Goal: Task Accomplishment & Management: Manage account settings

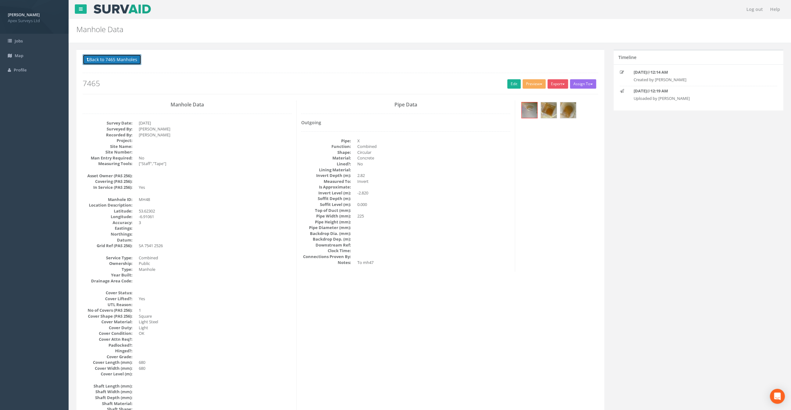
click at [107, 60] on button "Back to 7465 Manholes" at bounding box center [112, 59] width 59 height 11
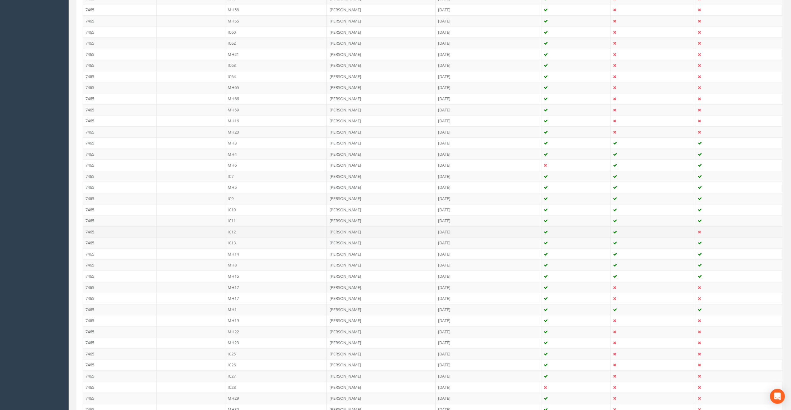
scroll to position [517, 0]
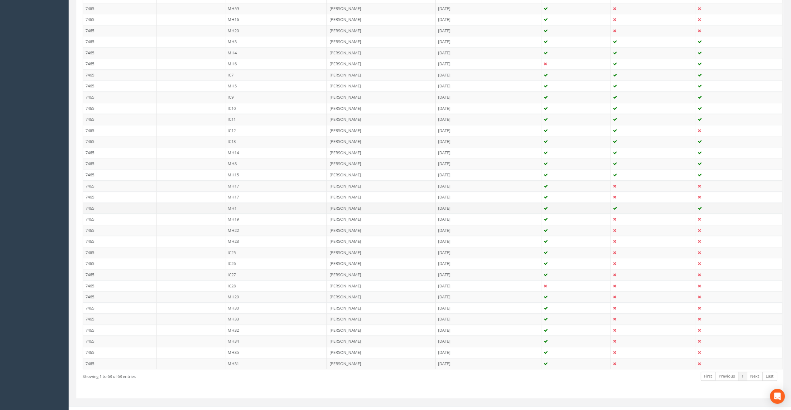
click at [235, 202] on td "MH1" at bounding box center [276, 207] width 102 height 11
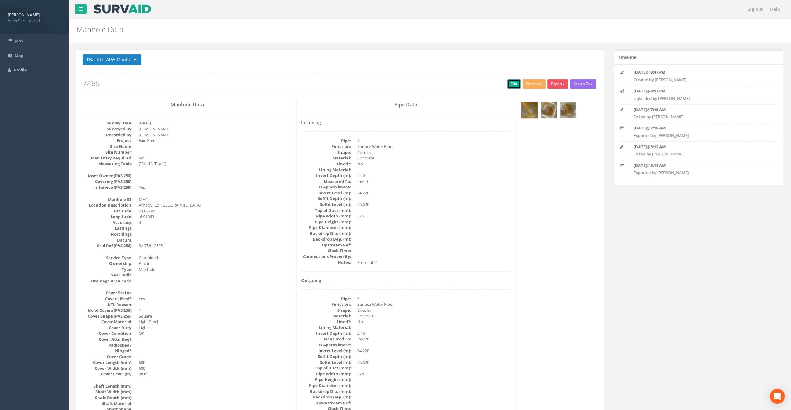
click at [512, 81] on link "Edit" at bounding box center [513, 83] width 13 height 9
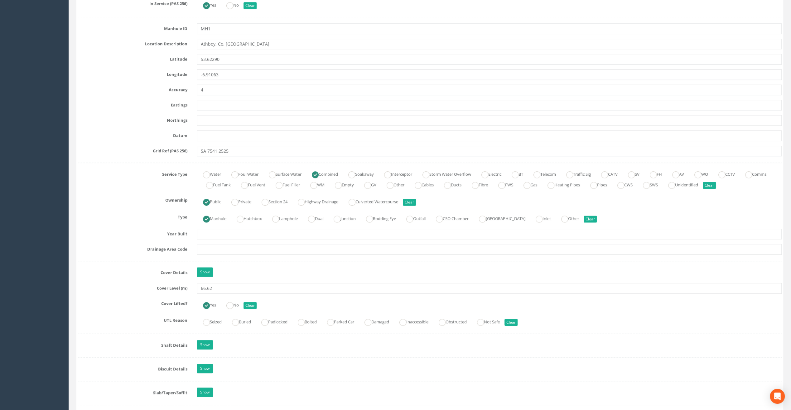
scroll to position [343, 0]
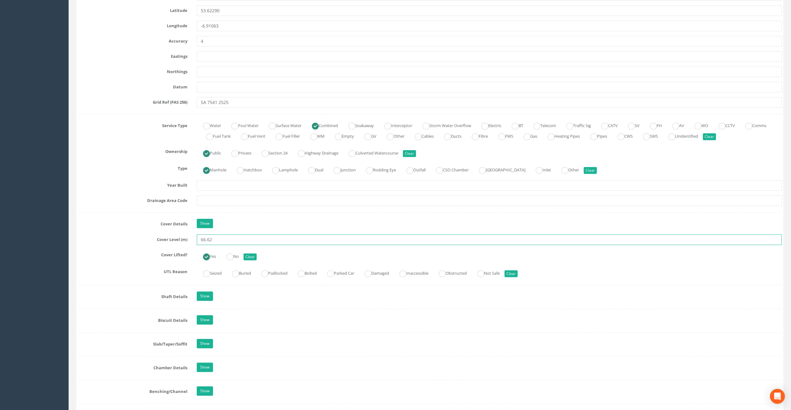
drag, startPoint x: 219, startPoint y: 237, endPoint x: 166, endPoint y: 227, distance: 53.7
click at [166, 227] on div "Job Number 7465 Job Number Suffix Survey Date [DATE] Surveyed By [PERSON_NAME] …" at bounding box center [429, 270] width 703 height 1022
click at [215, 240] on input "66.62" at bounding box center [489, 239] width 585 height 11
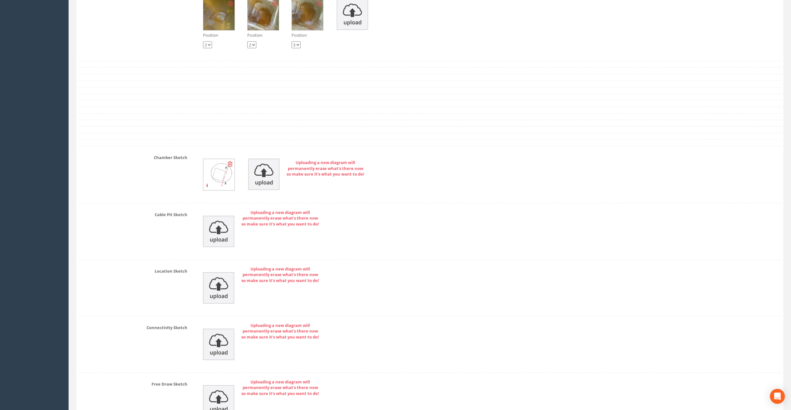
scroll to position [1200, 0]
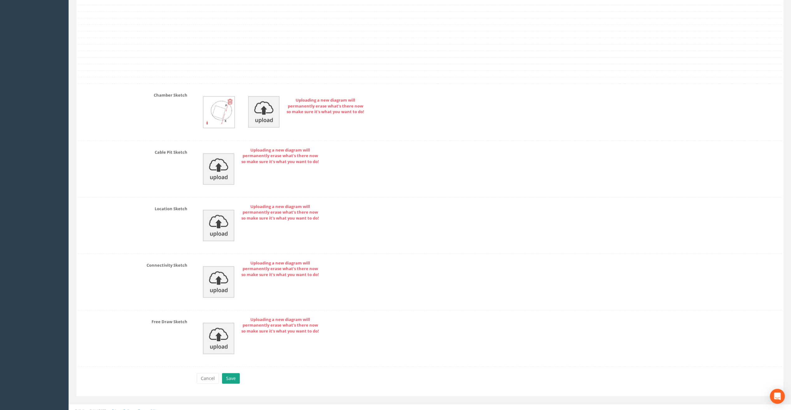
type input "66.74"
click at [229, 373] on button "Save" at bounding box center [231, 378] width 18 height 11
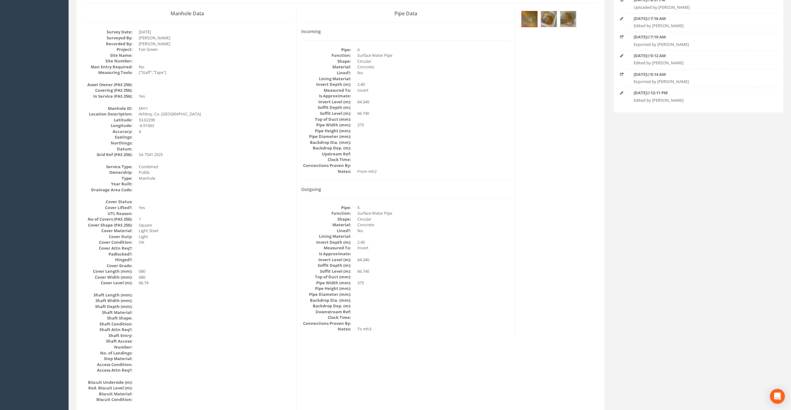
scroll to position [0, 0]
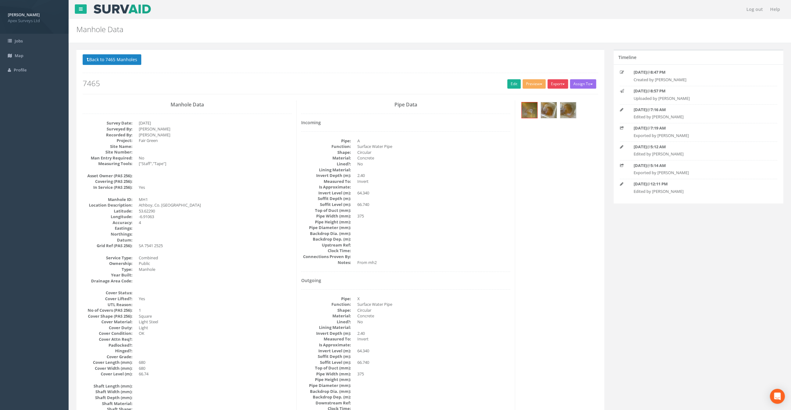
click at [556, 86] on button "Export" at bounding box center [557, 83] width 21 height 9
click at [548, 132] on link "SurvAid Manhole" at bounding box center [544, 134] width 47 height 10
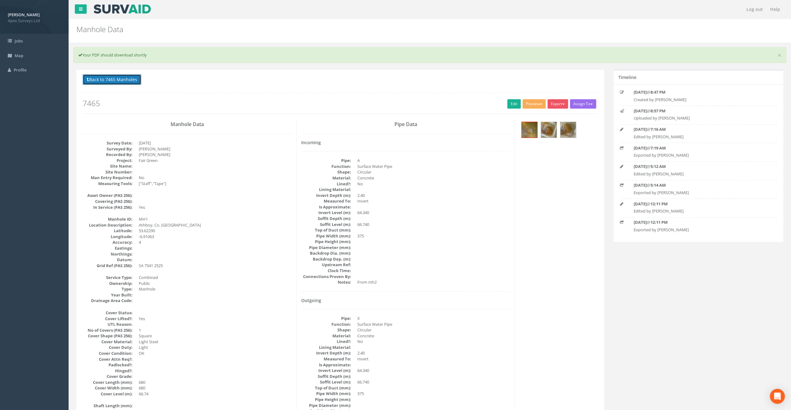
click at [106, 80] on button "Back to 7465 Manholes" at bounding box center [112, 79] width 59 height 11
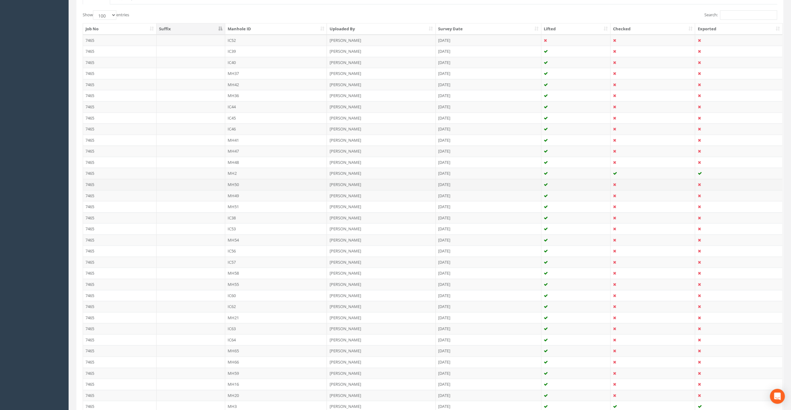
scroll to position [125, 0]
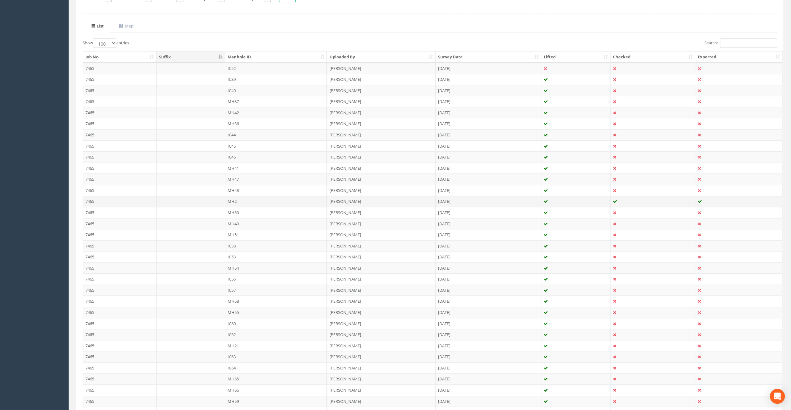
click at [234, 199] on td "MH2" at bounding box center [276, 200] width 102 height 11
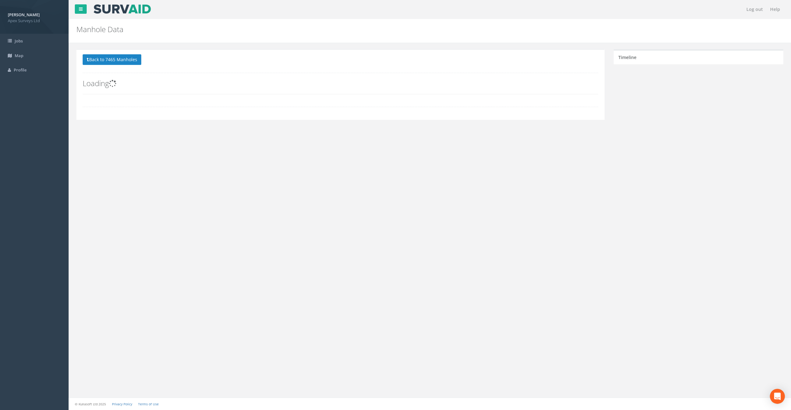
scroll to position [0, 0]
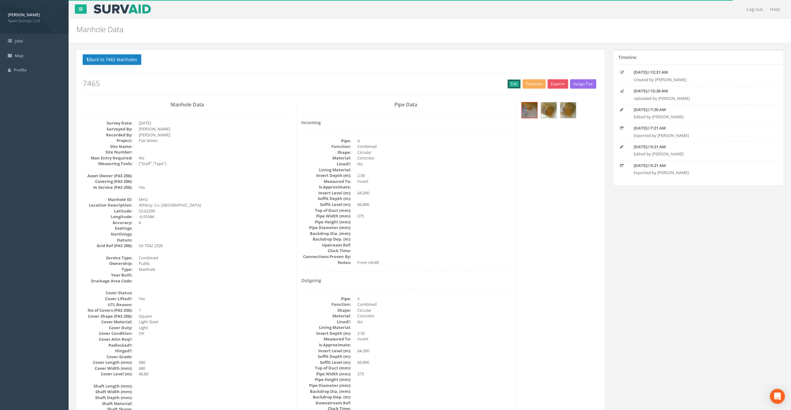
click at [511, 81] on link "Edit" at bounding box center [513, 83] width 13 height 9
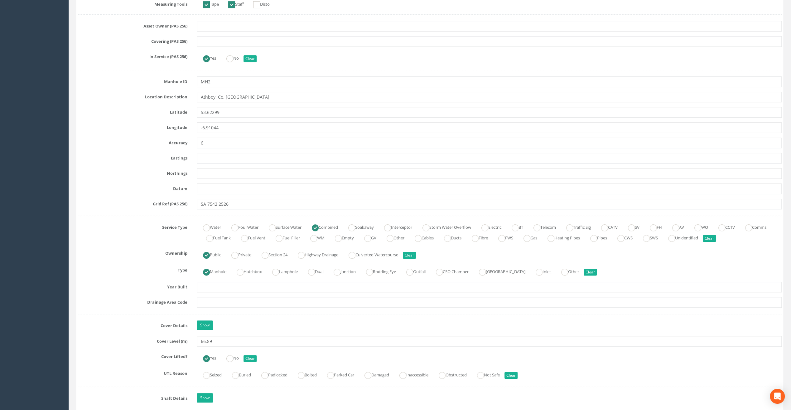
scroll to position [249, 0]
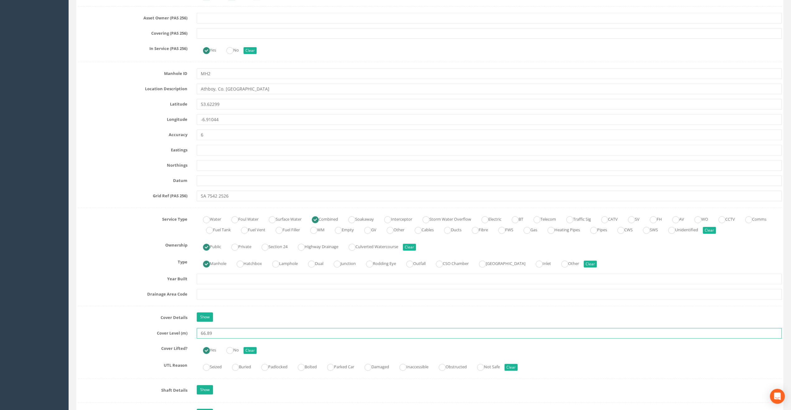
click at [220, 334] on input "66.89" at bounding box center [489, 333] width 585 height 11
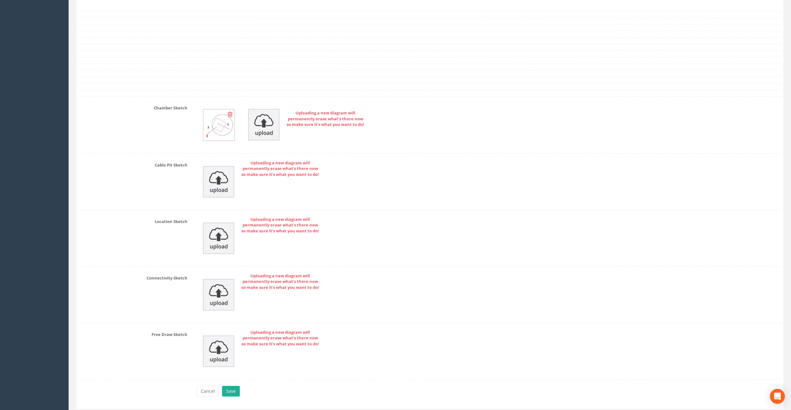
scroll to position [1200, 0]
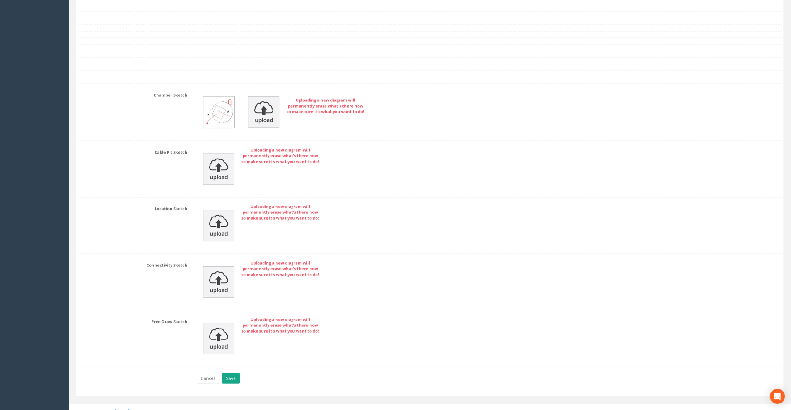
type input "66.91"
click at [235, 373] on button "Save" at bounding box center [231, 378] width 18 height 11
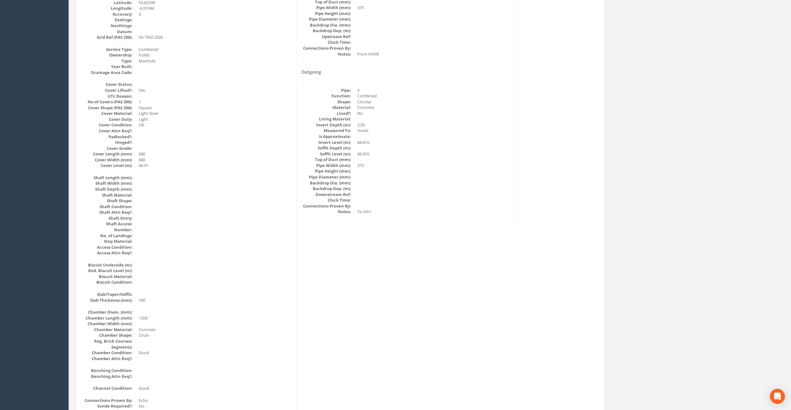
scroll to position [0, 0]
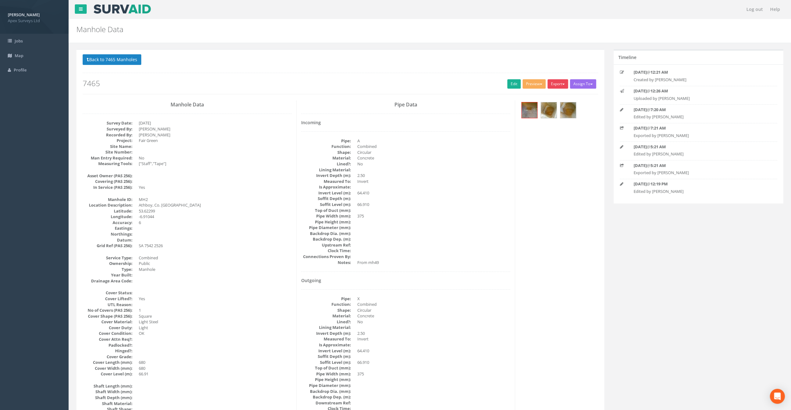
click at [557, 82] on button "Export" at bounding box center [557, 83] width 21 height 9
click at [548, 132] on link "SurvAid Manhole" at bounding box center [544, 134] width 47 height 10
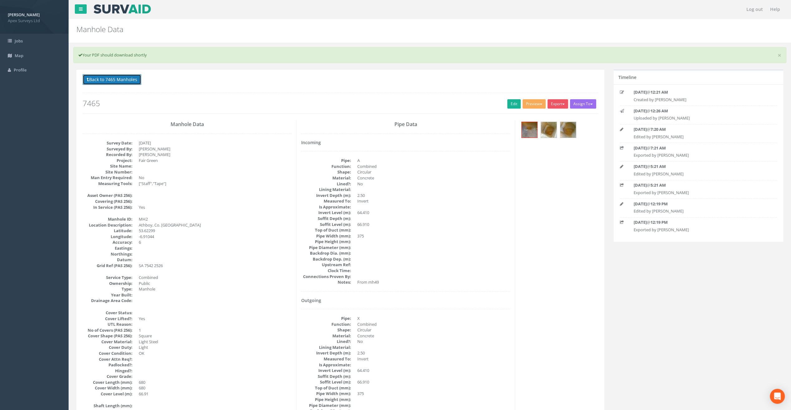
click at [104, 80] on button "Back to 7465 Manholes" at bounding box center [112, 79] width 59 height 11
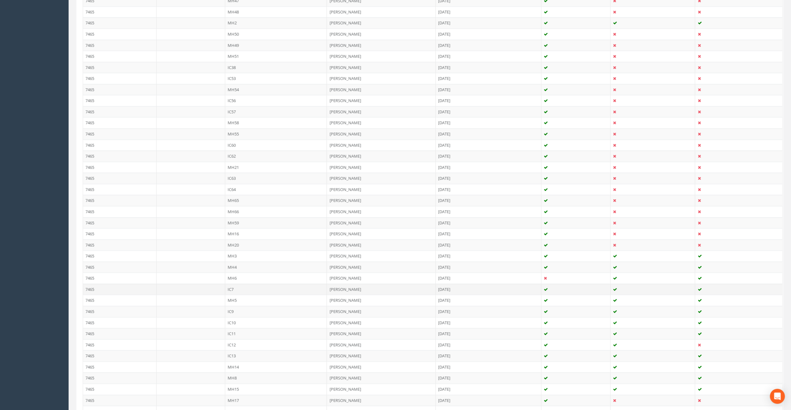
scroll to position [312, 0]
click at [232, 241] on td "MH3" at bounding box center [276, 246] width 102 height 11
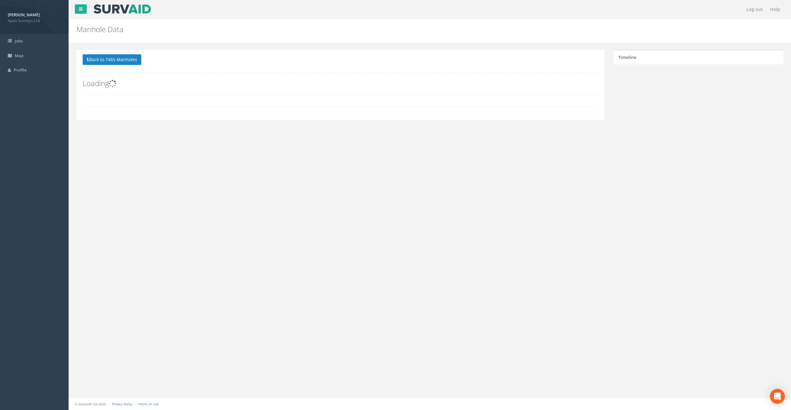
scroll to position [0, 0]
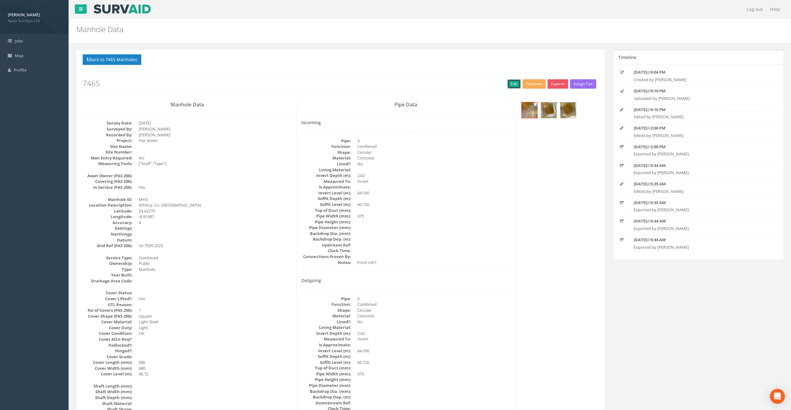
drag, startPoint x: 510, startPoint y: 82, endPoint x: 31, endPoint y: 182, distance: 489.0
click at [510, 82] on link "Edit" at bounding box center [513, 83] width 13 height 9
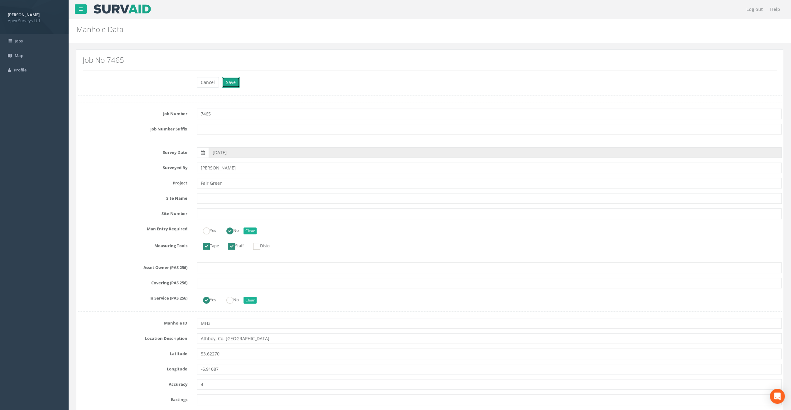
click at [231, 82] on button "Save" at bounding box center [231, 82] width 18 height 11
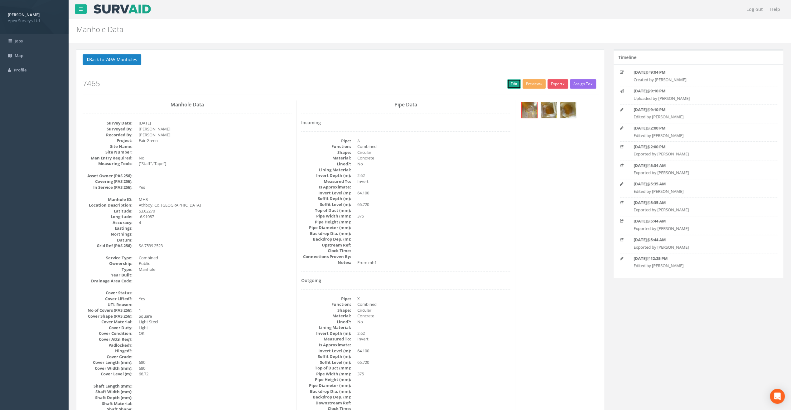
click at [508, 84] on link "Edit" at bounding box center [513, 83] width 13 height 9
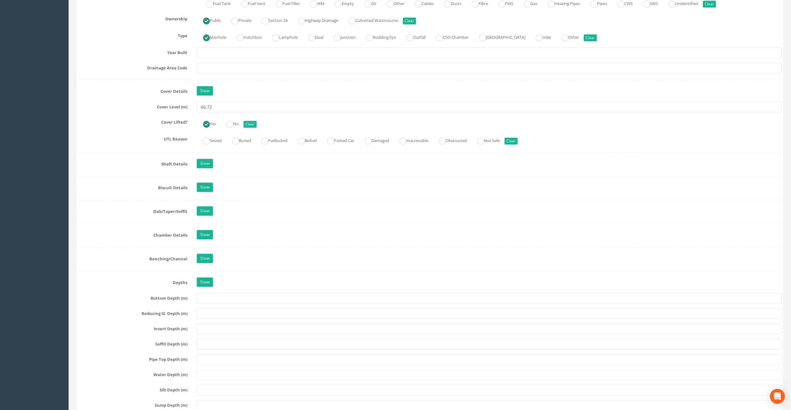
scroll to position [436, 0]
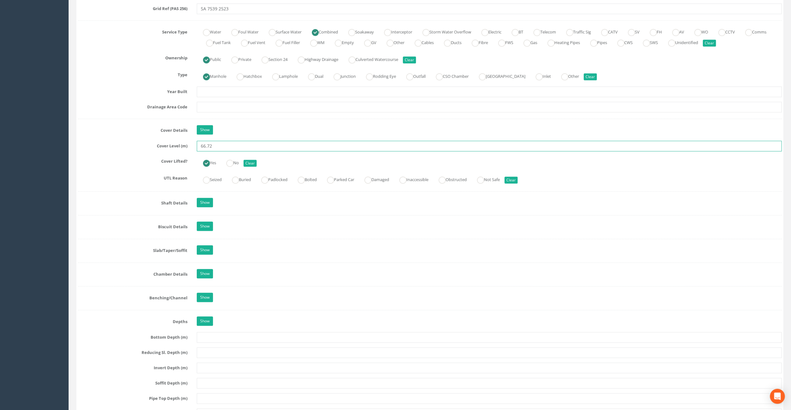
click at [222, 144] on input "66.72" at bounding box center [489, 146] width 585 height 11
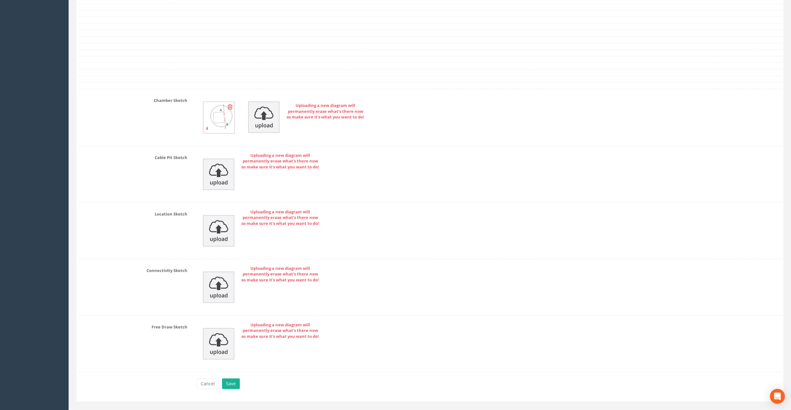
scroll to position [1200, 0]
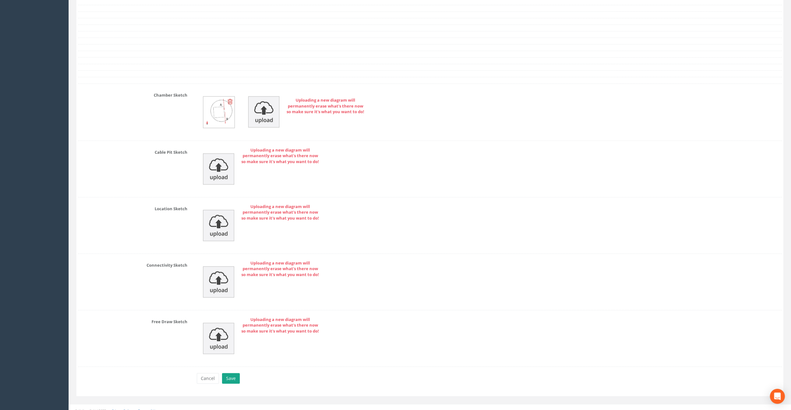
type input "66.84"
click at [235, 373] on button "Save" at bounding box center [231, 378] width 18 height 11
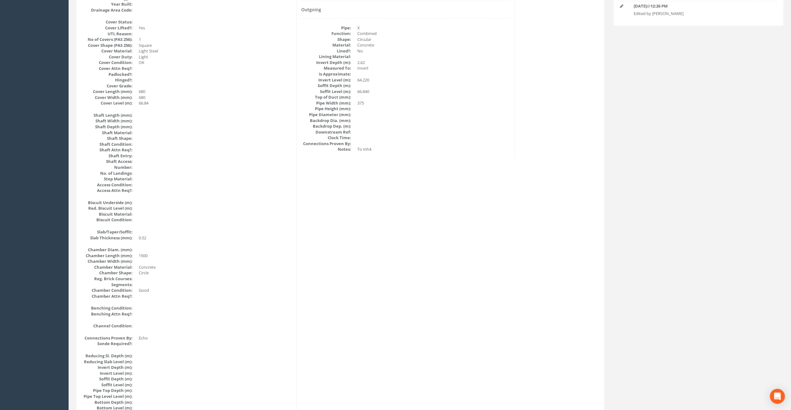
scroll to position [0, 0]
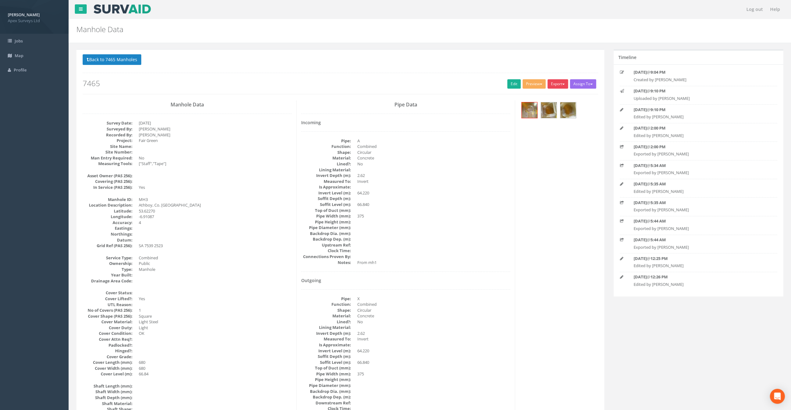
click at [561, 83] on button "Export" at bounding box center [557, 83] width 21 height 9
click at [542, 135] on link "SurvAid Manhole" at bounding box center [544, 134] width 47 height 10
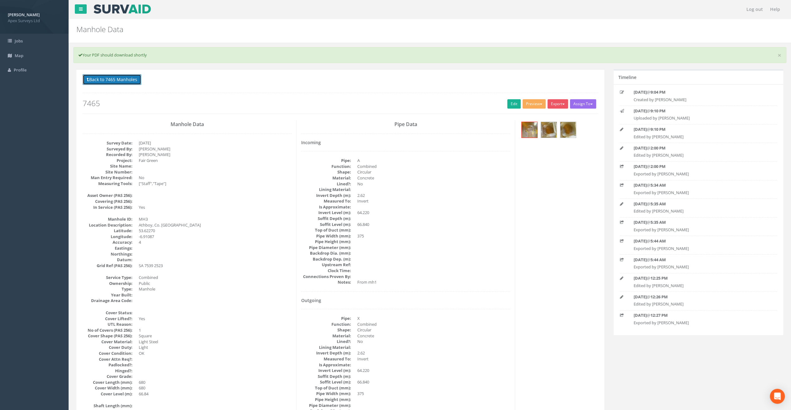
click at [110, 79] on button "Back to 7465 Manholes" at bounding box center [112, 79] width 59 height 11
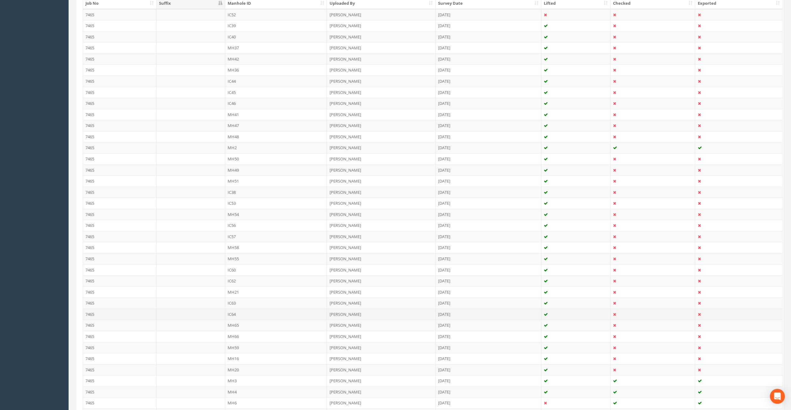
scroll to position [249, 0]
click at [234, 317] on td "MH4" at bounding box center [276, 320] width 102 height 11
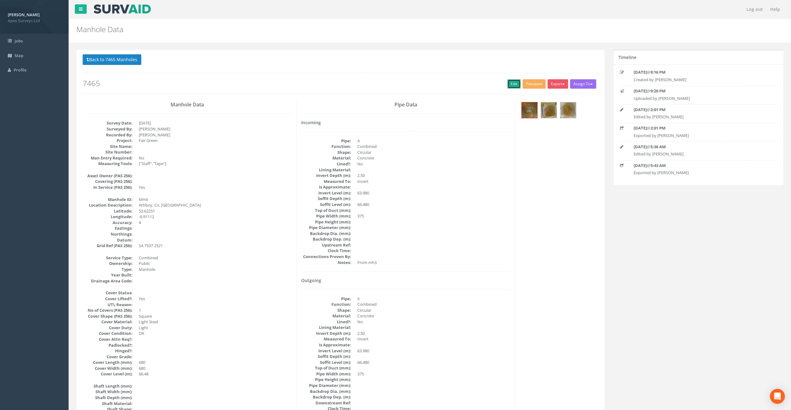
click at [511, 82] on link "Edit" at bounding box center [513, 83] width 13 height 9
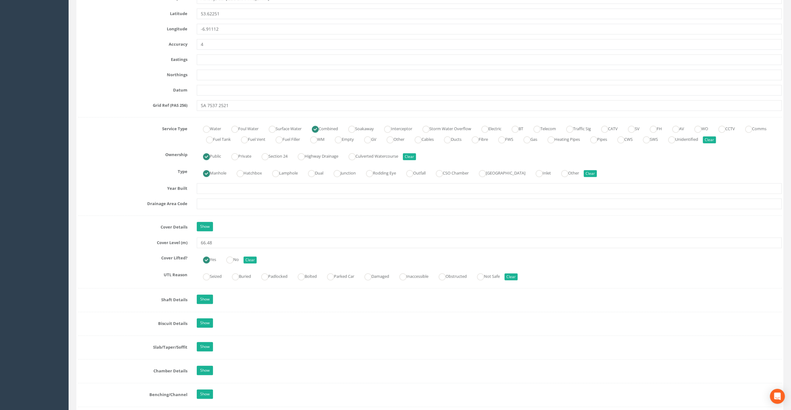
scroll to position [374, 0]
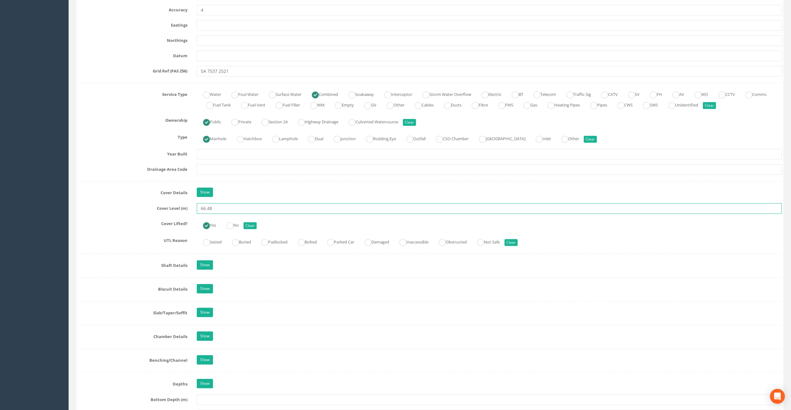
click at [224, 208] on input "66.48" at bounding box center [489, 208] width 585 height 11
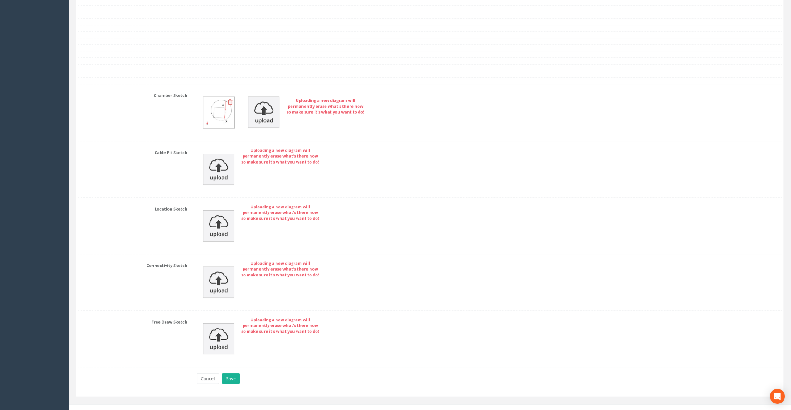
scroll to position [1200, 0]
type input "66.56"
click at [231, 373] on button "Save" at bounding box center [231, 378] width 18 height 11
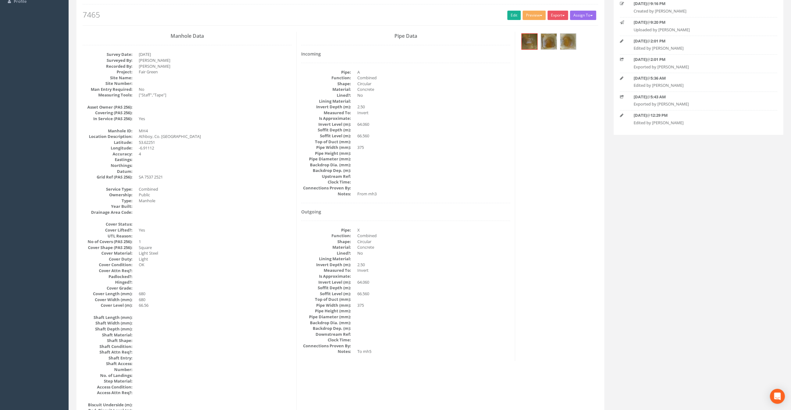
scroll to position [0, 0]
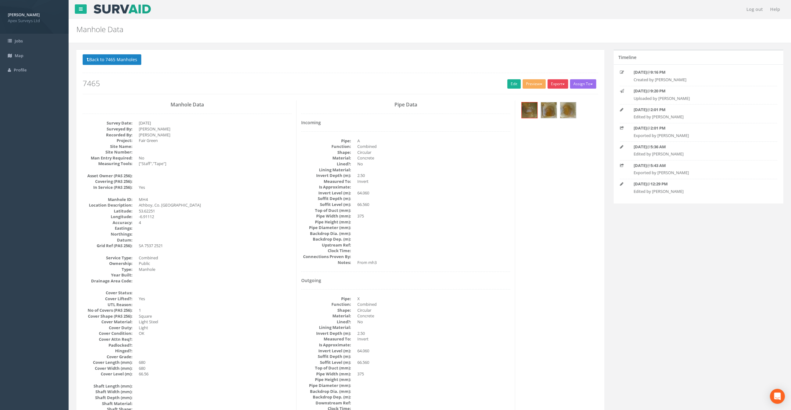
drag, startPoint x: 558, startPoint y: 82, endPoint x: 555, endPoint y: 89, distance: 8.0
click at [558, 82] on button "Export" at bounding box center [557, 83] width 21 height 9
click at [547, 135] on link "SurvAid Manhole" at bounding box center [544, 134] width 47 height 10
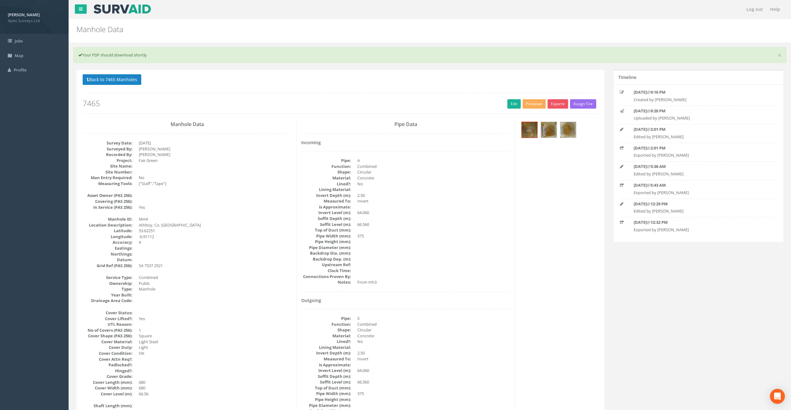
click at [114, 81] on button "Back to 7465 Manholes" at bounding box center [112, 79] width 59 height 11
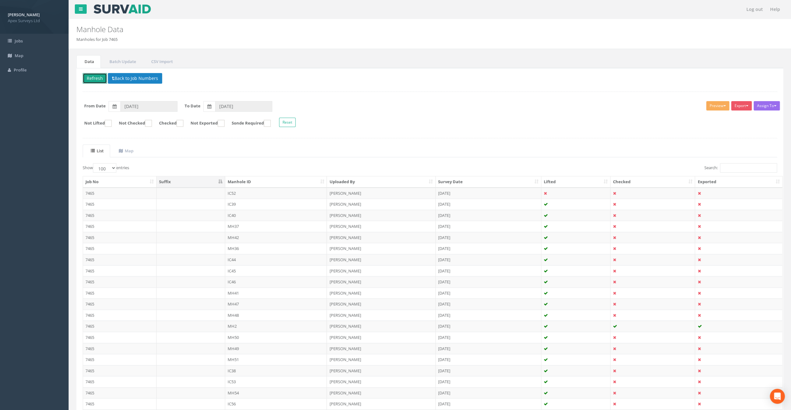
click at [90, 81] on button "Refresh" at bounding box center [95, 78] width 24 height 11
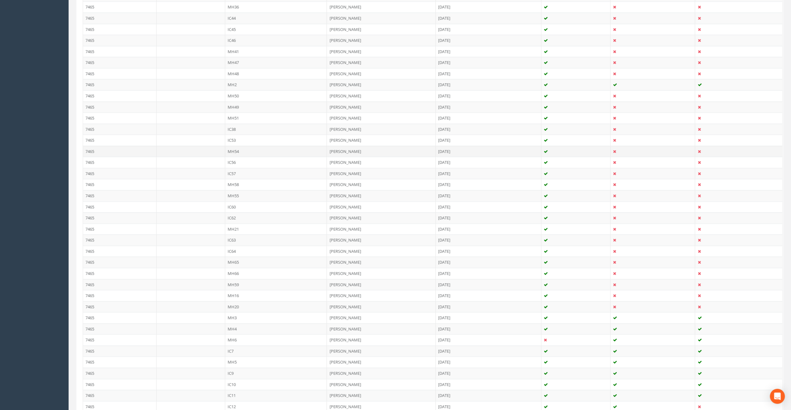
scroll to position [249, 0]
click at [233, 348] on td "MH5" at bounding box center [276, 353] width 102 height 11
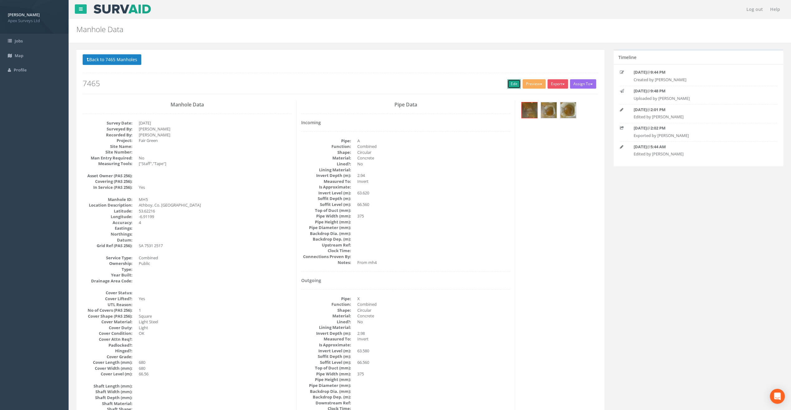
click at [512, 84] on link "Edit" at bounding box center [513, 83] width 13 height 9
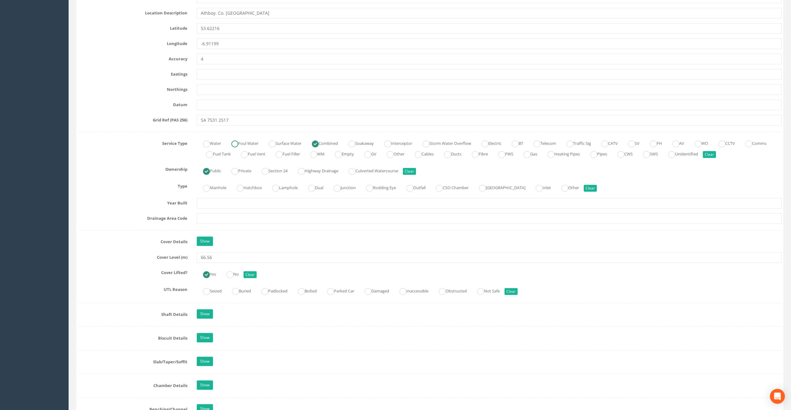
scroll to position [374, 0]
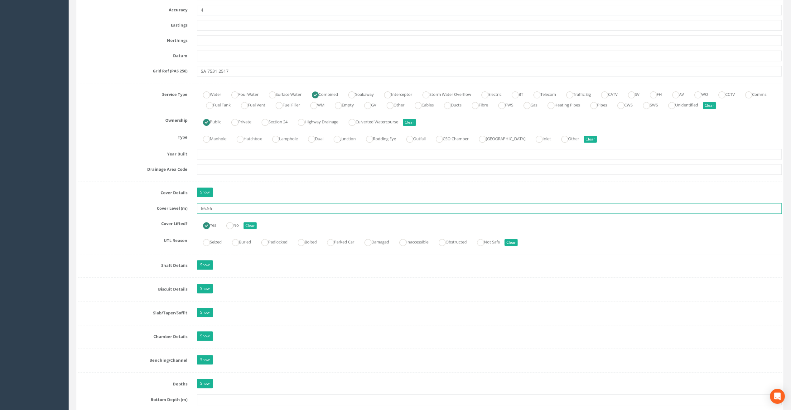
click at [220, 205] on input "66.56" at bounding box center [489, 208] width 585 height 11
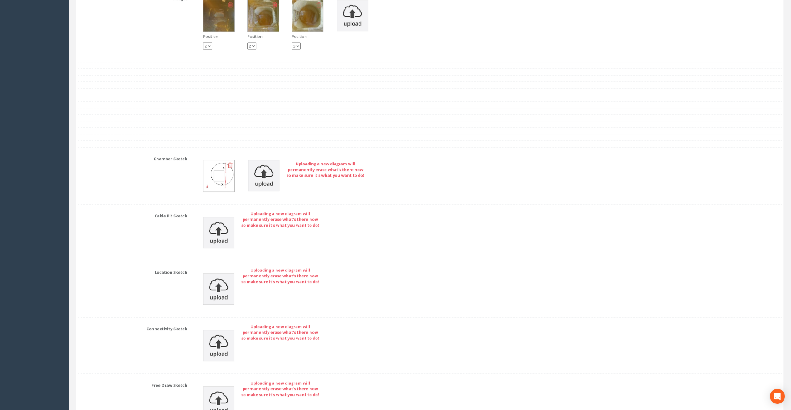
scroll to position [1200, 0]
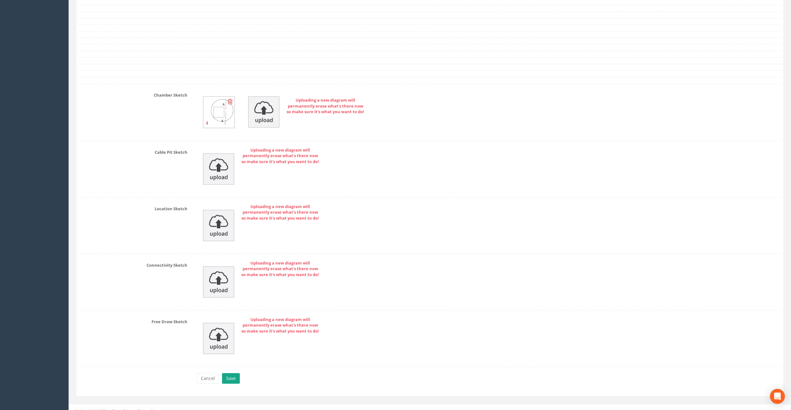
type input "66.68"
click at [230, 373] on button "Save" at bounding box center [231, 378] width 18 height 11
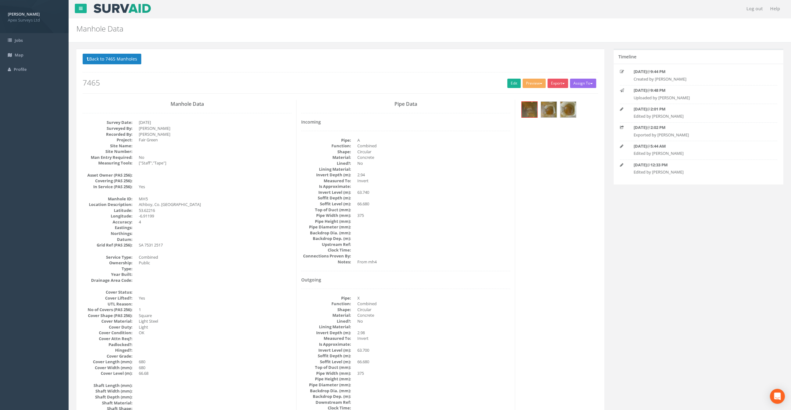
scroll to position [0, 0]
click at [556, 84] on button "Export" at bounding box center [557, 83] width 21 height 9
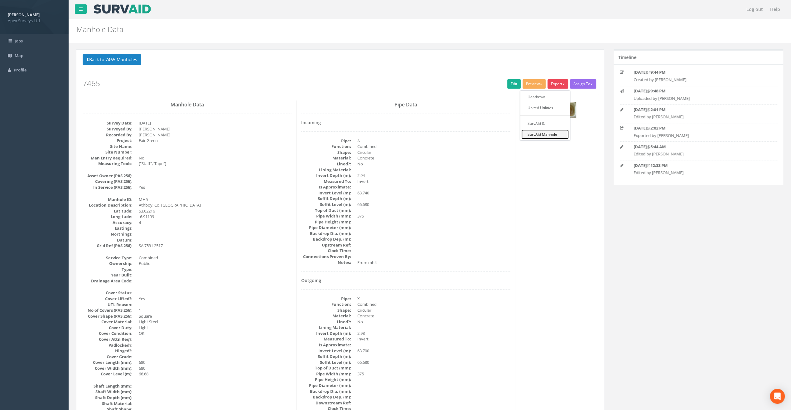
click at [549, 134] on link "SurvAid Manhole" at bounding box center [544, 134] width 47 height 10
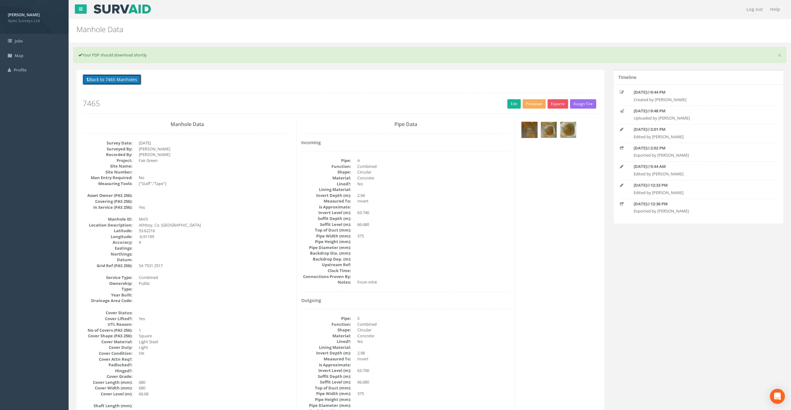
click at [110, 79] on button "Back to 7465 Manholes" at bounding box center [112, 79] width 59 height 11
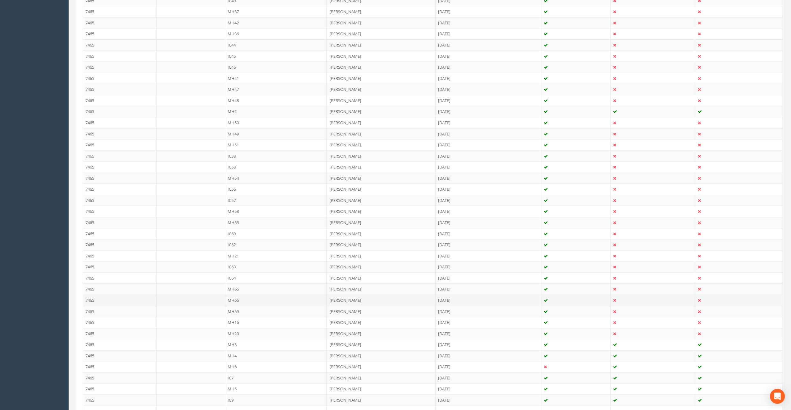
scroll to position [280, 0]
click at [231, 307] on td "IC7" at bounding box center [276, 311] width 102 height 11
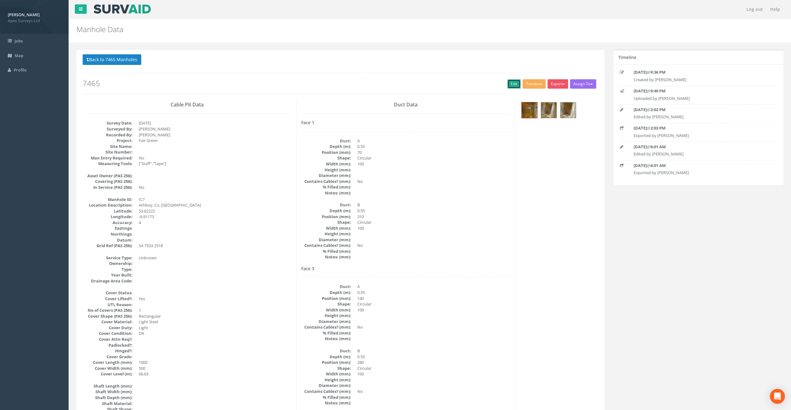
click at [508, 84] on link "Edit" at bounding box center [513, 83] width 13 height 9
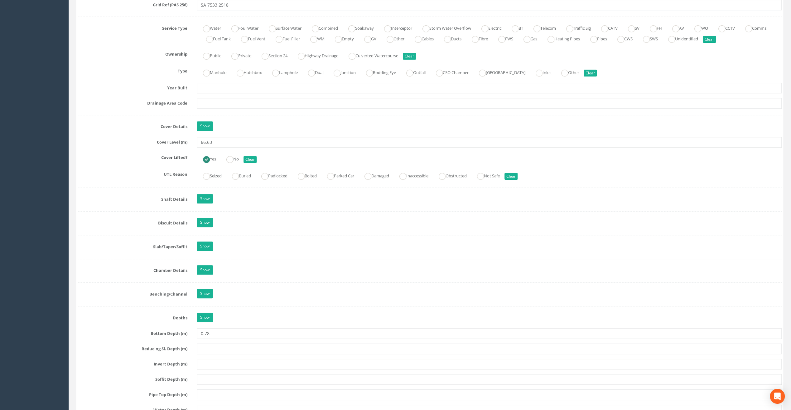
scroll to position [436, 0]
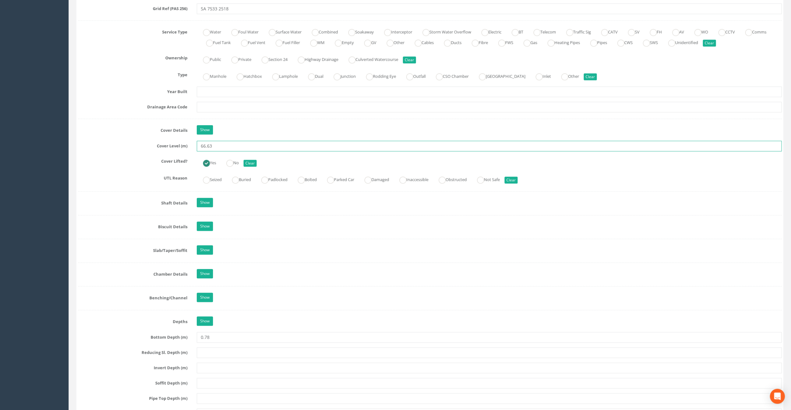
click at [217, 144] on input "66.63" at bounding box center [489, 146] width 585 height 11
click at [222, 145] on input "66.63" at bounding box center [489, 146] width 585 height 11
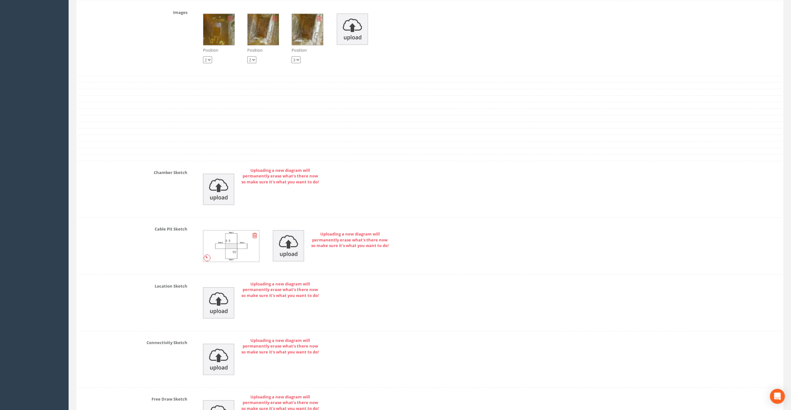
scroll to position [1292, 0]
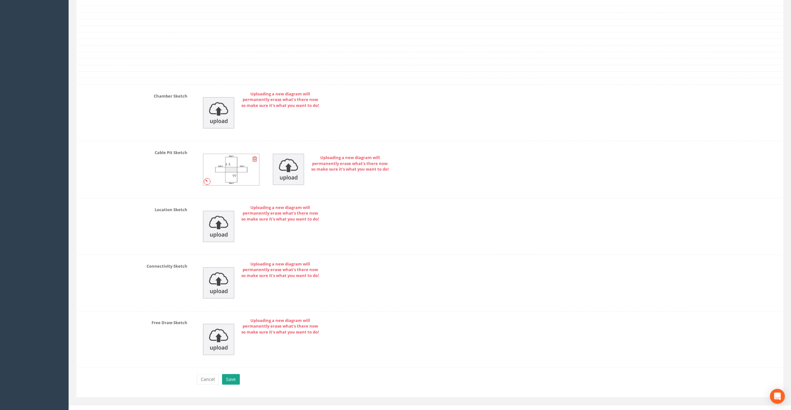
type input "66.69"
click at [234, 374] on button "Save" at bounding box center [231, 379] width 18 height 11
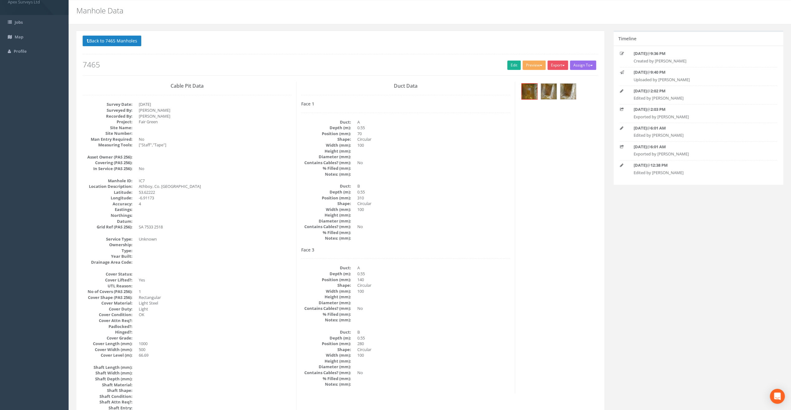
scroll to position [0, 0]
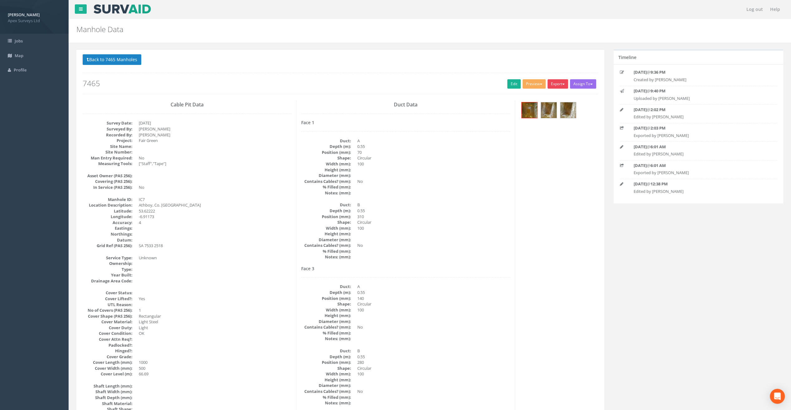
click at [558, 85] on button "Export" at bounding box center [557, 83] width 21 height 9
click at [544, 124] on link "SurvAid IC" at bounding box center [544, 123] width 47 height 10
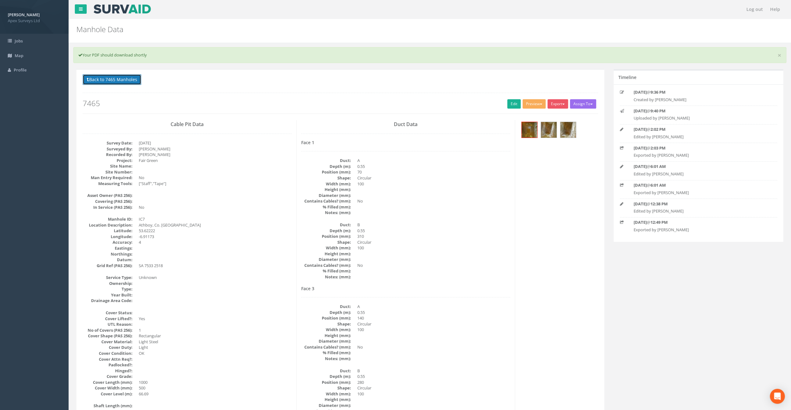
click at [106, 78] on button "Back to 7465 Manholes" at bounding box center [112, 79] width 59 height 11
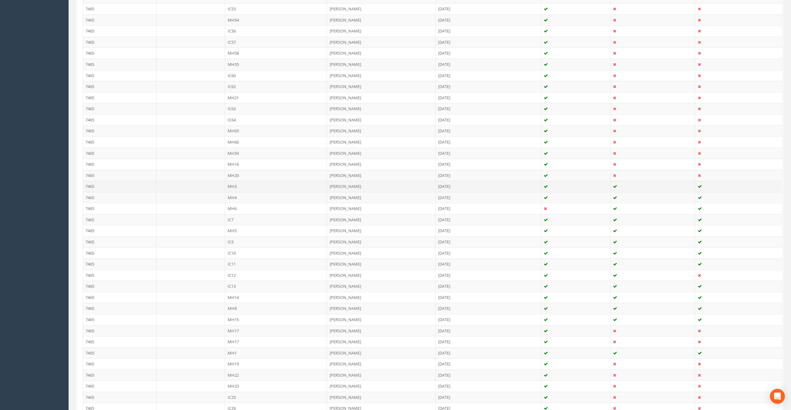
scroll to position [374, 0]
click at [235, 302] on td "MH8" at bounding box center [276, 306] width 102 height 11
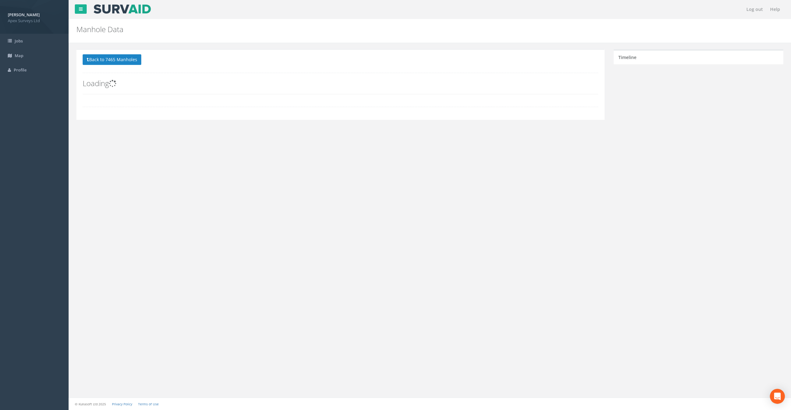
scroll to position [0, 0]
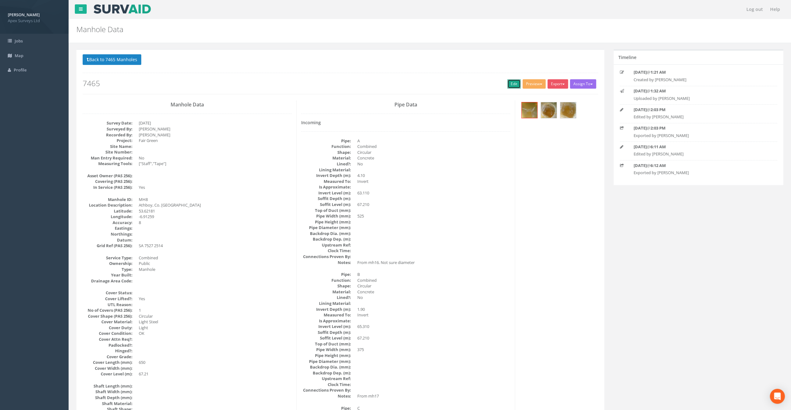
drag, startPoint x: 509, startPoint y: 84, endPoint x: 20, endPoint y: 203, distance: 502.8
click at [509, 84] on link "Edit" at bounding box center [513, 83] width 13 height 9
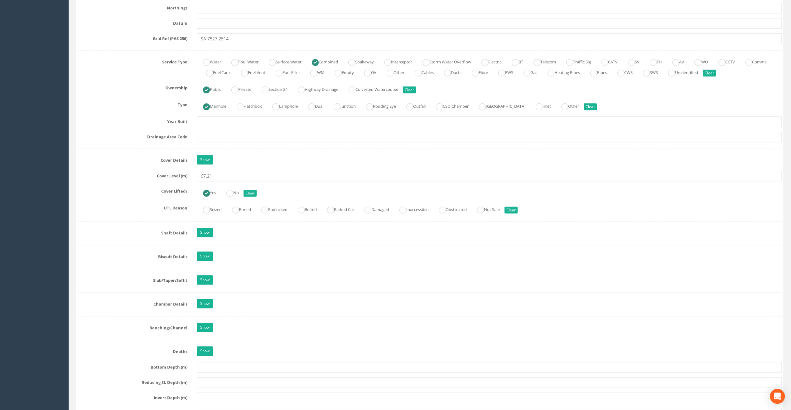
scroll to position [405, 0]
click at [224, 179] on input "67.21" at bounding box center [489, 177] width 585 height 11
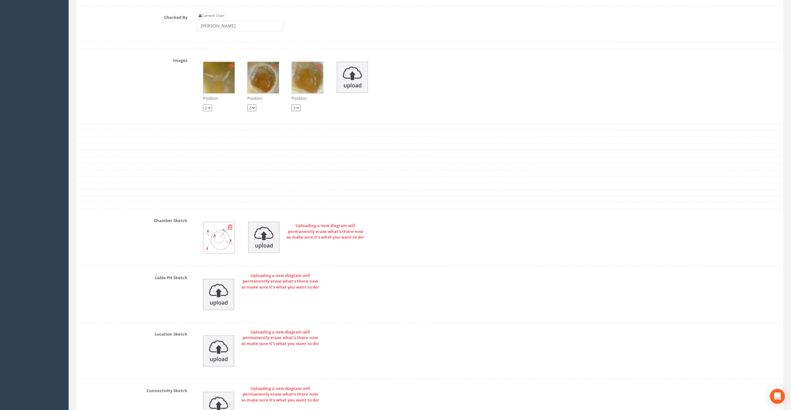
scroll to position [1247, 0]
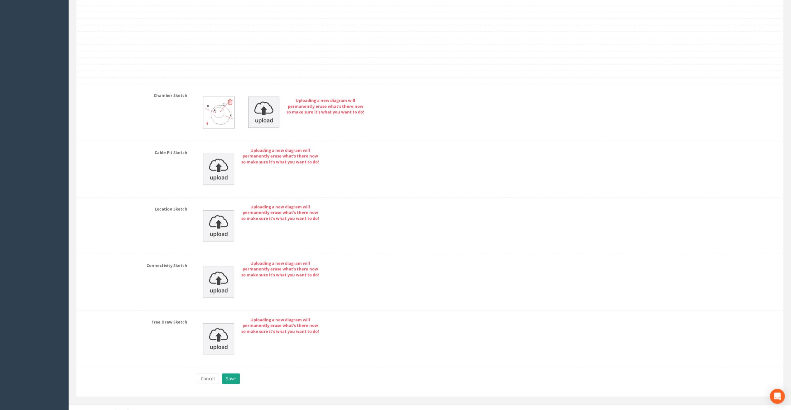
type input "67.32"
click at [235, 373] on button "Save" at bounding box center [231, 378] width 18 height 11
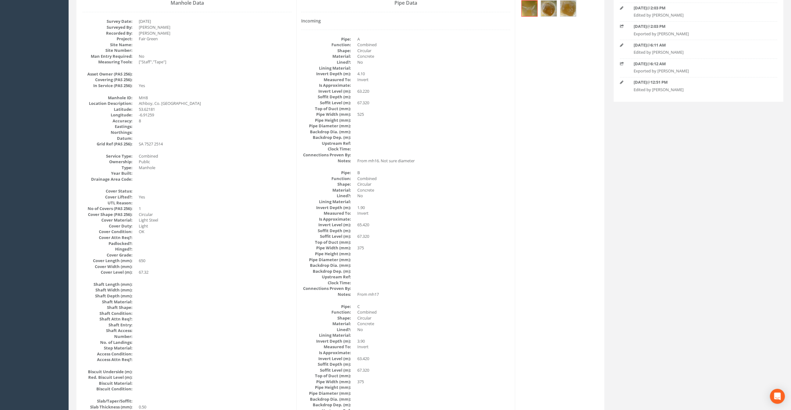
scroll to position [0, 0]
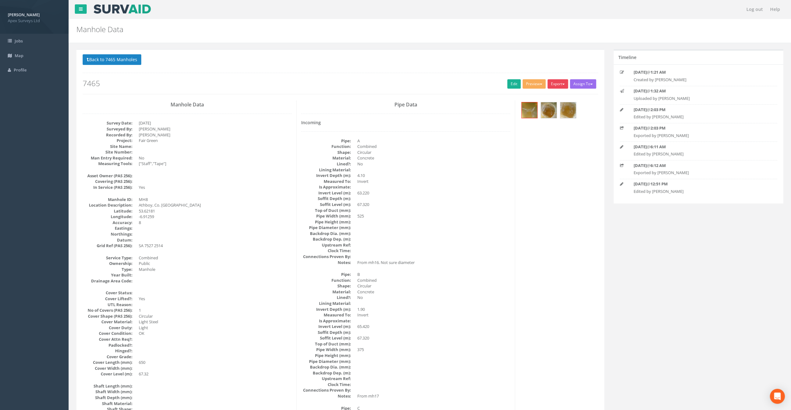
click at [557, 85] on button "Export" at bounding box center [557, 83] width 21 height 9
click at [548, 132] on link "SurvAid Manhole" at bounding box center [544, 134] width 47 height 10
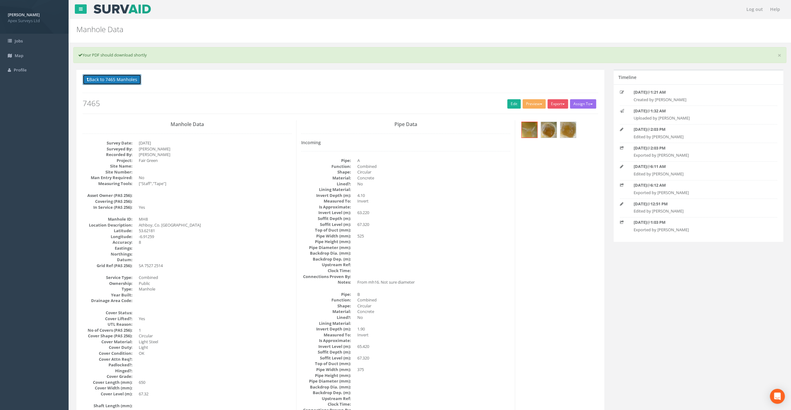
click at [117, 78] on button "Back to 7465 Manholes" at bounding box center [112, 79] width 59 height 11
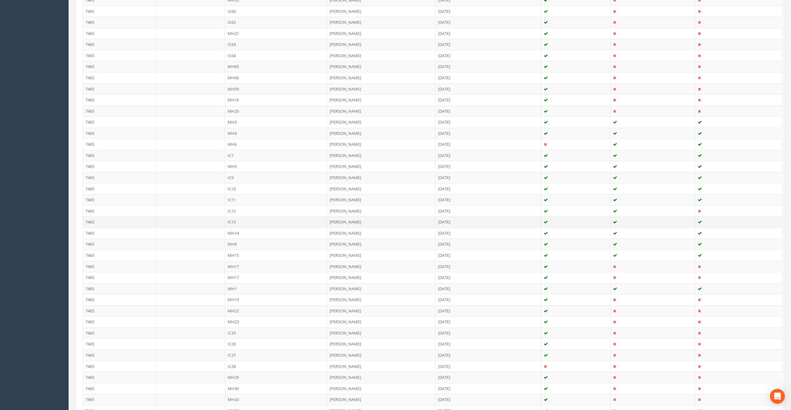
scroll to position [436, 0]
click at [231, 172] on td "IC9" at bounding box center [276, 177] width 102 height 11
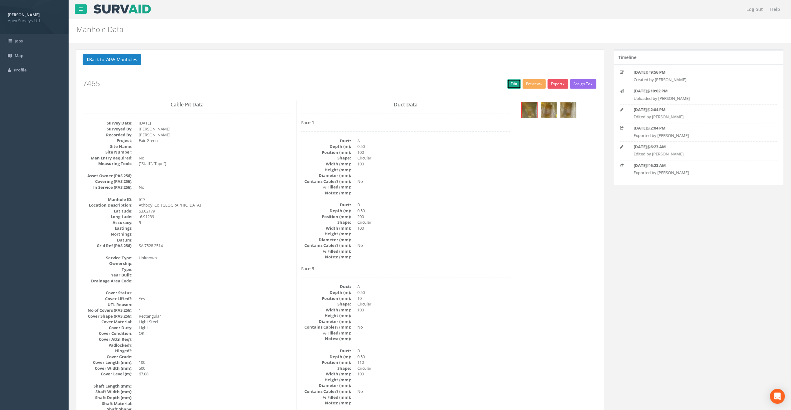
drag, startPoint x: 508, startPoint y: 84, endPoint x: 2, endPoint y: 198, distance: 518.3
click at [508, 84] on link "Edit" at bounding box center [513, 83] width 13 height 9
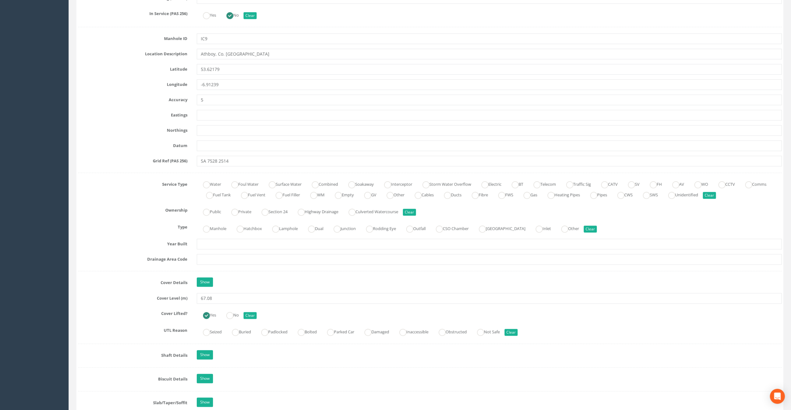
scroll to position [312, 0]
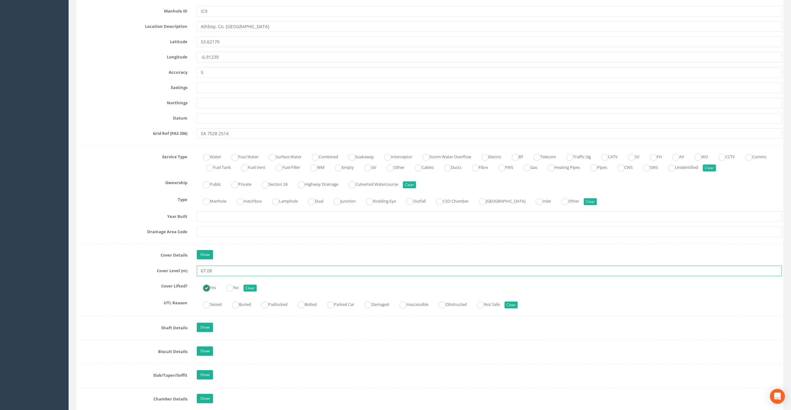
click at [218, 270] on input "67.08" at bounding box center [489, 270] width 585 height 11
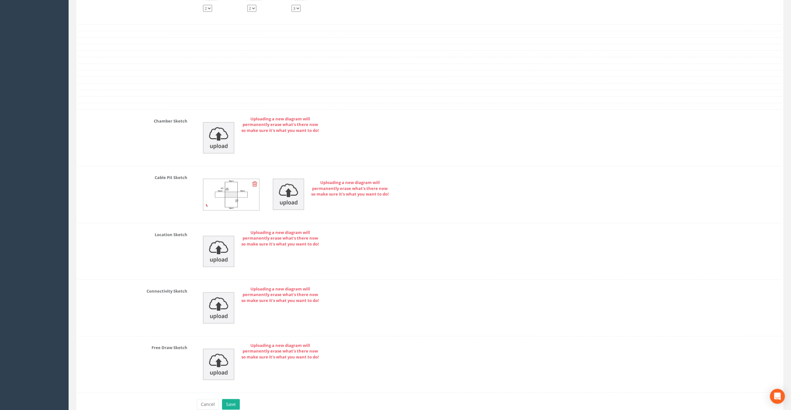
scroll to position [1332, 0]
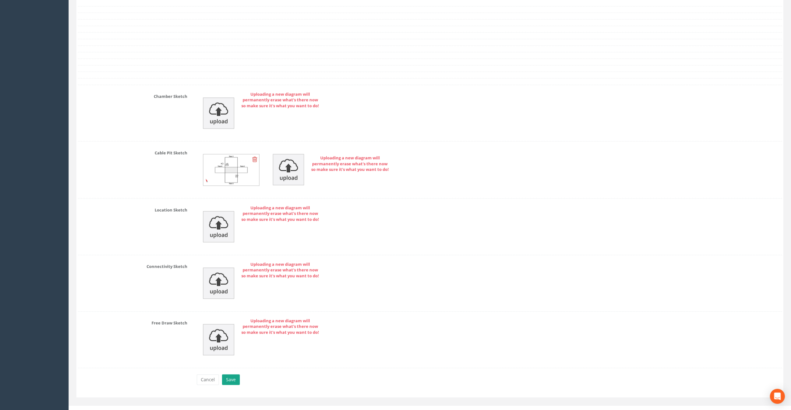
type input "67.17"
click at [235, 374] on button "Save" at bounding box center [231, 379] width 18 height 11
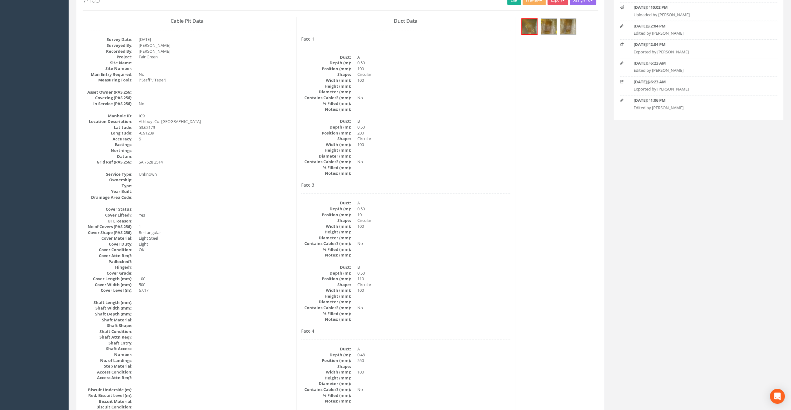
scroll to position [0, 0]
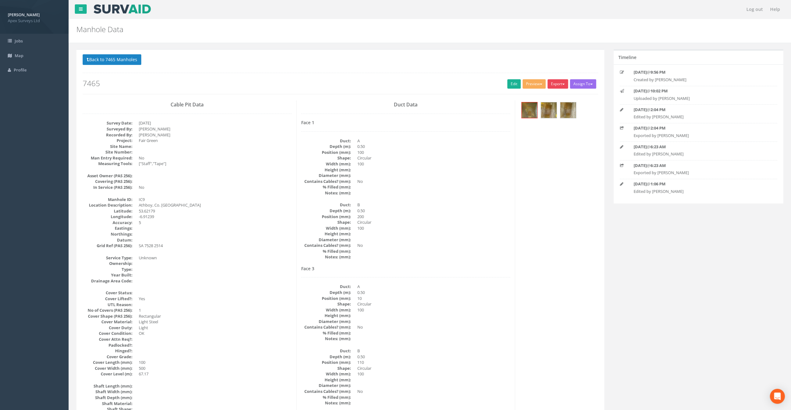
click at [557, 83] on button "Export" at bounding box center [557, 83] width 21 height 9
click at [549, 123] on link "SurvAid IC" at bounding box center [544, 123] width 47 height 10
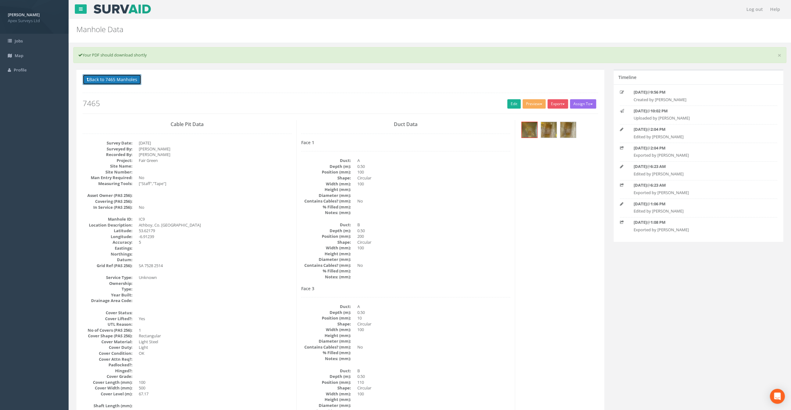
click at [108, 78] on button "Back to 7465 Manholes" at bounding box center [112, 79] width 59 height 11
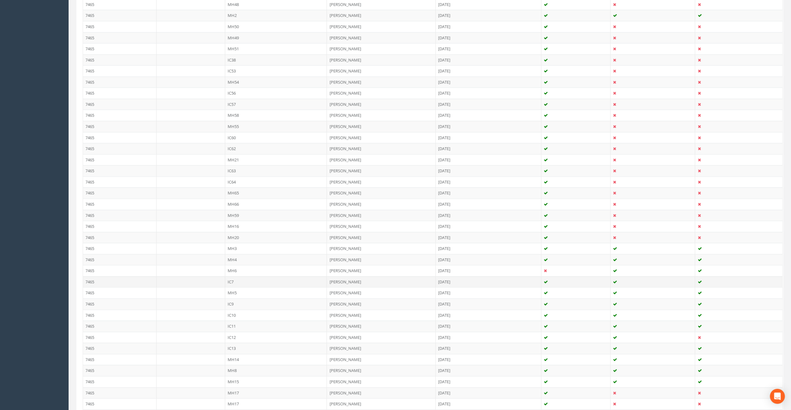
scroll to position [312, 0]
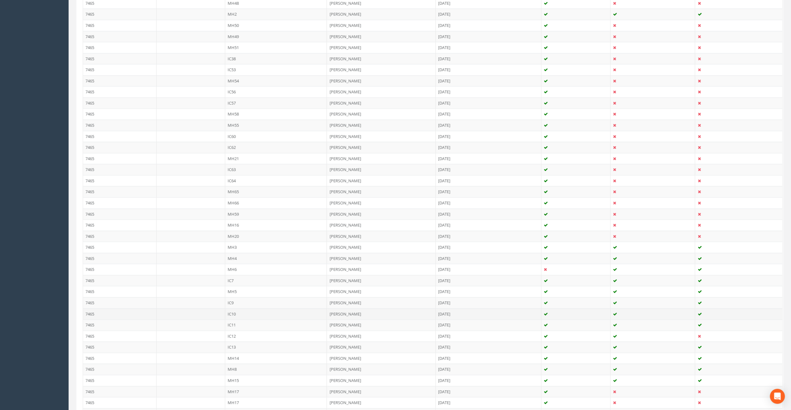
click at [231, 308] on td "IC10" at bounding box center [276, 313] width 102 height 11
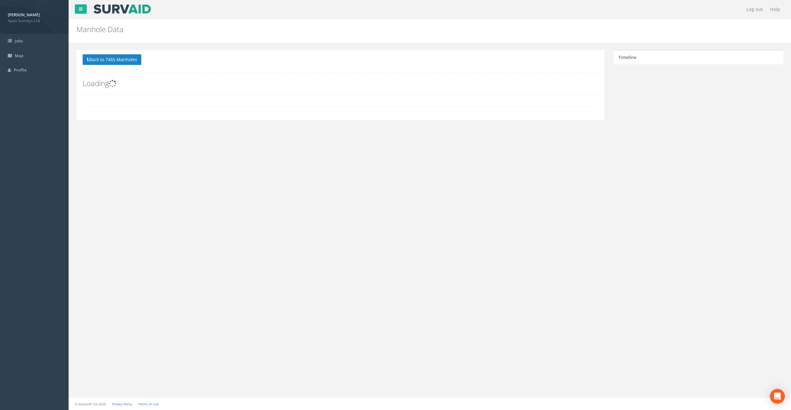
scroll to position [0, 0]
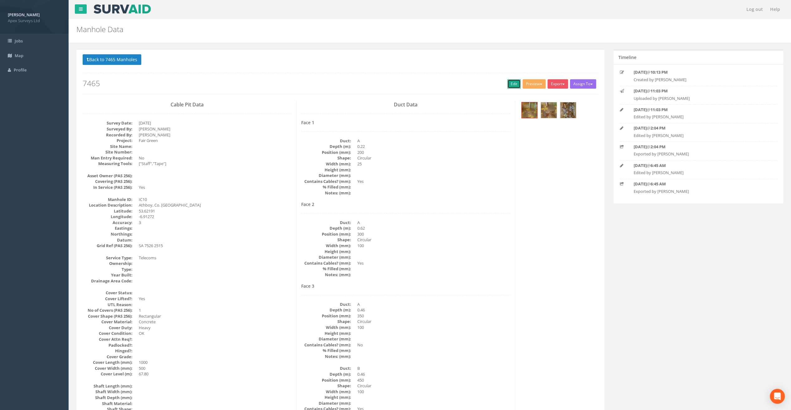
click at [511, 82] on link "Edit" at bounding box center [513, 83] width 13 height 9
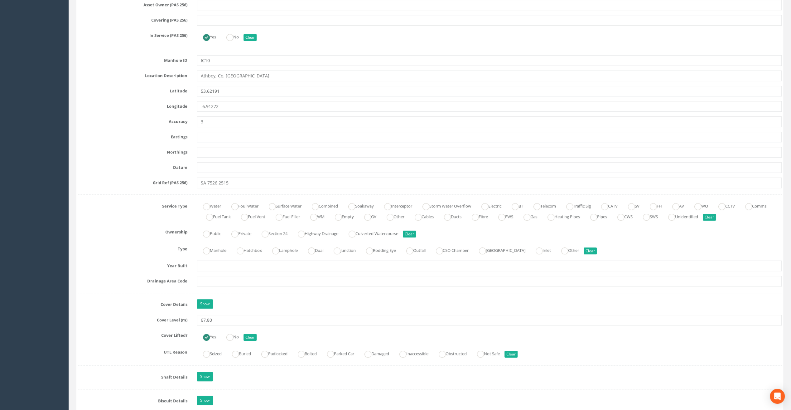
scroll to position [312, 0]
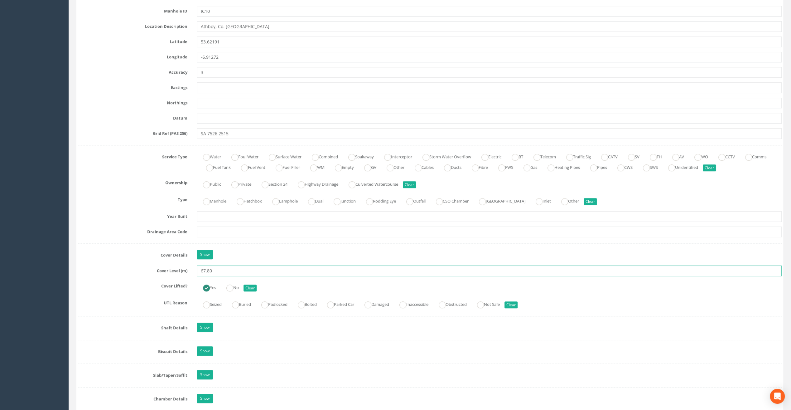
click at [218, 271] on input "67.80" at bounding box center [489, 270] width 585 height 11
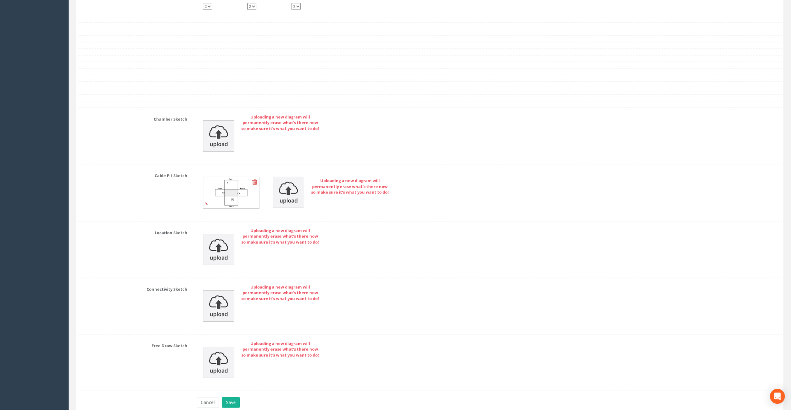
scroll to position [1301, 0]
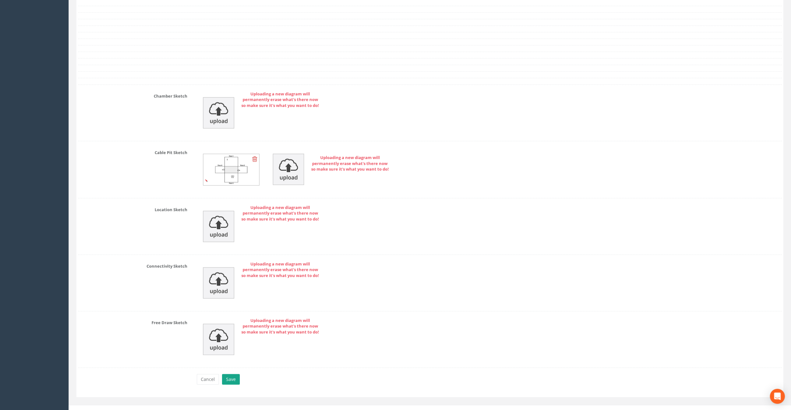
type input "67.84"
click at [230, 374] on button "Save" at bounding box center [231, 379] width 18 height 11
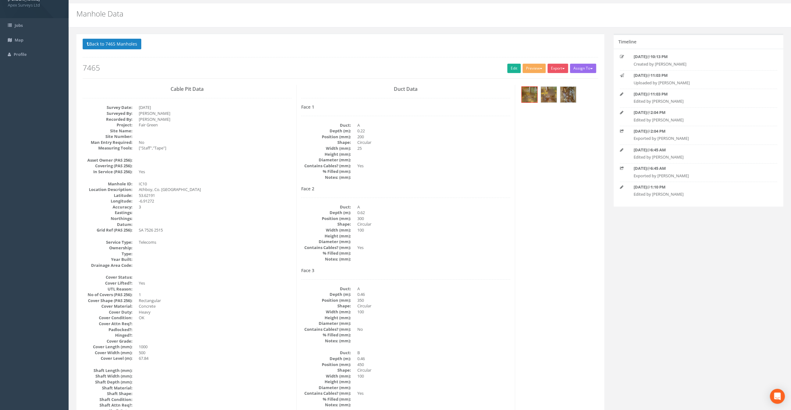
scroll to position [0, 0]
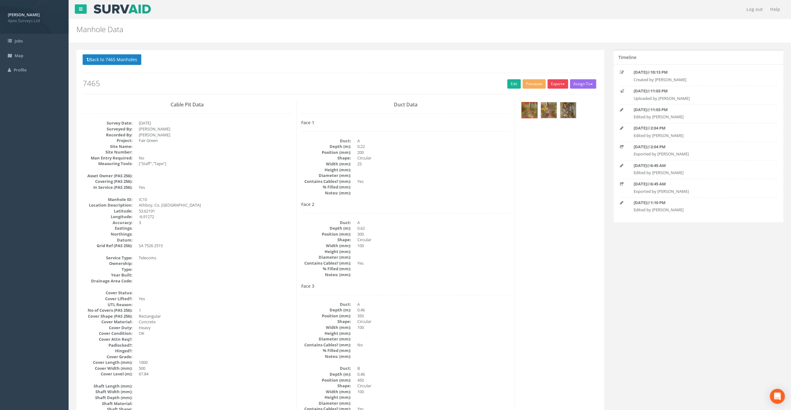
click at [558, 85] on button "Export" at bounding box center [557, 83] width 21 height 9
click at [556, 124] on link "SurvAid IC" at bounding box center [544, 123] width 47 height 10
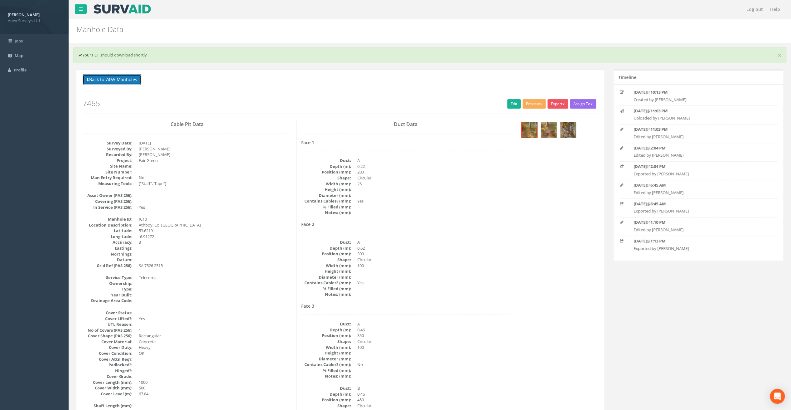
click at [120, 76] on button "Back to 7465 Manholes" at bounding box center [112, 79] width 59 height 11
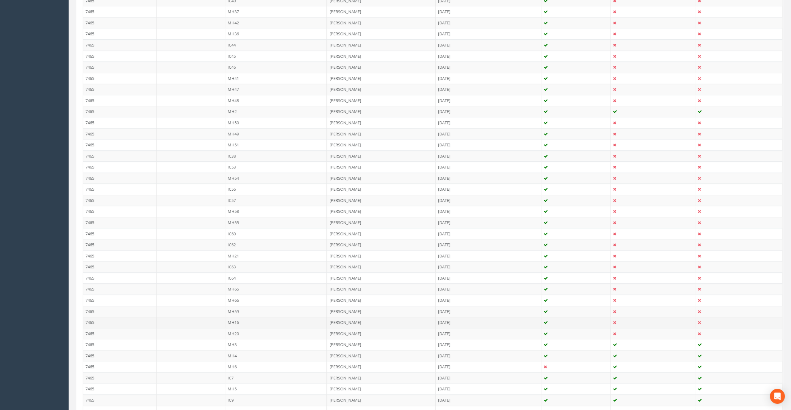
scroll to position [280, 0]
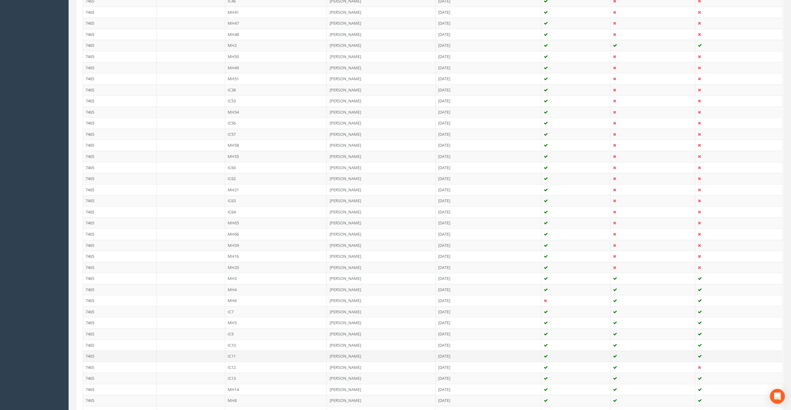
click at [231, 351] on td "IC11" at bounding box center [276, 355] width 102 height 11
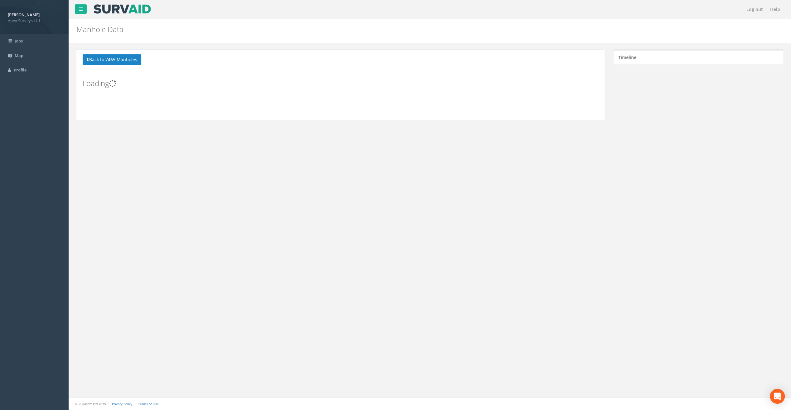
scroll to position [0, 0]
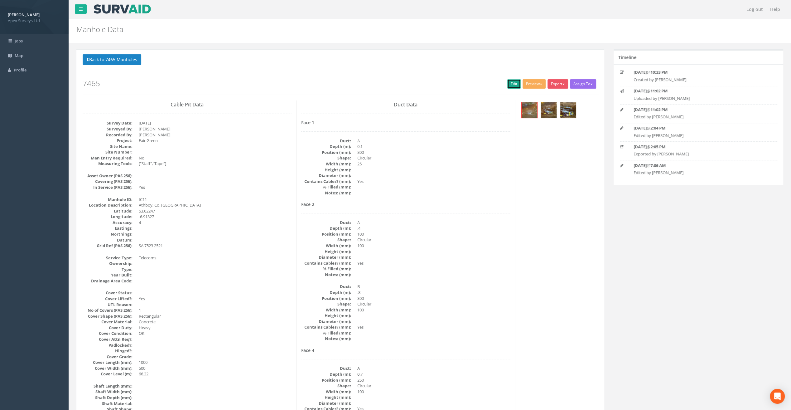
click at [510, 82] on link "Edit" at bounding box center [513, 83] width 13 height 9
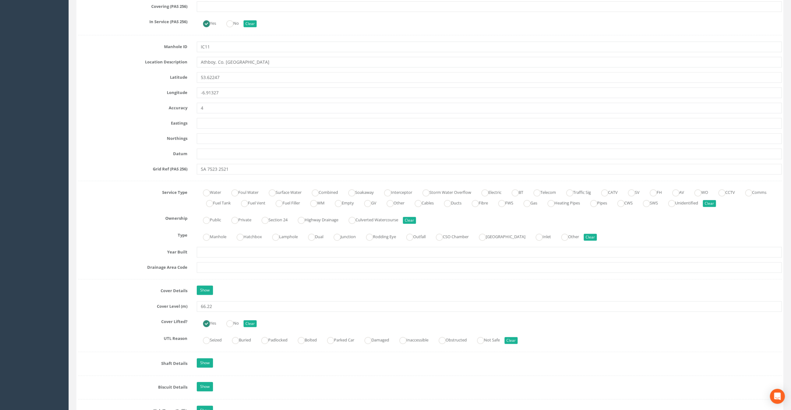
scroll to position [280, 0]
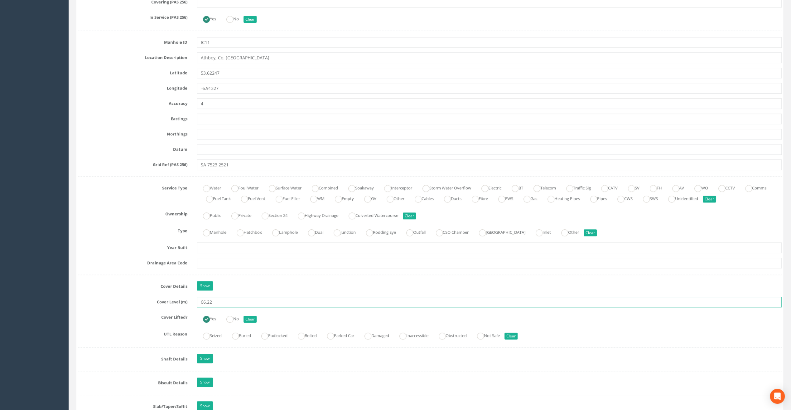
click at [219, 299] on input "66.22" at bounding box center [489, 301] width 585 height 11
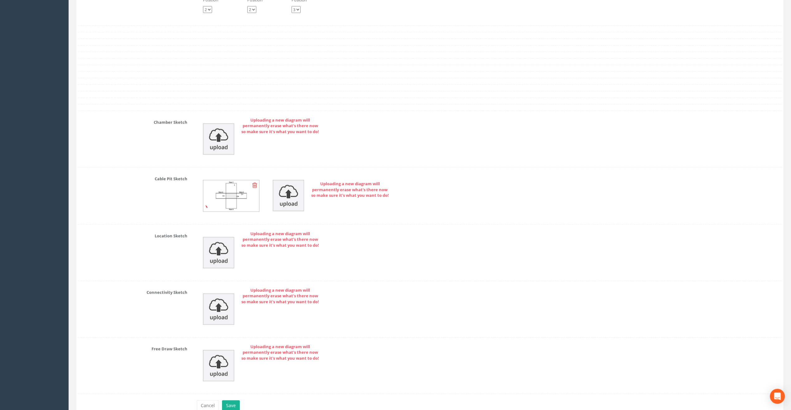
scroll to position [1285, 0]
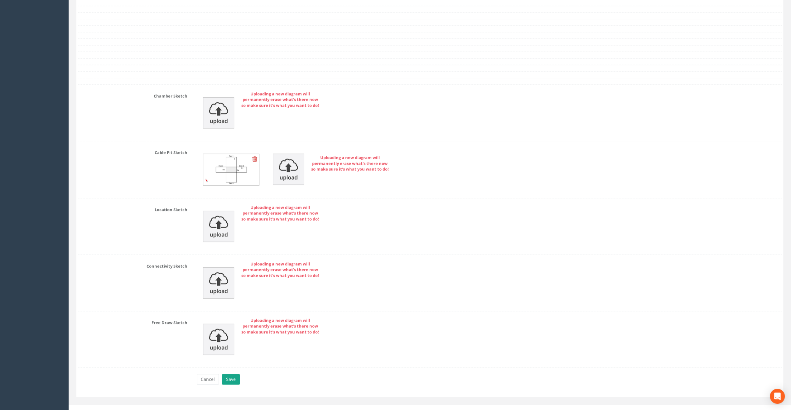
type input "66.23"
click at [232, 374] on button "Save" at bounding box center [231, 379] width 18 height 11
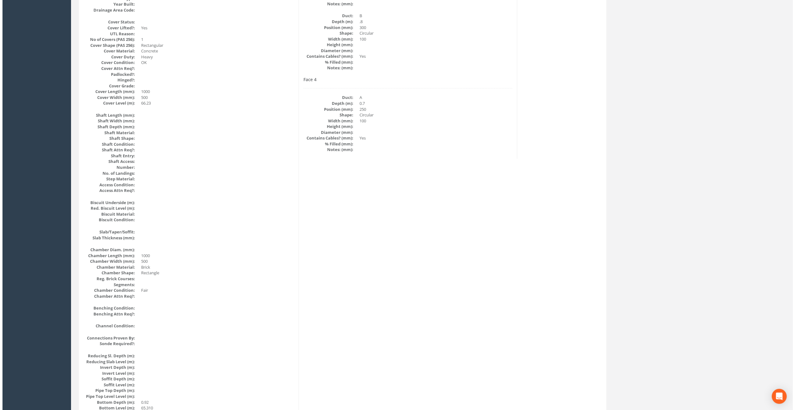
scroll to position [21, 0]
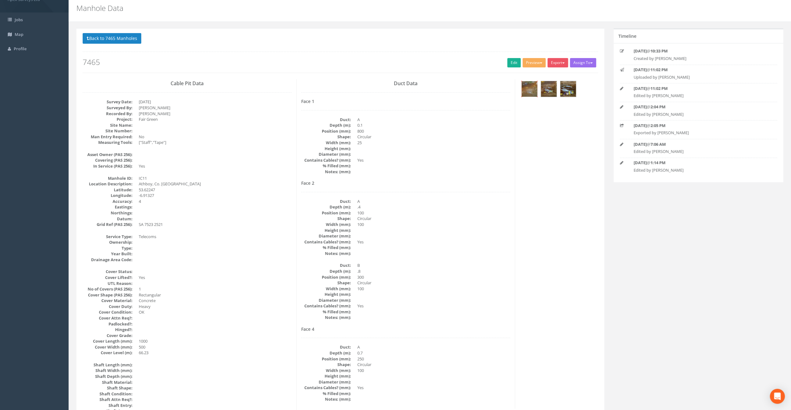
click at [529, 92] on img at bounding box center [529, 89] width 16 height 16
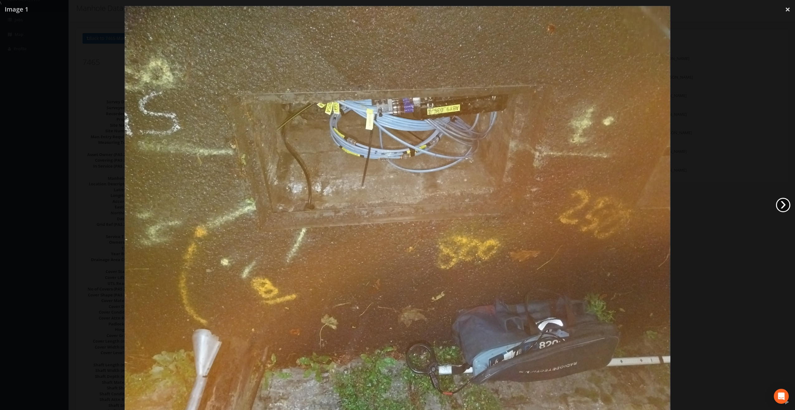
click at [784, 206] on link "›" at bounding box center [783, 205] width 14 height 14
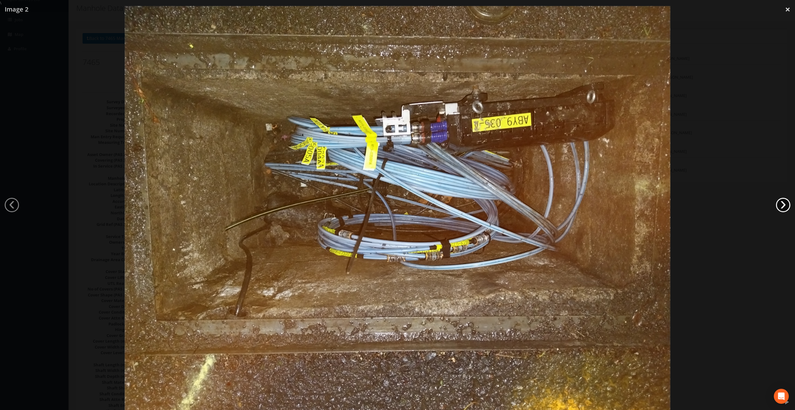
click at [784, 206] on link "›" at bounding box center [783, 205] width 14 height 14
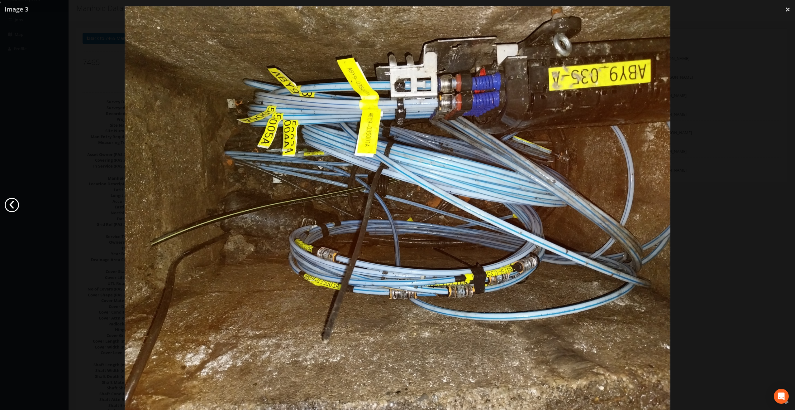
click at [7, 208] on link "‹" at bounding box center [12, 205] width 14 height 14
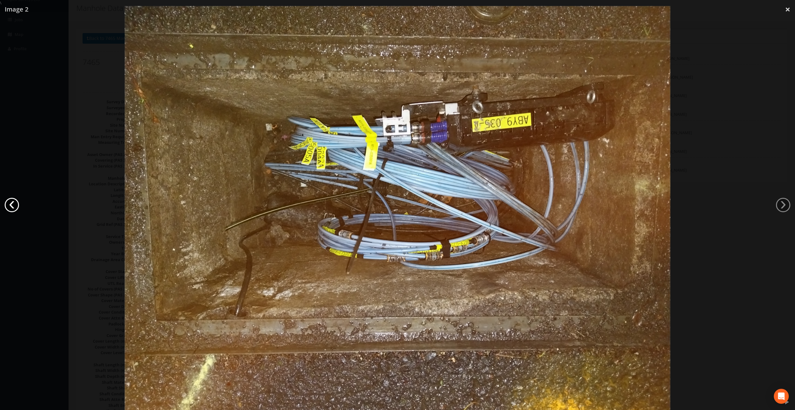
click at [7, 208] on link "‹" at bounding box center [12, 205] width 14 height 14
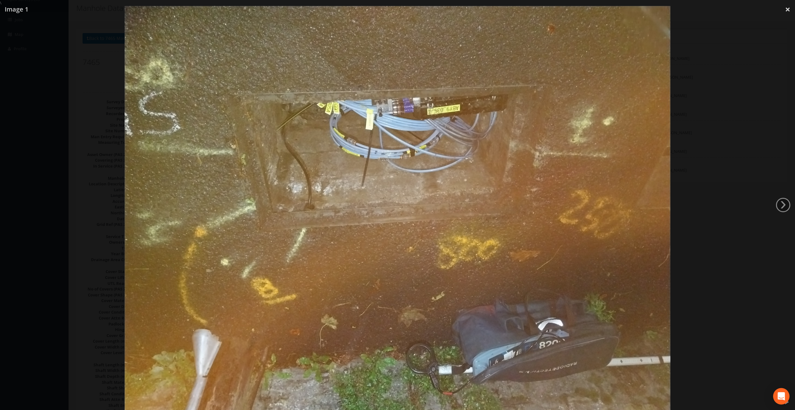
click at [788, 388] on body "[PERSON_NAME] Apex Surveys Ltd Logout S Jobs Map Profile Log out Help Manhole D…" at bounding box center [397, 184] width 795 height 410
click at [781, 395] on icon "Open Intercom Messenger" at bounding box center [781, 396] width 7 height 8
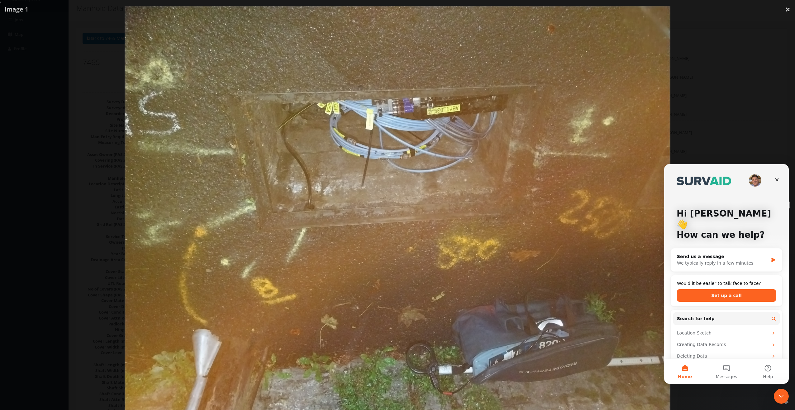
scroll to position [0, 0]
click at [780, 180] on div "Close" at bounding box center [777, 179] width 11 height 11
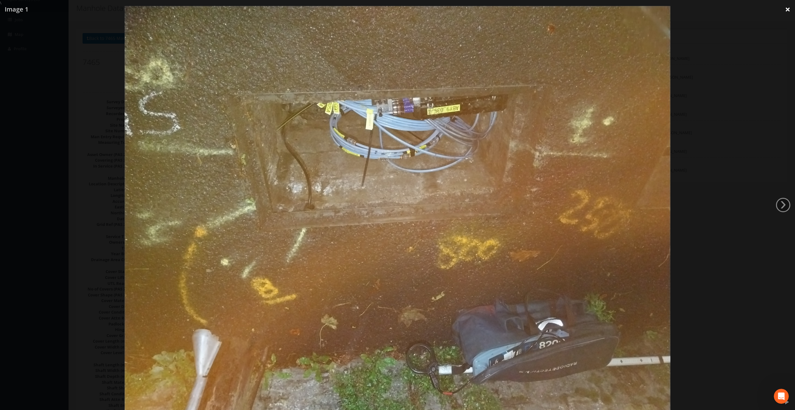
click at [788, 12] on link "×" at bounding box center [788, 9] width 15 height 19
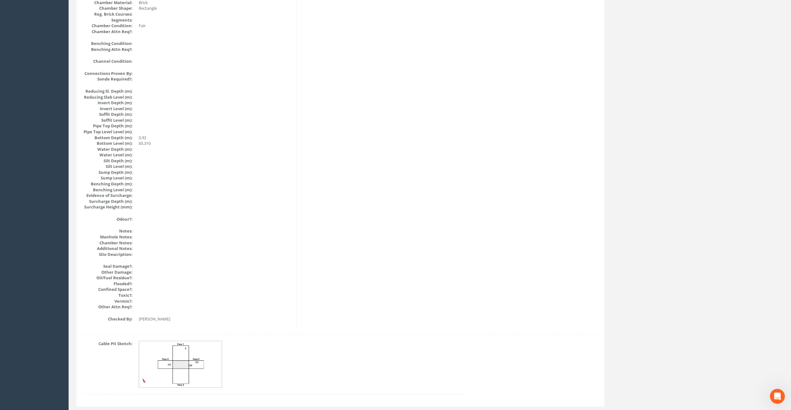
scroll to position [551, 0]
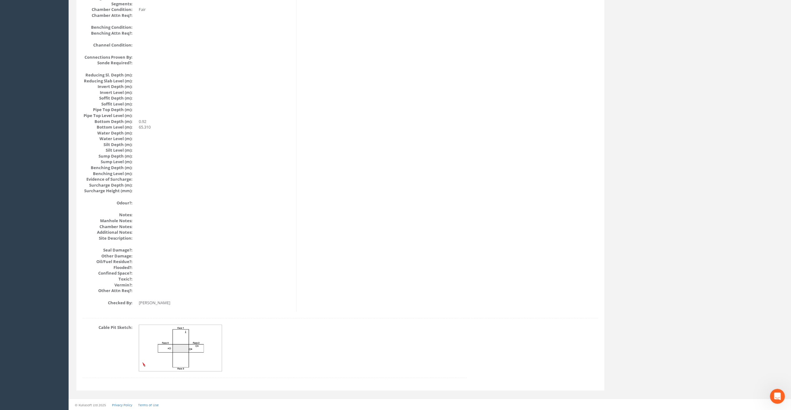
click at [184, 346] on img at bounding box center [180, 347] width 83 height 46
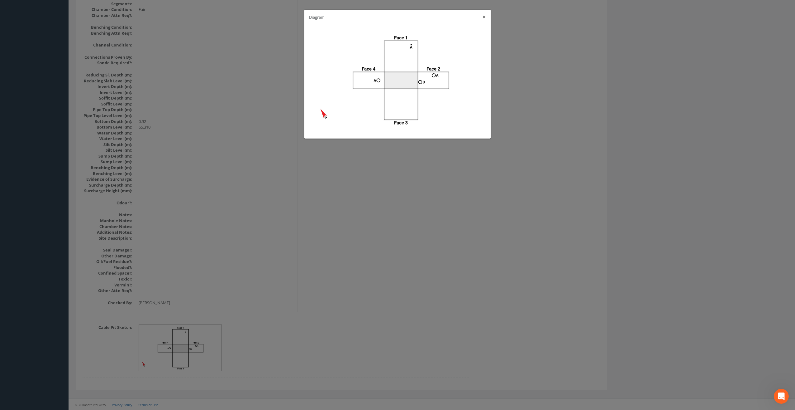
click at [484, 15] on button "×" at bounding box center [484, 17] width 4 height 7
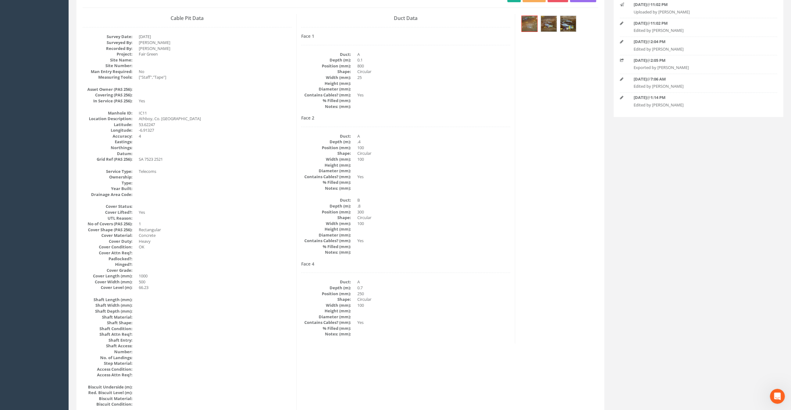
scroll to position [62, 0]
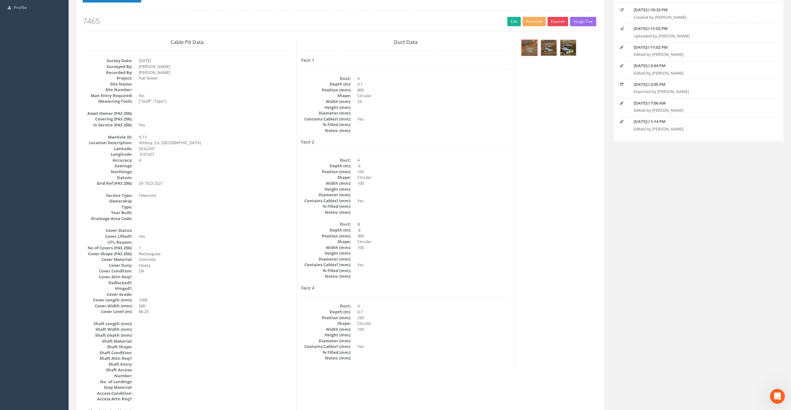
click at [557, 22] on button "Export" at bounding box center [557, 21] width 21 height 9
click at [544, 61] on link "SurvAid IC" at bounding box center [544, 61] width 47 height 10
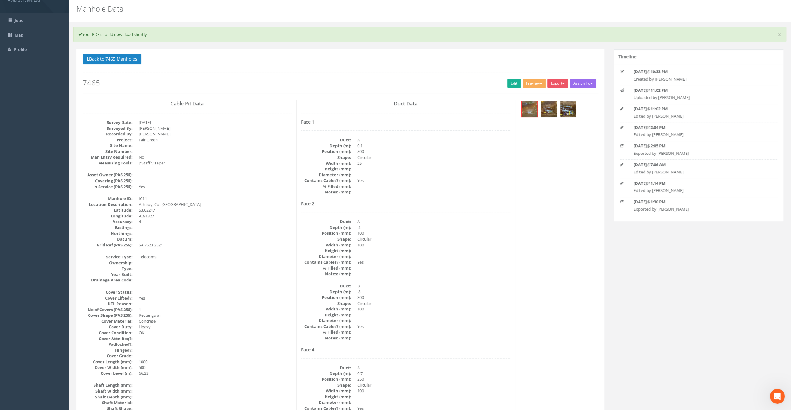
scroll to position [0, 0]
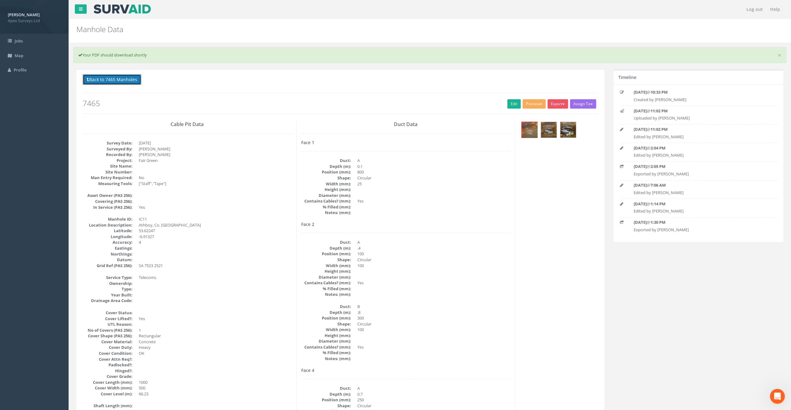
click at [122, 80] on button "Back to 7465 Manholes" at bounding box center [112, 79] width 59 height 11
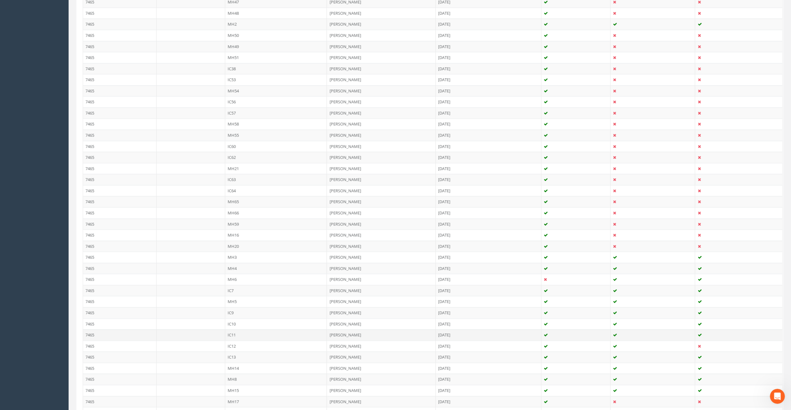
scroll to position [312, 0]
click at [229, 332] on td "IC12" at bounding box center [276, 335] width 102 height 11
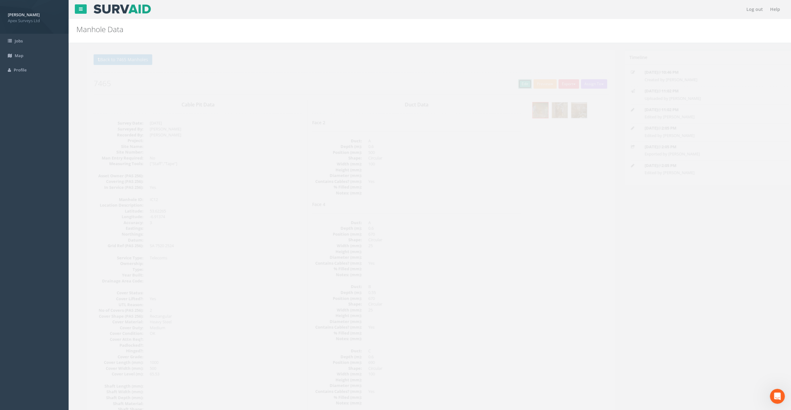
drag, startPoint x: 509, startPoint y: 82, endPoint x: 24, endPoint y: 174, distance: 493.5
click at [509, 82] on link "Edit" at bounding box center [513, 83] width 13 height 9
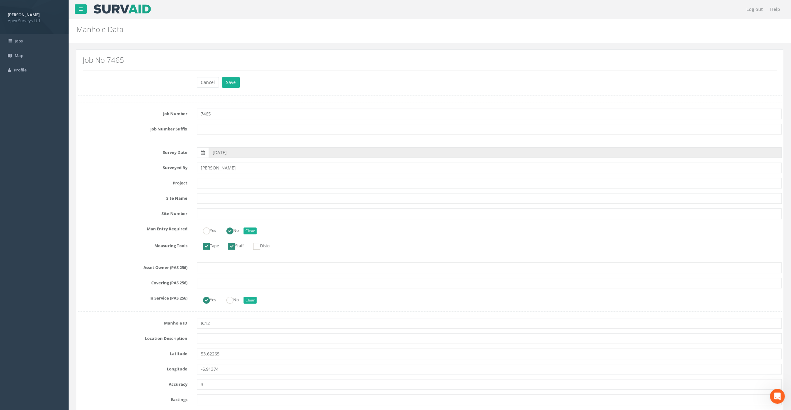
click at [239, 7] on nav "Log out Help" at bounding box center [430, 9] width 722 height 19
click at [206, 181] on input "text" at bounding box center [489, 183] width 585 height 11
paste input "Fair Green"
type input "Fair Green"
click at [252, 24] on div "Manhole Data Manholes for Job 7465" at bounding box center [370, 27] width 596 height 17
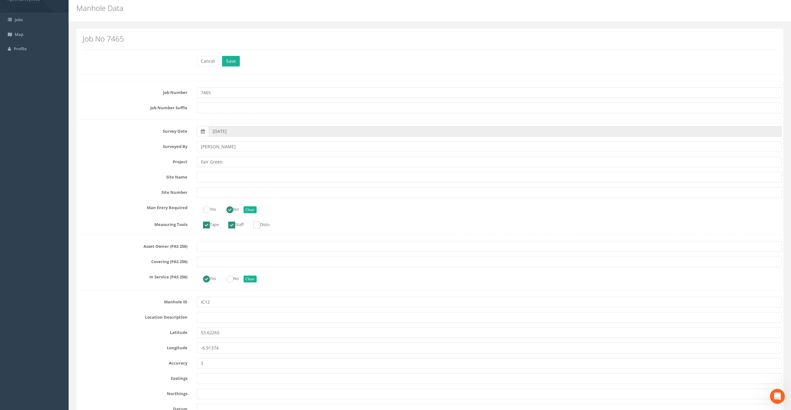
scroll to position [31, 0]
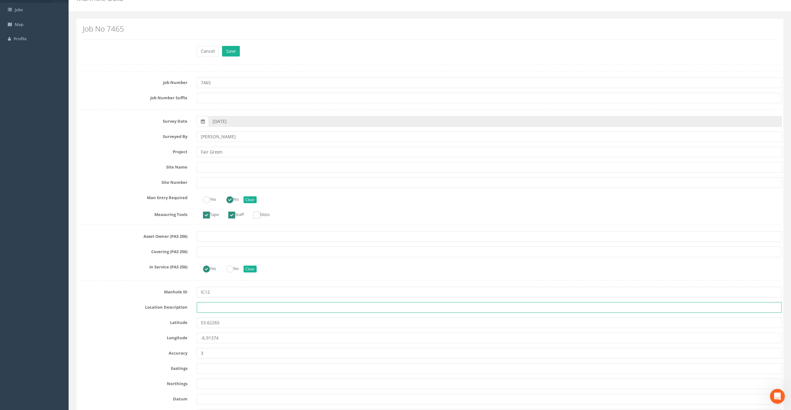
click at [205, 308] on input "text" at bounding box center [489, 307] width 585 height 11
paste input "Athboy, Co. [GEOGRAPHIC_DATA]"
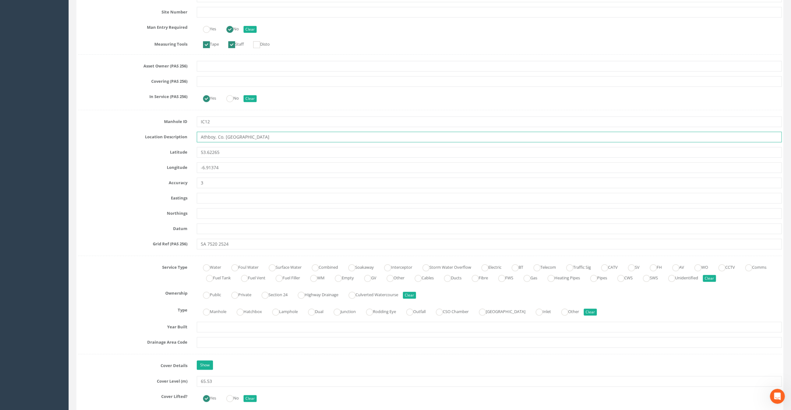
scroll to position [249, 0]
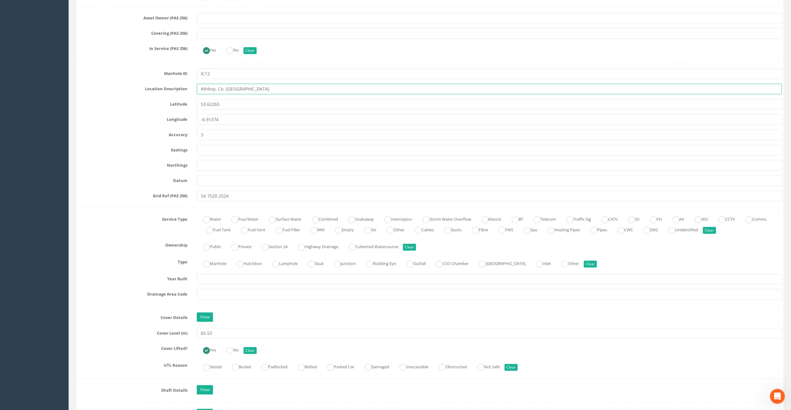
type input "Athboy, Co. [GEOGRAPHIC_DATA]"
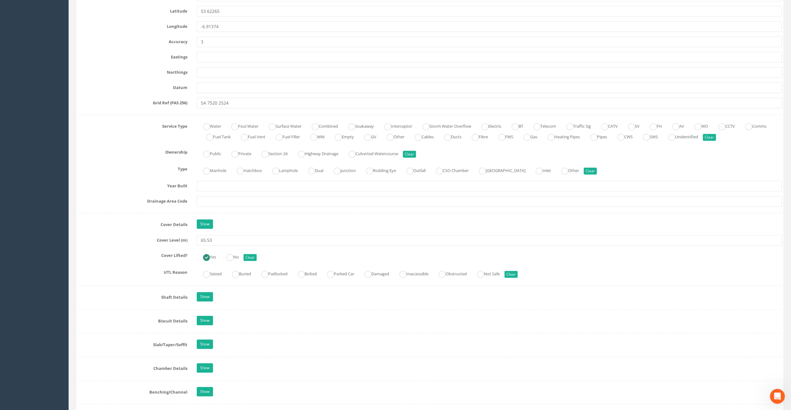
scroll to position [343, 0]
click at [221, 239] on input "65.53" at bounding box center [489, 239] width 585 height 11
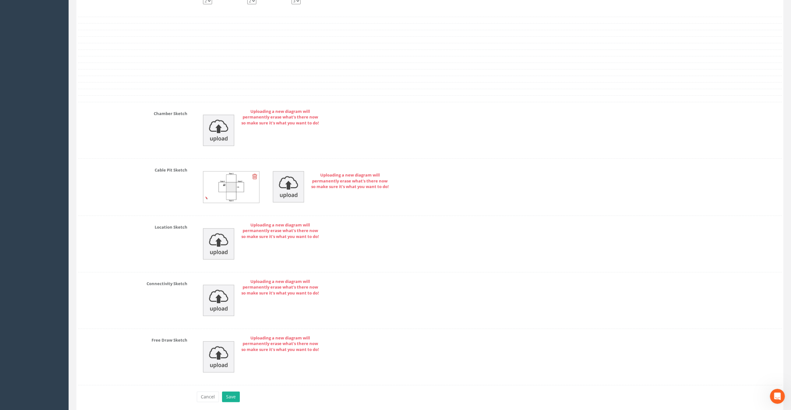
scroll to position [1317, 0]
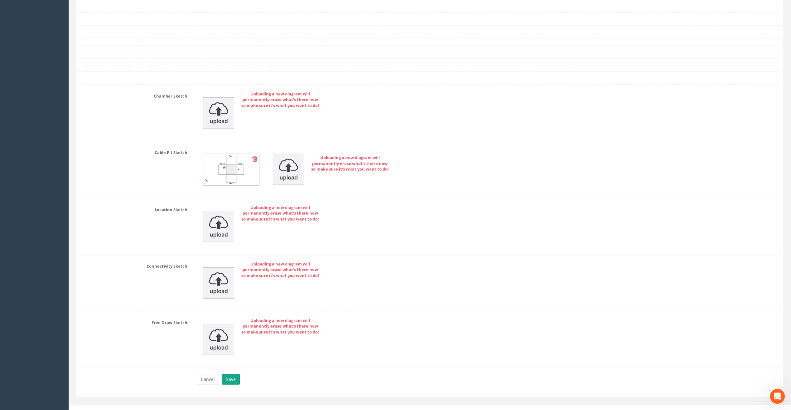
type input "65.57"
click at [234, 374] on button "Save" at bounding box center [231, 379] width 18 height 11
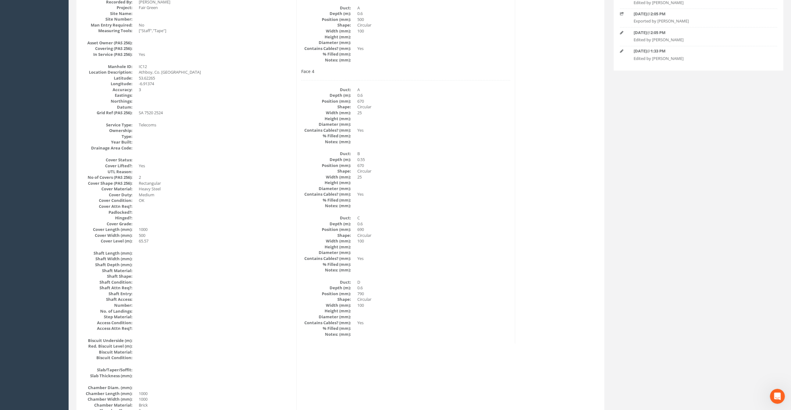
scroll to position [0, 0]
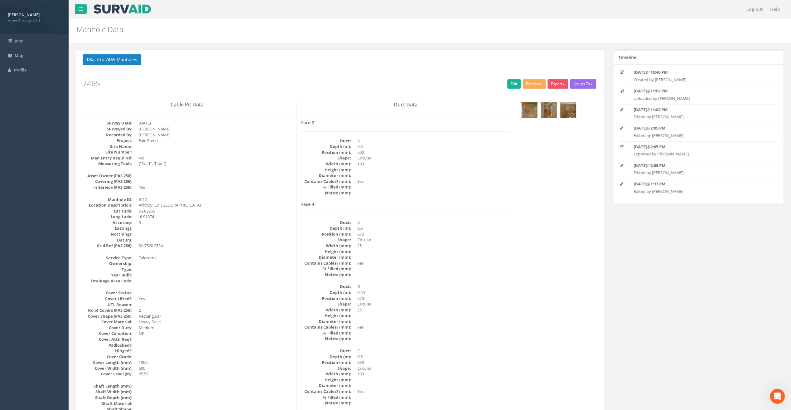
click at [529, 111] on img at bounding box center [529, 110] width 16 height 16
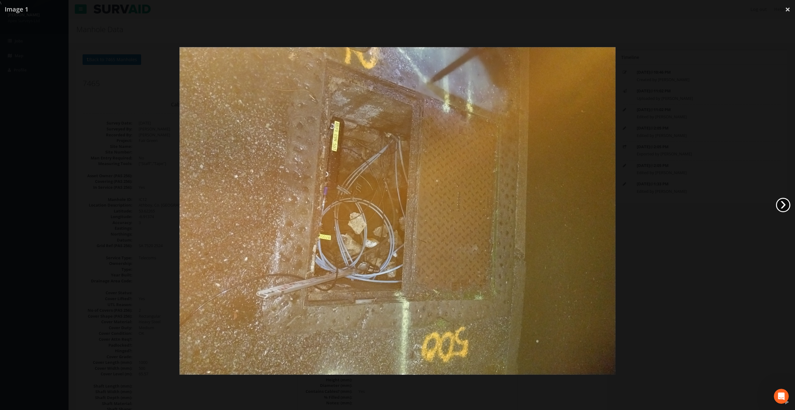
click at [786, 202] on link "›" at bounding box center [783, 205] width 14 height 14
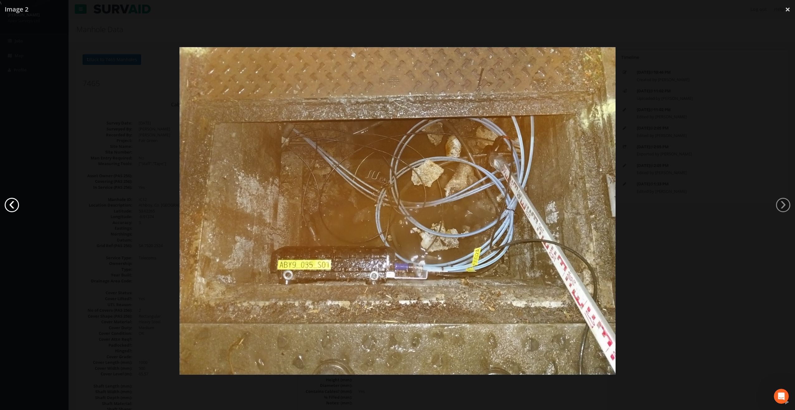
click at [8, 206] on link "‹" at bounding box center [12, 205] width 14 height 14
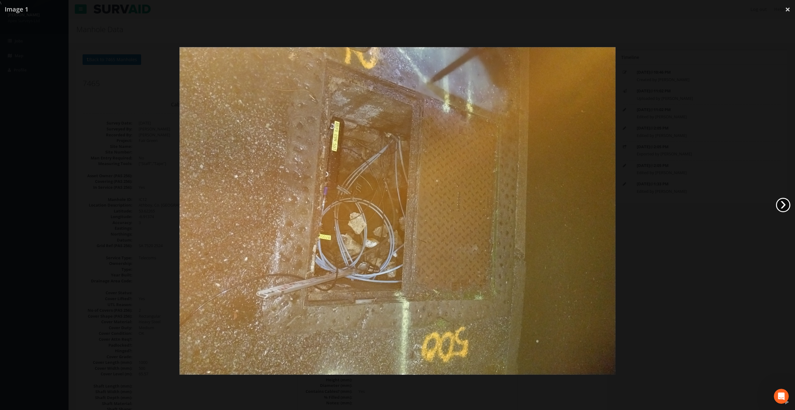
click at [784, 203] on link "›" at bounding box center [783, 205] width 14 height 14
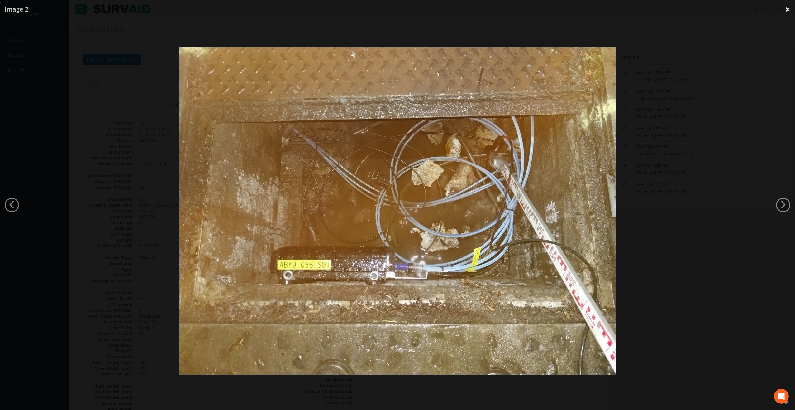
click at [788, 12] on link "×" at bounding box center [788, 9] width 15 height 19
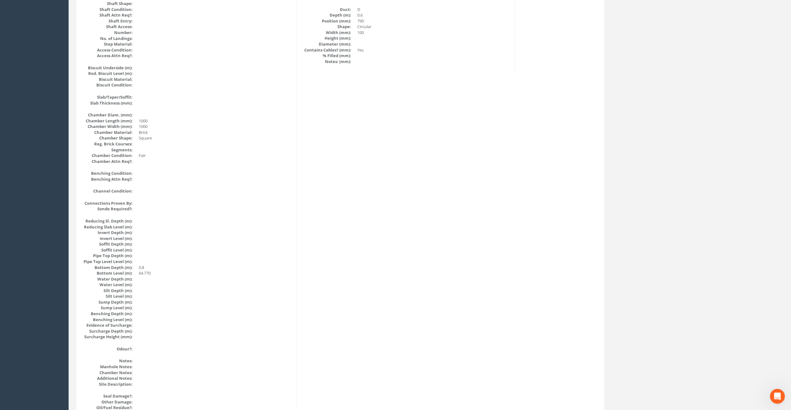
scroll to position [551, 0]
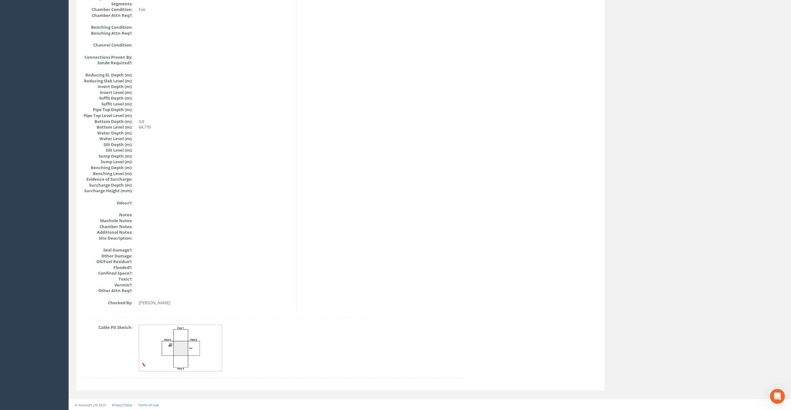
click at [183, 351] on img at bounding box center [180, 347] width 83 height 46
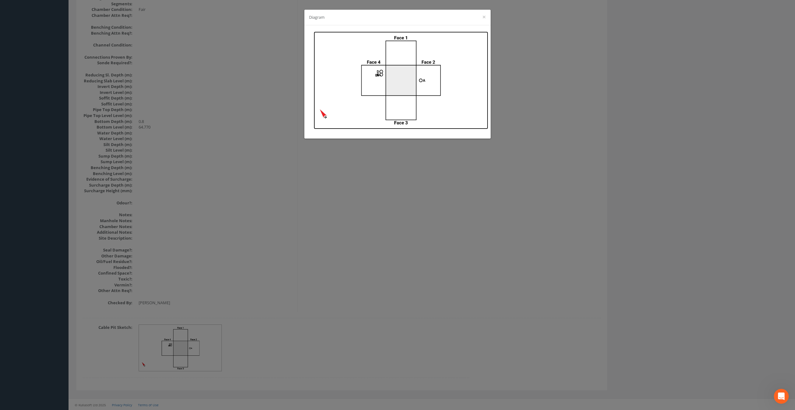
click at [383, 76] on img at bounding box center [401, 80] width 175 height 98
click at [481, 18] on div "Diagram ×" at bounding box center [397, 18] width 186 height 16
click at [481, 17] on div "Diagram ×" at bounding box center [397, 18] width 186 height 16
drag, startPoint x: 484, startPoint y: 14, endPoint x: 491, endPoint y: 33, distance: 19.9
click at [484, 15] on button "×" at bounding box center [484, 17] width 4 height 7
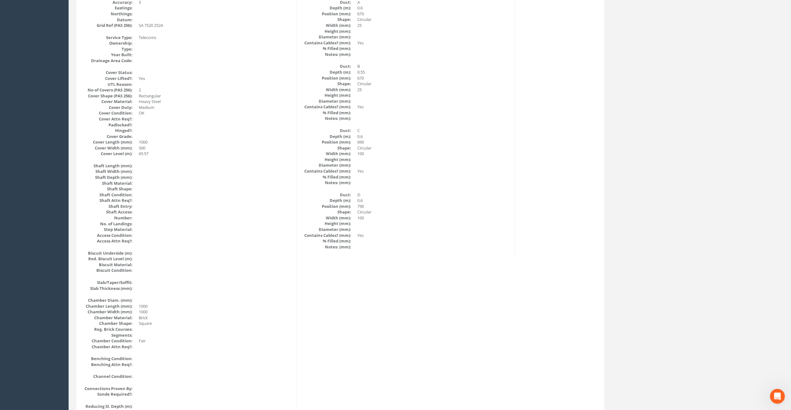
scroll to position [0, 0]
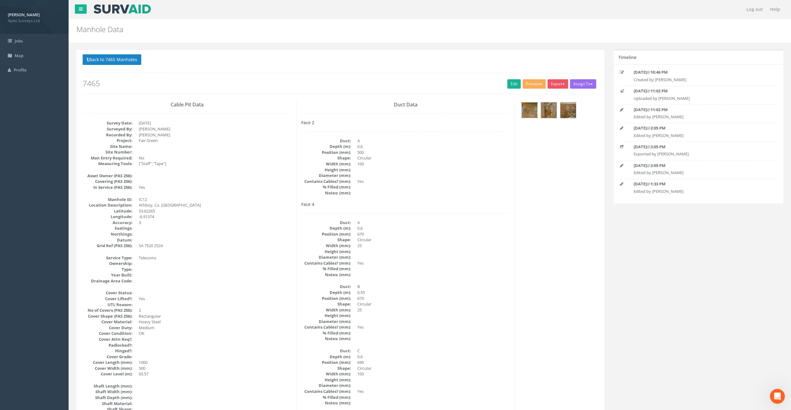
click at [529, 112] on img at bounding box center [529, 110] width 16 height 16
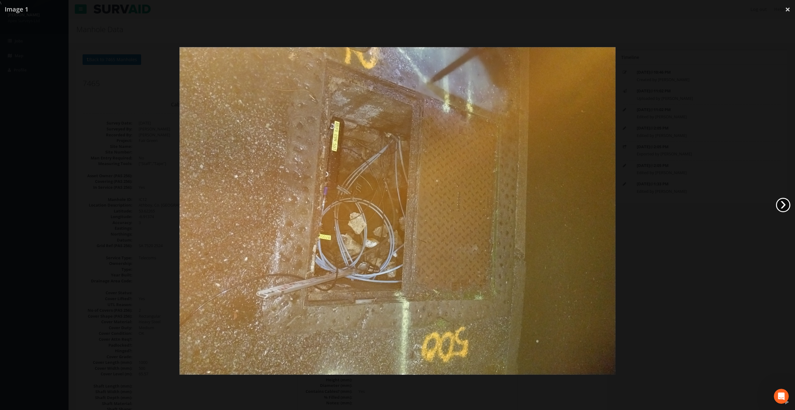
click at [785, 203] on link "›" at bounding box center [783, 205] width 14 height 14
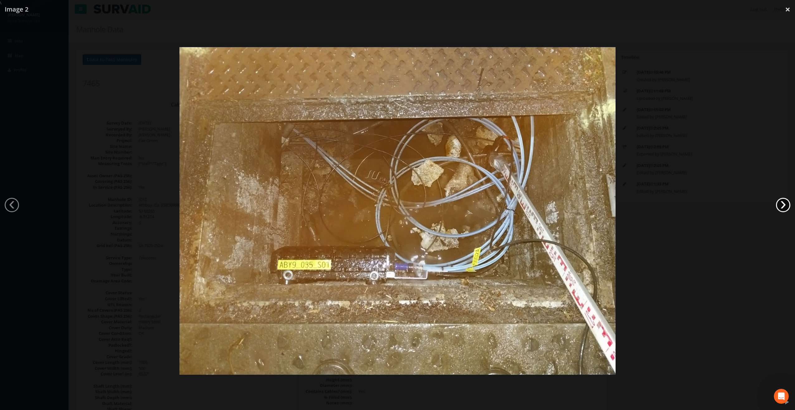
click at [785, 203] on link "›" at bounding box center [783, 205] width 14 height 14
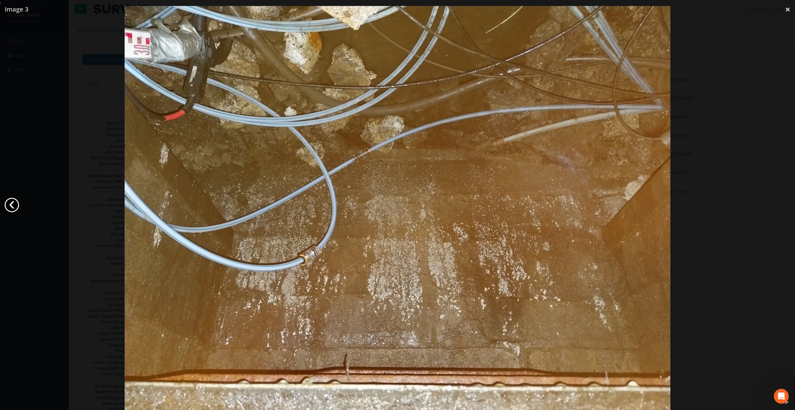
click at [12, 203] on link "‹" at bounding box center [12, 205] width 14 height 14
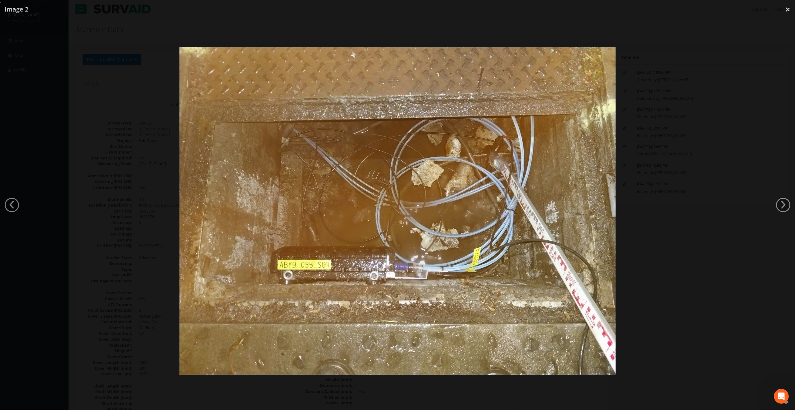
click at [11, 203] on link "‹" at bounding box center [12, 205] width 14 height 14
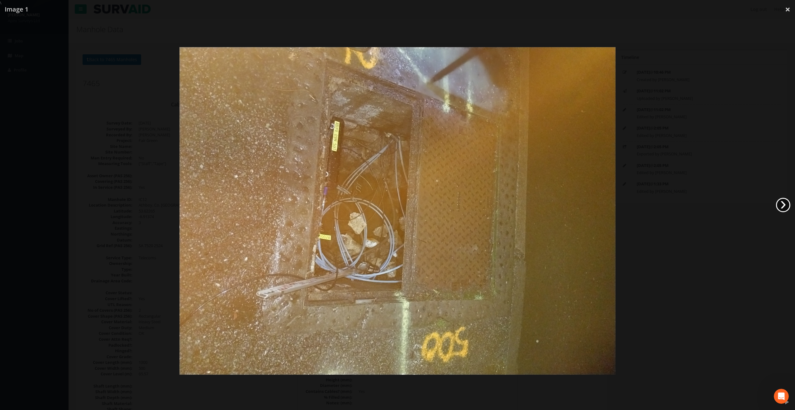
click at [783, 201] on link "›" at bounding box center [783, 205] width 14 height 14
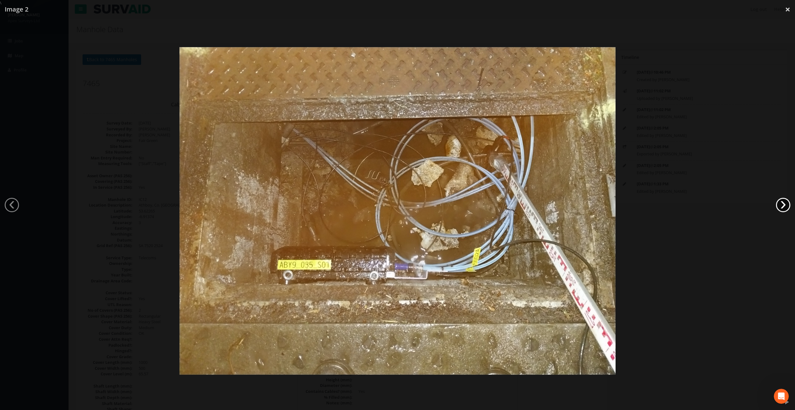
click at [784, 204] on link "›" at bounding box center [783, 205] width 14 height 14
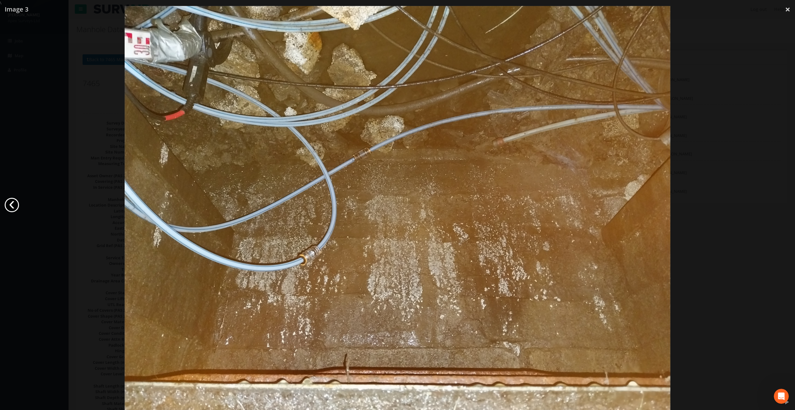
click at [12, 206] on link "‹" at bounding box center [12, 205] width 14 height 14
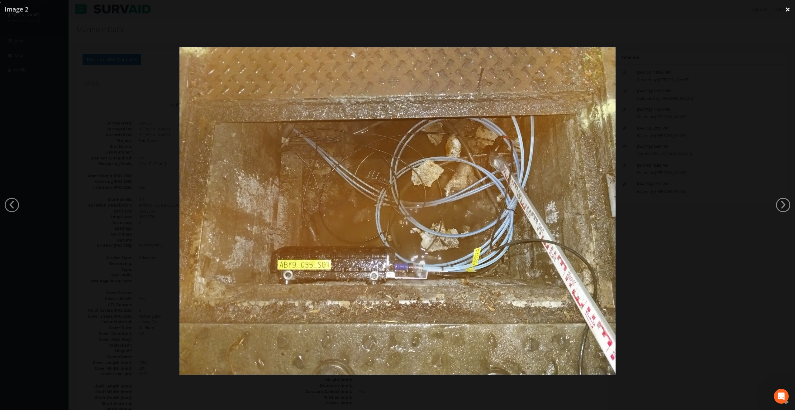
click at [786, 9] on link "×" at bounding box center [788, 9] width 15 height 19
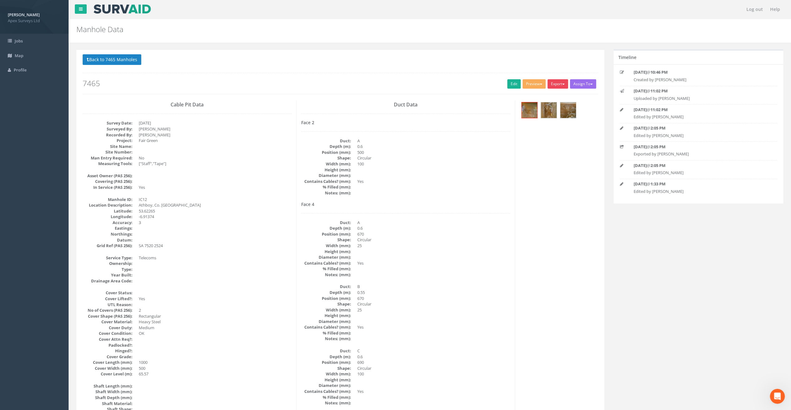
click at [561, 83] on button "Export" at bounding box center [557, 83] width 21 height 9
click at [546, 121] on link "SurvAid IC" at bounding box center [544, 123] width 47 height 10
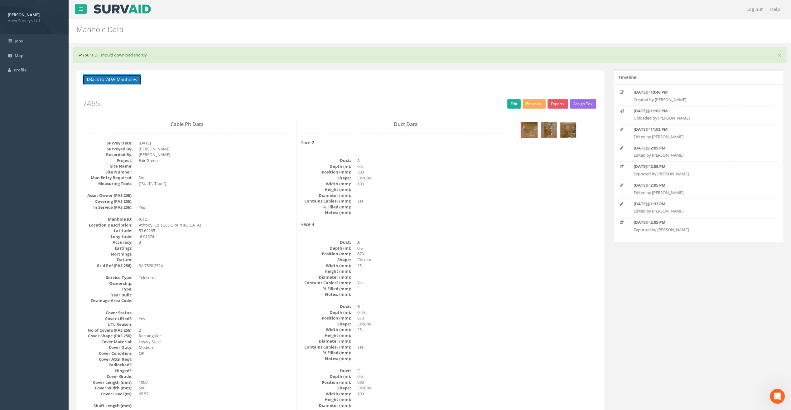
click at [112, 77] on button "Back to 7465 Manholes" at bounding box center [112, 79] width 59 height 11
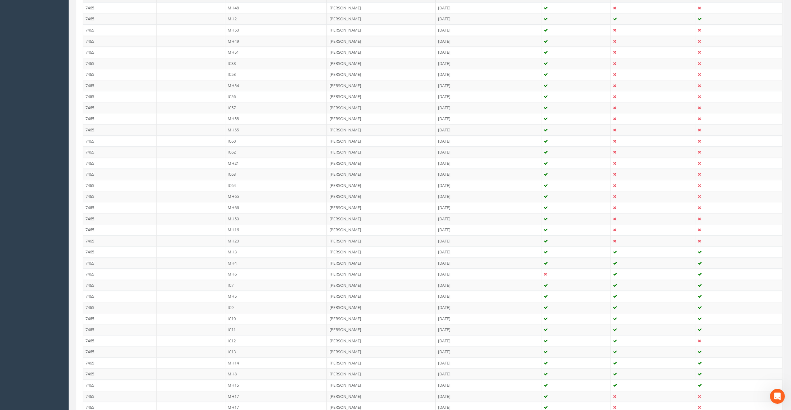
scroll to position [312, 0]
click at [232, 341] on td "IC13" at bounding box center [276, 346] width 102 height 11
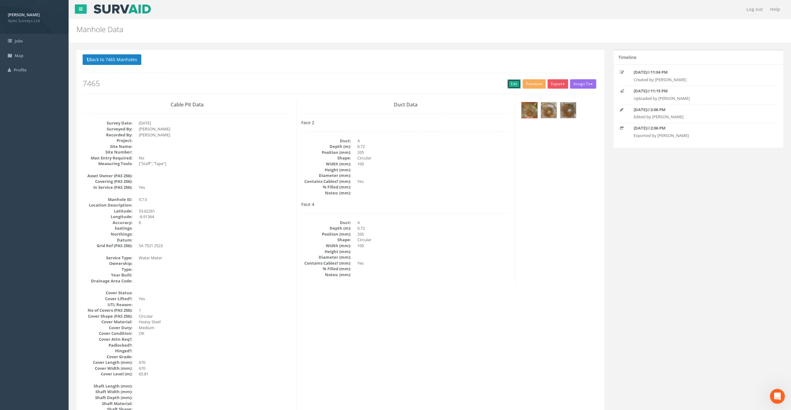
click at [512, 84] on link "Edit" at bounding box center [513, 83] width 13 height 9
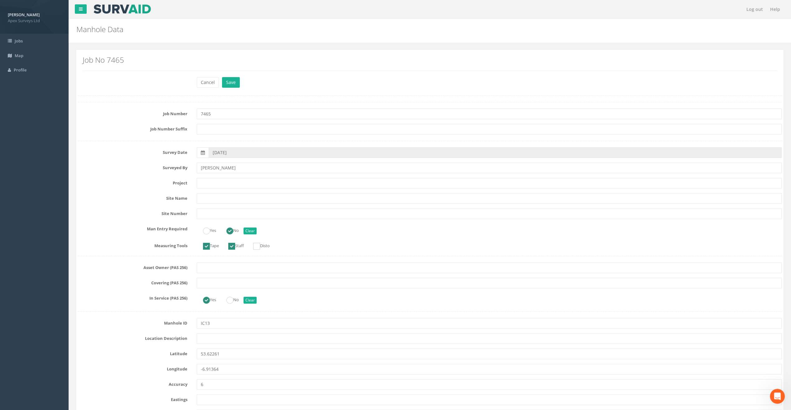
click at [266, 13] on nav "Log out Help" at bounding box center [430, 9] width 722 height 19
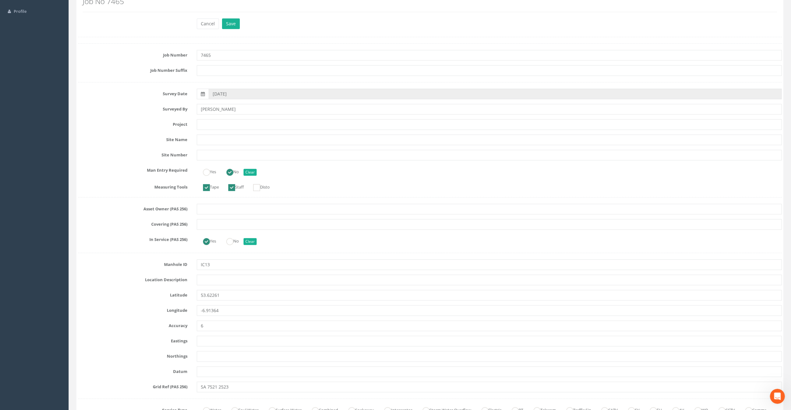
scroll to position [156, 0]
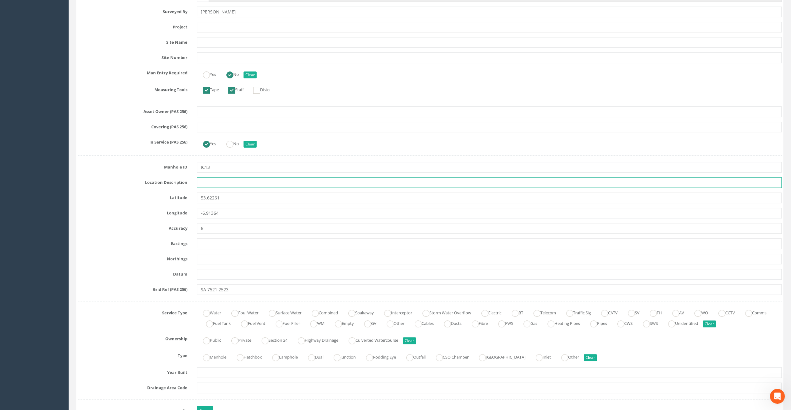
click at [206, 180] on input "text" at bounding box center [489, 182] width 585 height 11
paste input "Athboy, Co. [GEOGRAPHIC_DATA]"
type input "Athboy, Co. [GEOGRAPHIC_DATA]"
drag, startPoint x: 113, startPoint y: 54, endPoint x: 138, endPoint y: 46, distance: 26.2
click at [113, 54] on label "Site Number" at bounding box center [132, 56] width 119 height 8
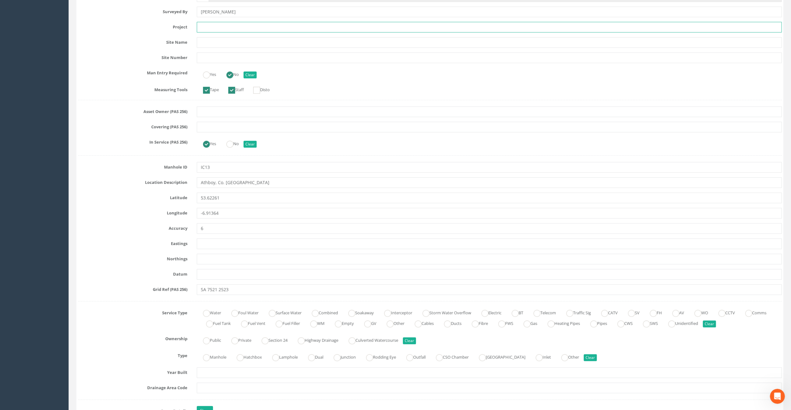
click at [216, 26] on input "text" at bounding box center [489, 27] width 585 height 11
paste input "Athboy, Co. [GEOGRAPHIC_DATA]"
click at [220, 25] on input "Athboy, Co. [GEOGRAPHIC_DATA]" at bounding box center [489, 27] width 585 height 11
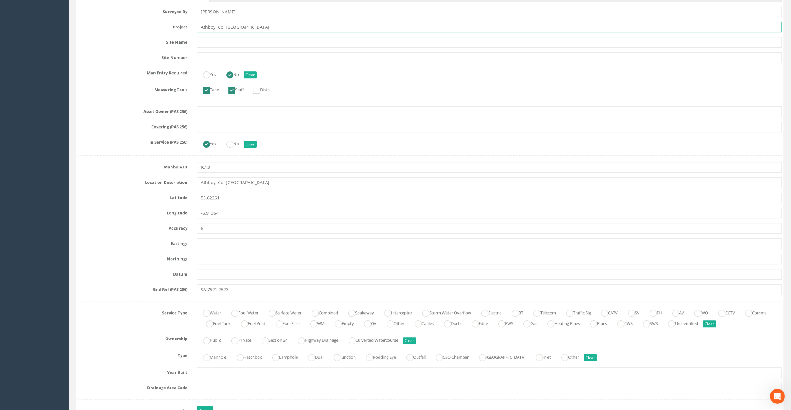
paste input "Fair Green"
type input "Fair Green"
click at [108, 55] on label "Site Number" at bounding box center [132, 56] width 119 height 8
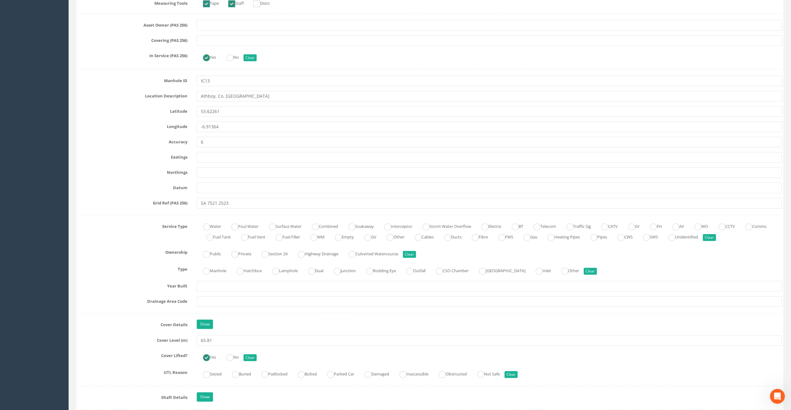
scroll to position [312, 0]
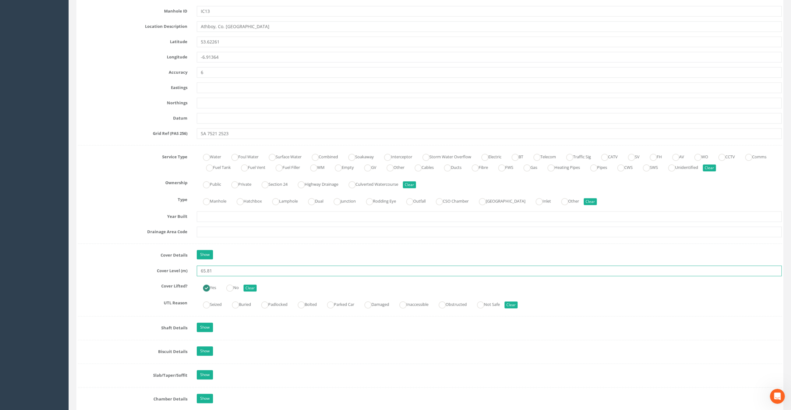
click at [214, 267] on input "65.81" at bounding box center [489, 270] width 585 height 11
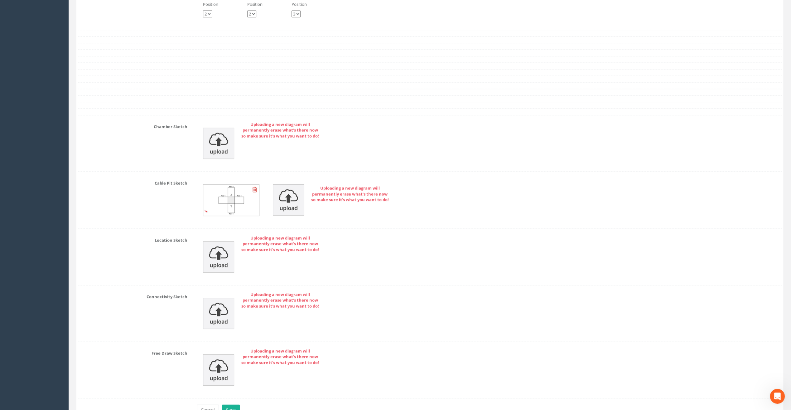
scroll to position [1247, 0]
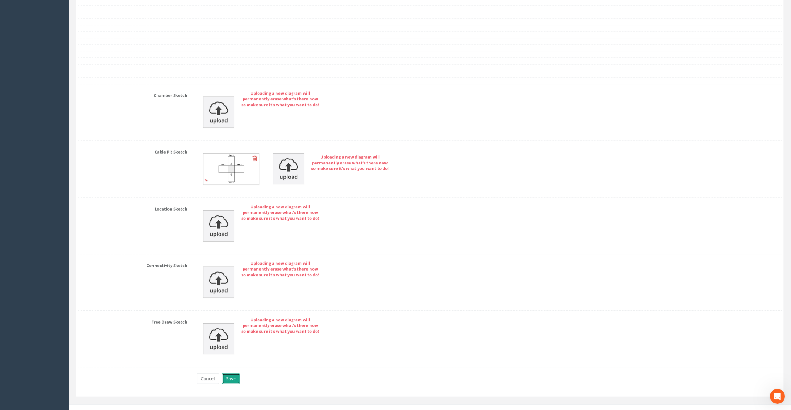
click at [235, 373] on button "Save" at bounding box center [231, 378] width 18 height 11
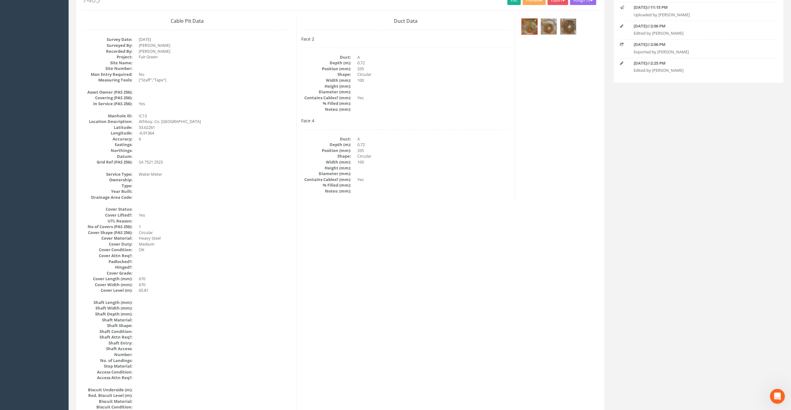
scroll to position [52, 0]
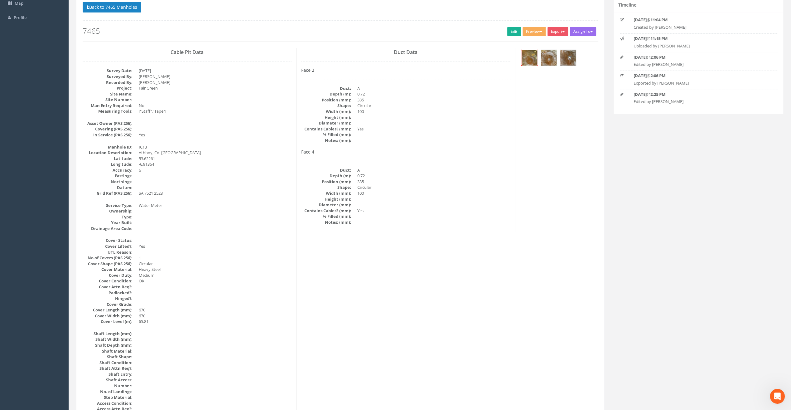
click at [534, 60] on img at bounding box center [529, 58] width 16 height 16
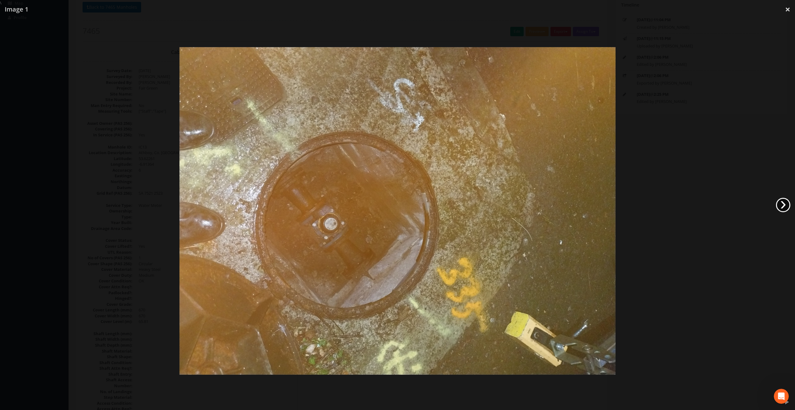
click at [783, 205] on link "›" at bounding box center [783, 205] width 14 height 14
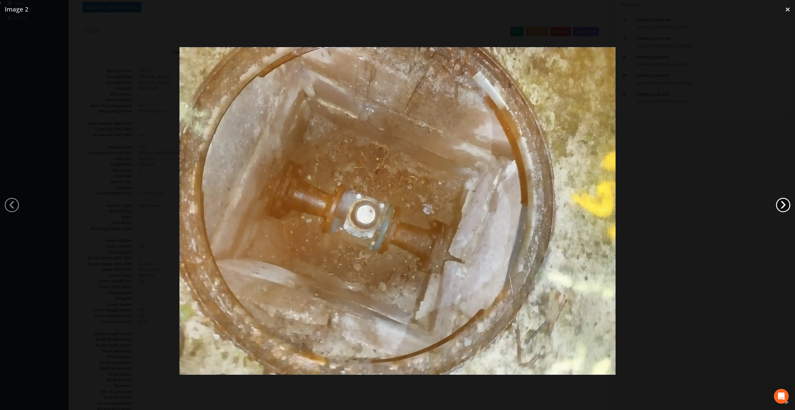
click at [783, 205] on link "›" at bounding box center [783, 205] width 14 height 14
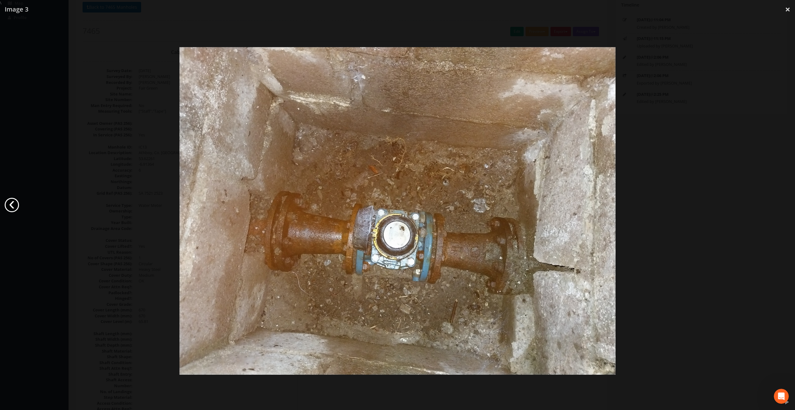
click at [16, 204] on link "‹" at bounding box center [12, 205] width 14 height 14
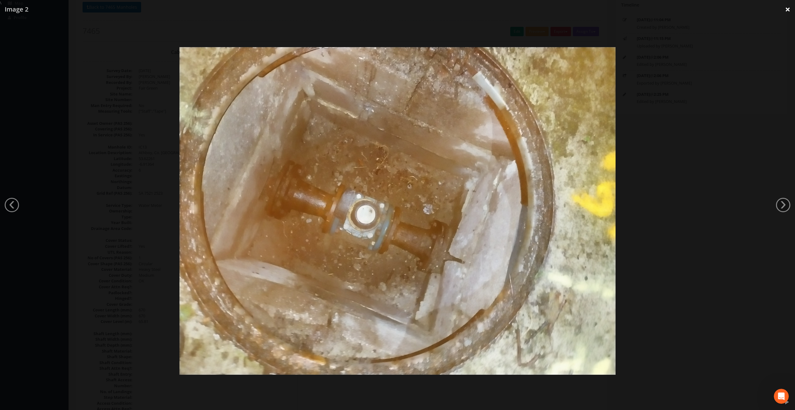
click at [788, 9] on link "×" at bounding box center [788, 9] width 15 height 19
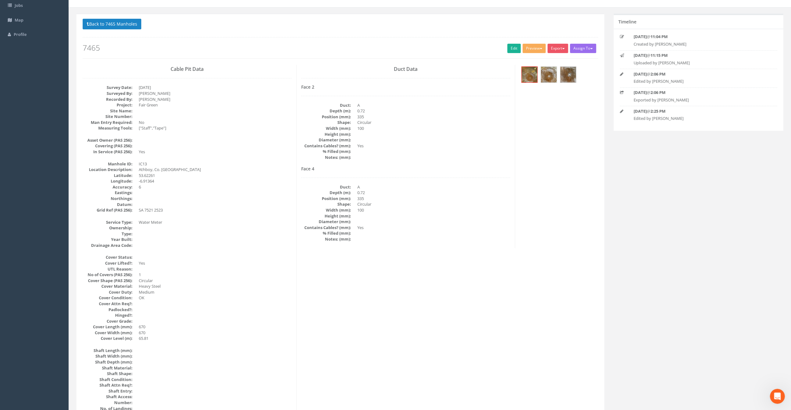
scroll to position [21, 0]
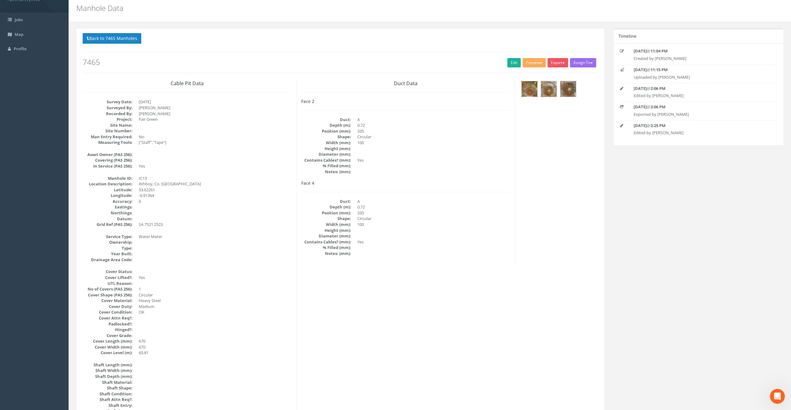
click at [523, 87] on img at bounding box center [529, 89] width 16 height 16
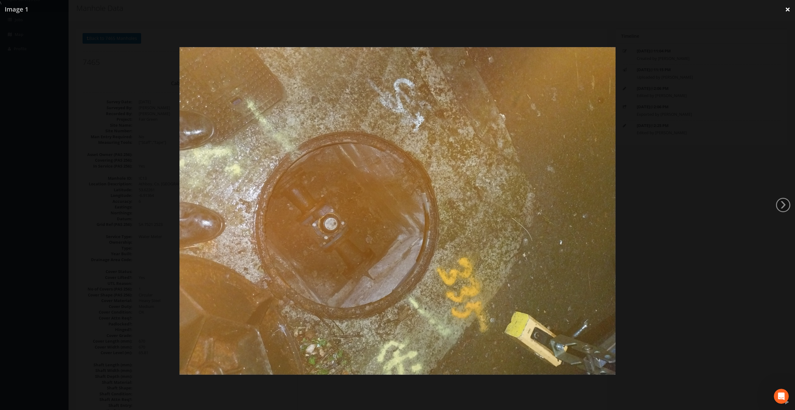
click at [786, 9] on link "×" at bounding box center [788, 9] width 15 height 19
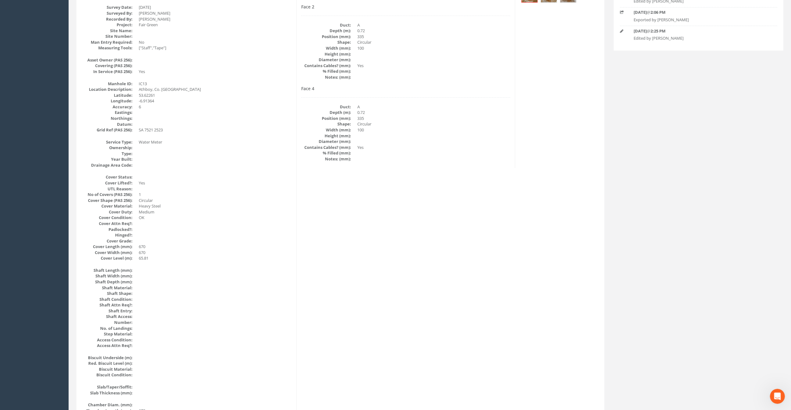
scroll to position [0, 0]
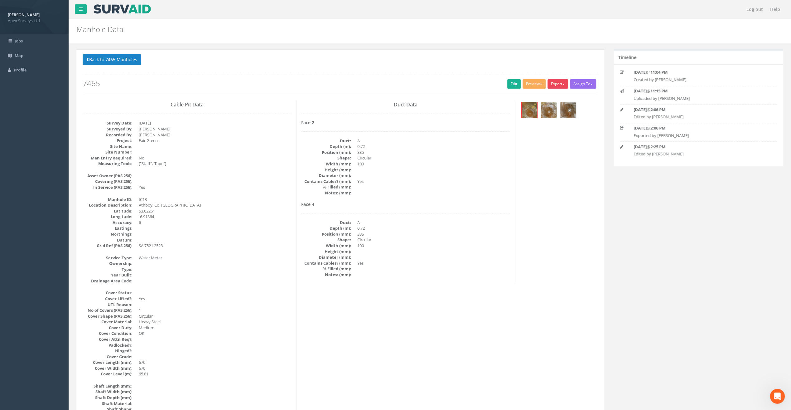
click at [557, 84] on button "Export" at bounding box center [557, 83] width 21 height 9
click at [510, 83] on link "Edit" at bounding box center [513, 83] width 13 height 9
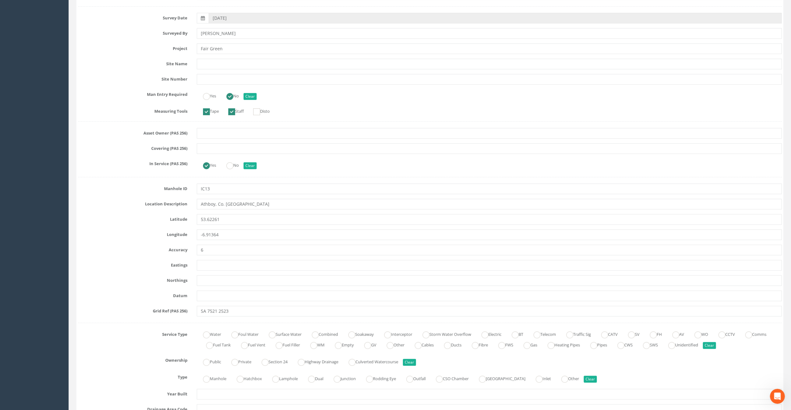
scroll to position [156, 0]
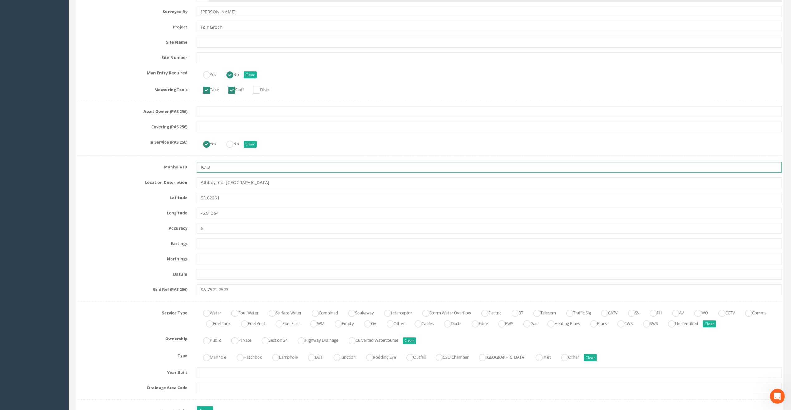
click at [213, 170] on input "IC13" at bounding box center [489, 167] width 585 height 11
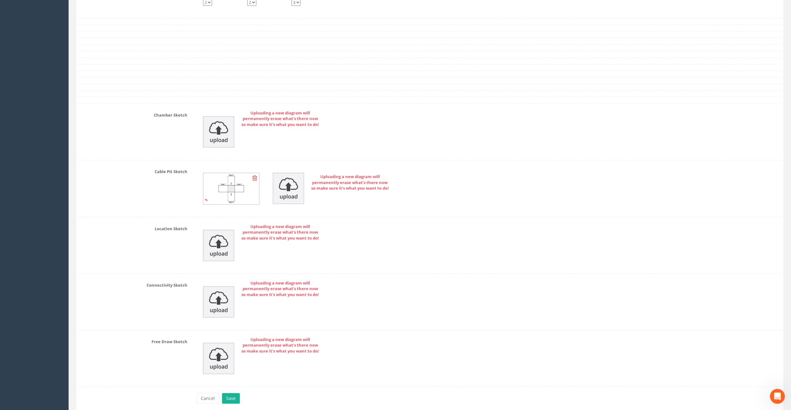
scroll to position [1247, 0]
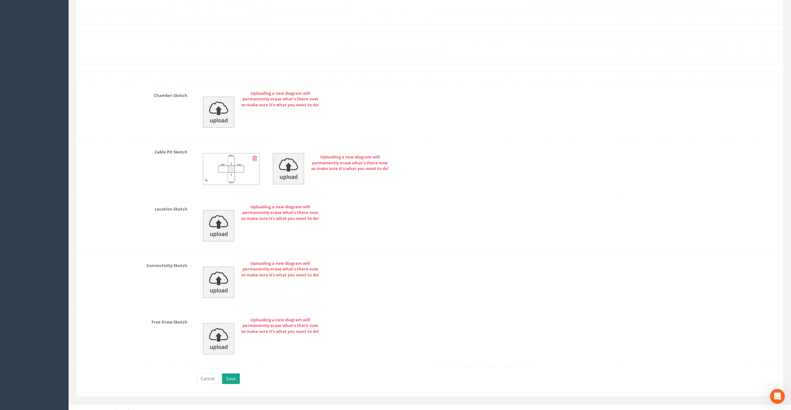
type input "MH13"
click at [233, 373] on button "Save" at bounding box center [231, 378] width 18 height 11
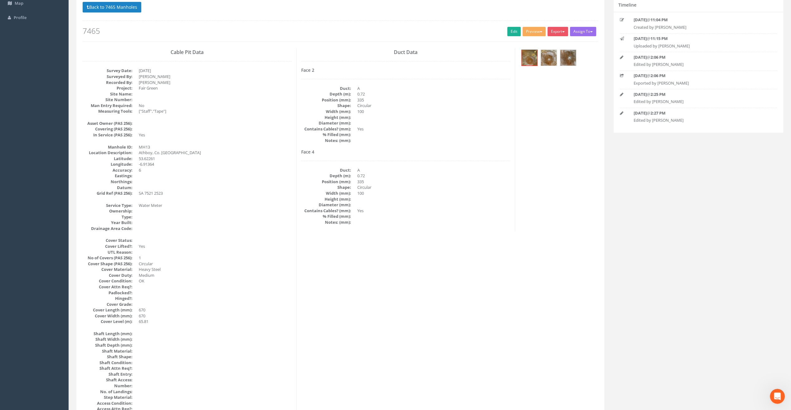
scroll to position [0, 0]
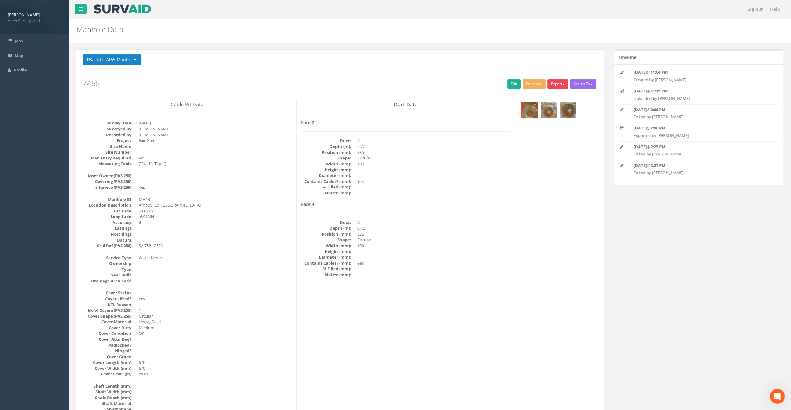
click at [553, 82] on button "Export" at bounding box center [557, 83] width 21 height 9
click at [553, 136] on link "SurvAid Manhole" at bounding box center [544, 134] width 47 height 10
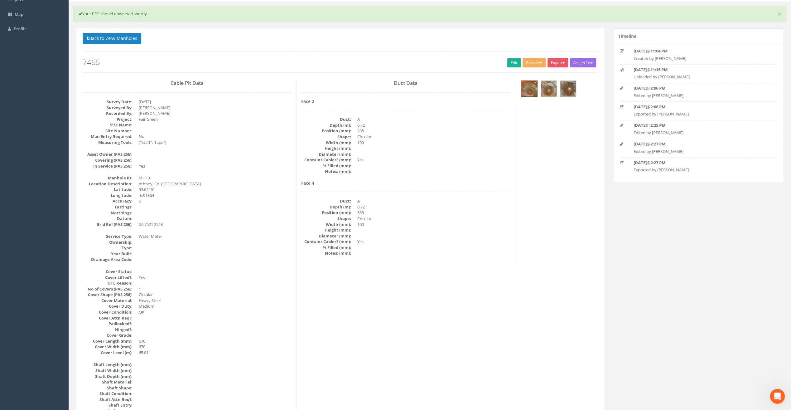
scroll to position [41, 0]
click at [530, 94] on img at bounding box center [529, 89] width 16 height 16
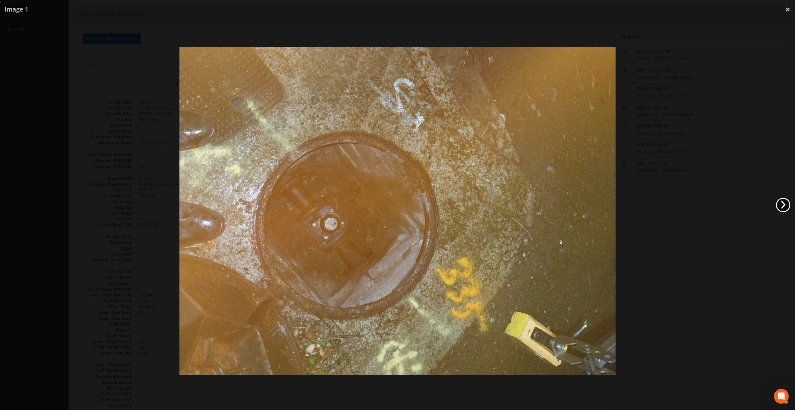
click at [781, 208] on link "›" at bounding box center [783, 205] width 14 height 14
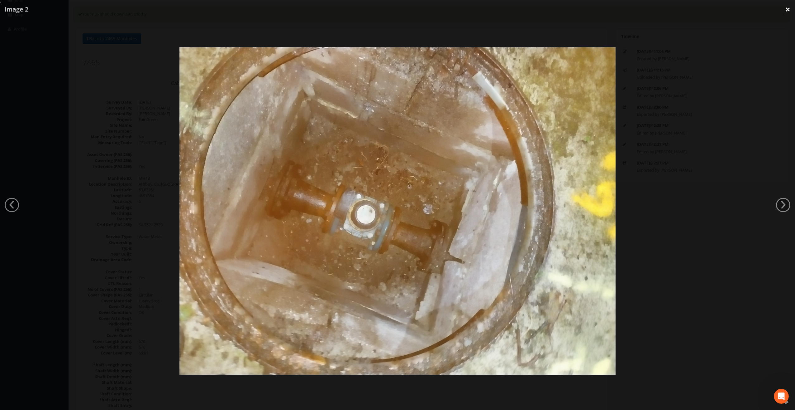
click at [786, 8] on link "×" at bounding box center [788, 9] width 15 height 19
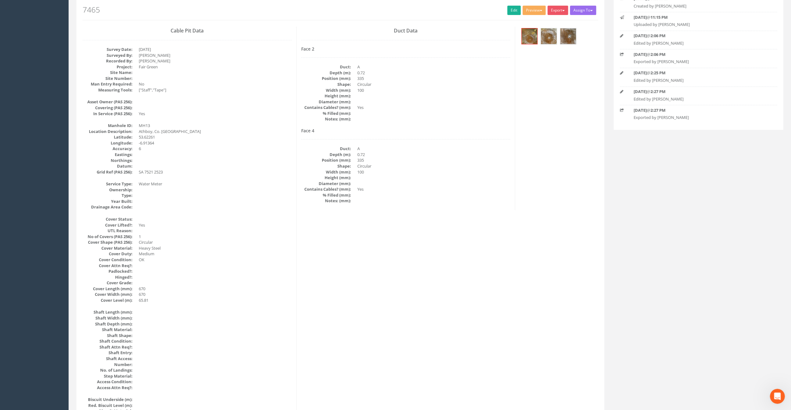
scroll to position [0, 0]
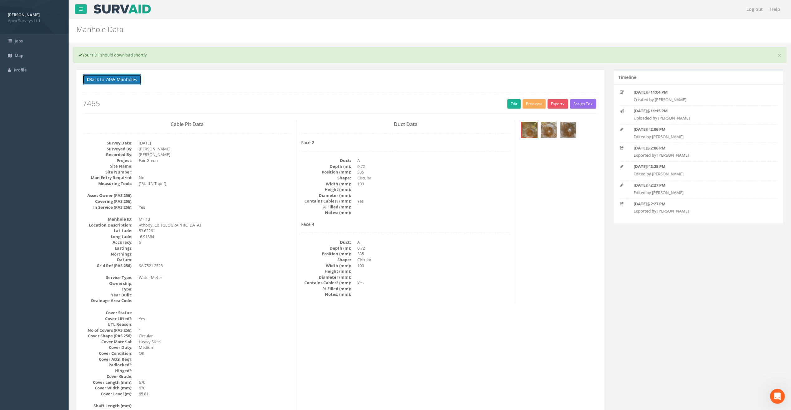
click at [113, 83] on button "Back to 7465 Manholes" at bounding box center [112, 79] width 59 height 11
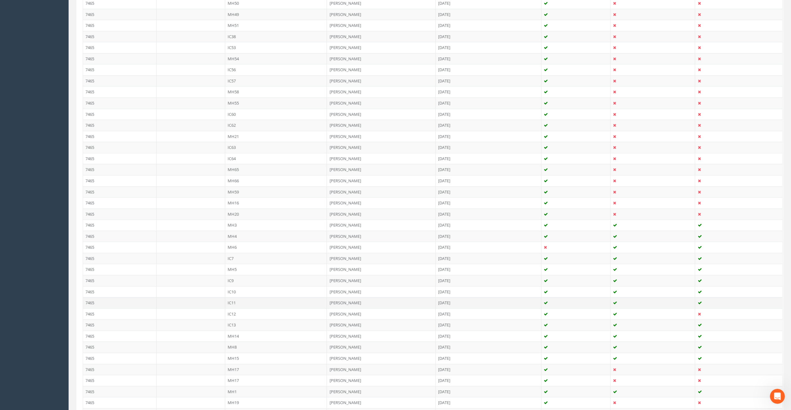
scroll to position [343, 0]
click at [229, 321] on td "MH14" at bounding box center [276, 326] width 102 height 11
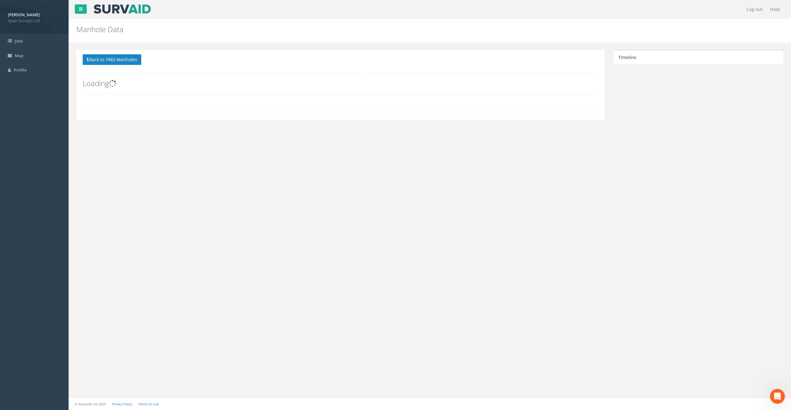
scroll to position [0, 0]
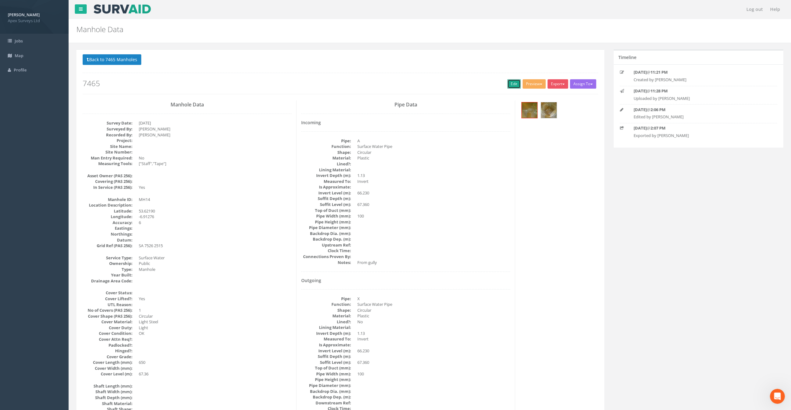
click at [507, 86] on link "Edit" at bounding box center [513, 83] width 13 height 9
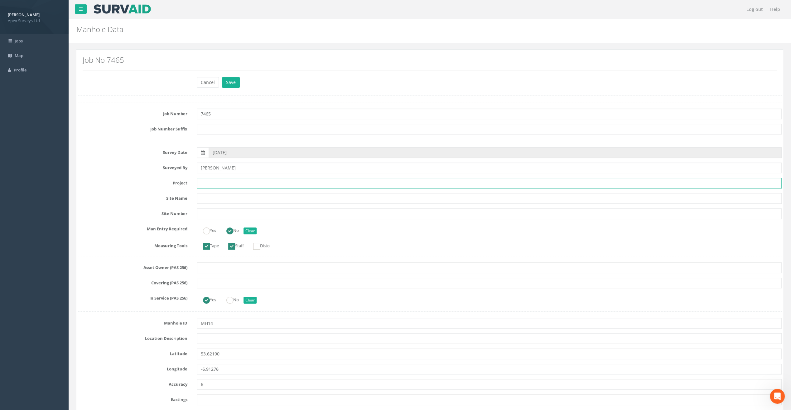
click at [209, 184] on input "text" at bounding box center [489, 183] width 585 height 11
paste input "Fair Green"
type input "Fair Green"
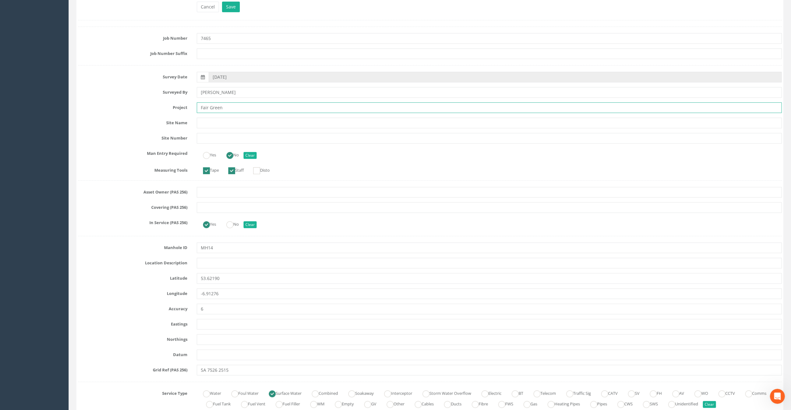
scroll to position [125, 0]
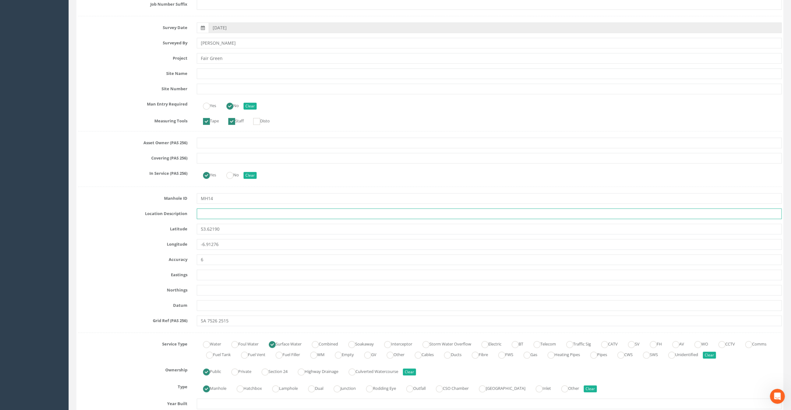
click at [204, 212] on input "text" at bounding box center [489, 213] width 585 height 11
paste input "Athboy, Co. [GEOGRAPHIC_DATA]"
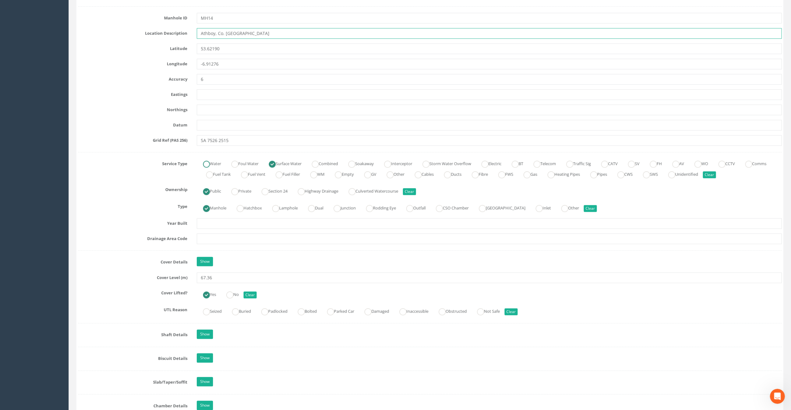
scroll to position [312, 0]
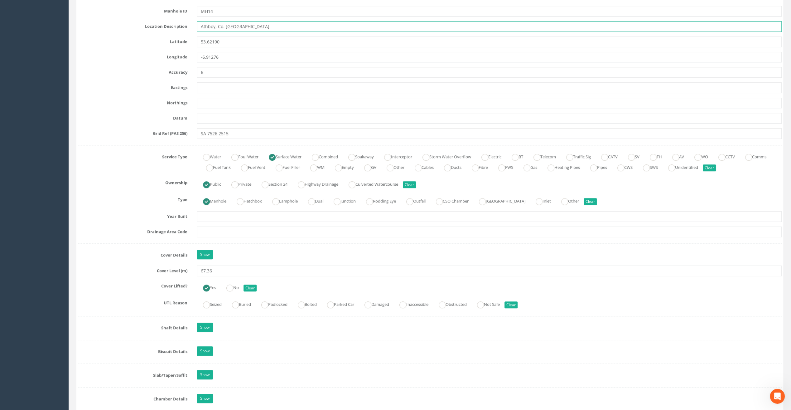
type input "Athboy, Co. [GEOGRAPHIC_DATA]"
click at [221, 270] on input "67.36" at bounding box center [489, 270] width 585 height 11
drag, startPoint x: 221, startPoint y: 270, endPoint x: 208, endPoint y: 269, distance: 13.5
click at [208, 269] on input "67.36" at bounding box center [489, 270] width 585 height 11
click at [228, 272] on input "67.36" at bounding box center [489, 270] width 585 height 11
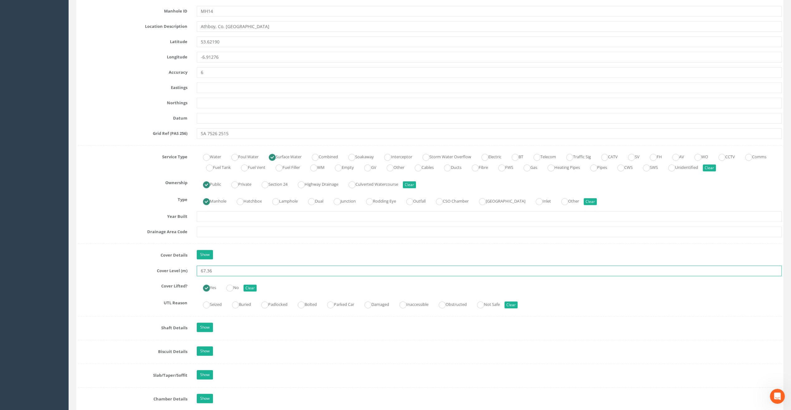
click at [236, 267] on input "67.36" at bounding box center [489, 270] width 585 height 11
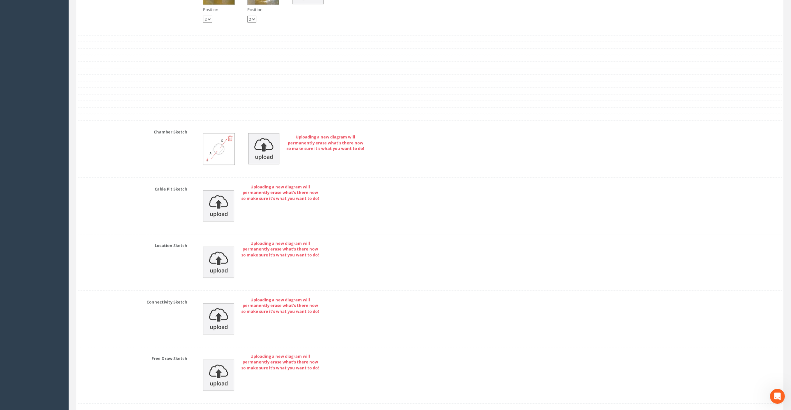
scroll to position [1200, 0]
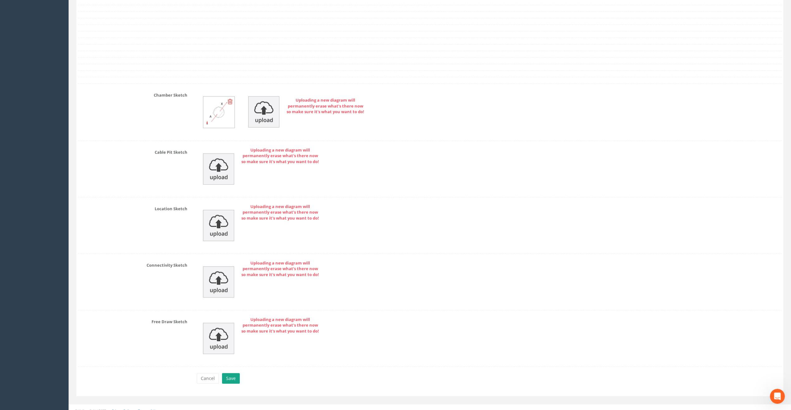
type input "67.41"
click at [234, 373] on button "Save" at bounding box center [231, 378] width 18 height 11
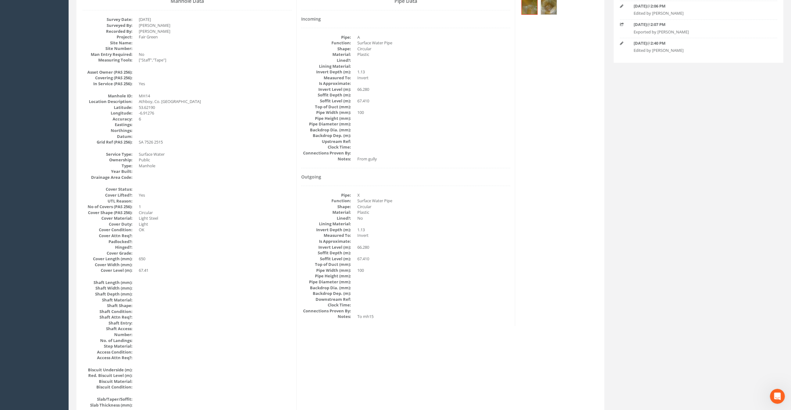
scroll to position [0, 0]
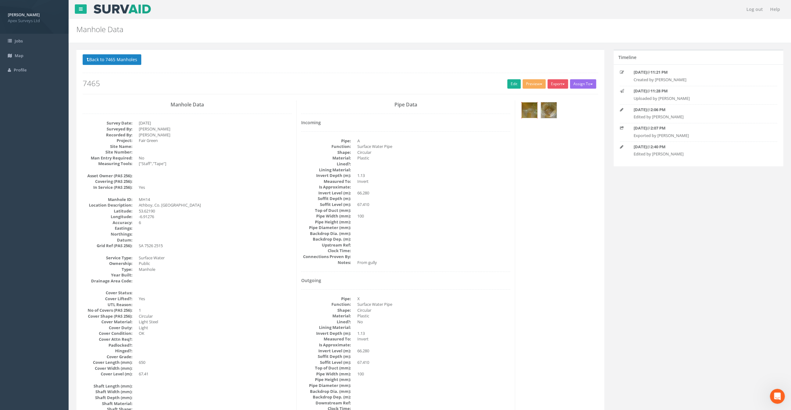
click at [532, 111] on img at bounding box center [529, 110] width 16 height 16
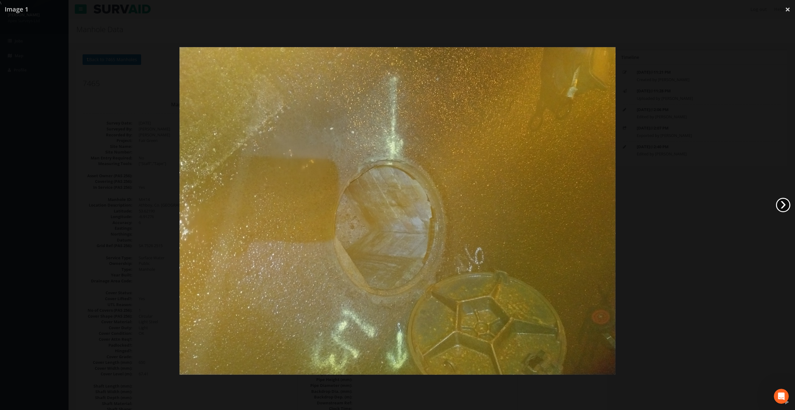
click at [781, 205] on link "›" at bounding box center [783, 205] width 14 height 14
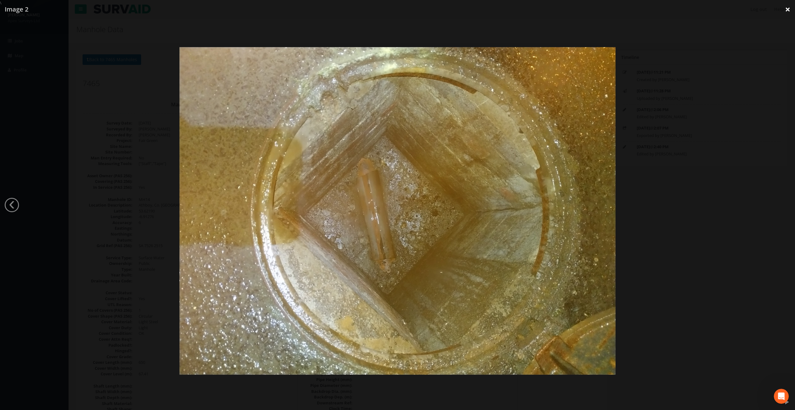
click at [788, 10] on link "×" at bounding box center [788, 9] width 15 height 19
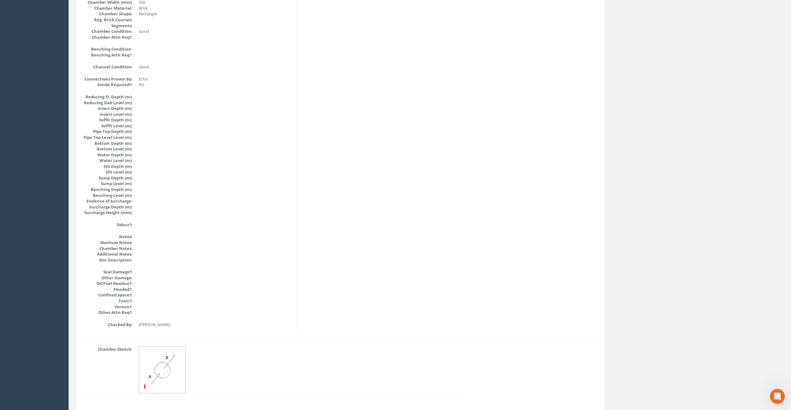
scroll to position [551, 0]
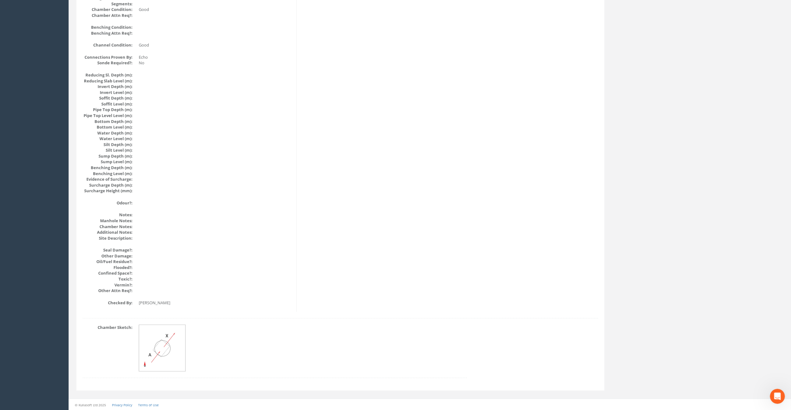
click at [162, 351] on img at bounding box center [162, 347] width 47 height 47
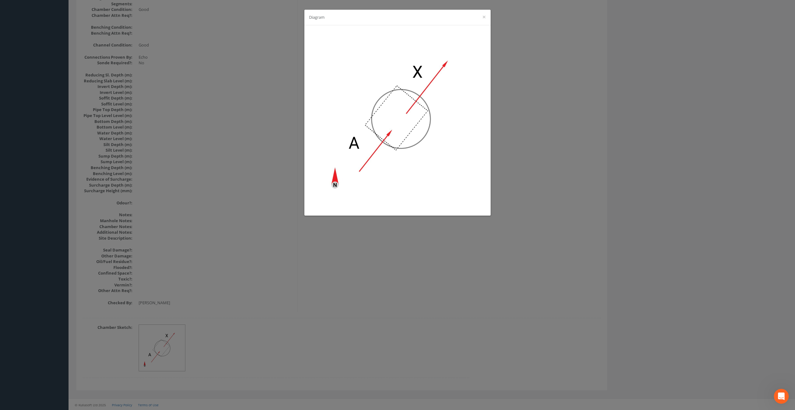
click at [482, 16] on div "Diagram ×" at bounding box center [397, 18] width 186 height 16
click at [487, 16] on div "Diagram ×" at bounding box center [397, 18] width 186 height 16
click at [485, 17] on button "×" at bounding box center [484, 17] width 4 height 7
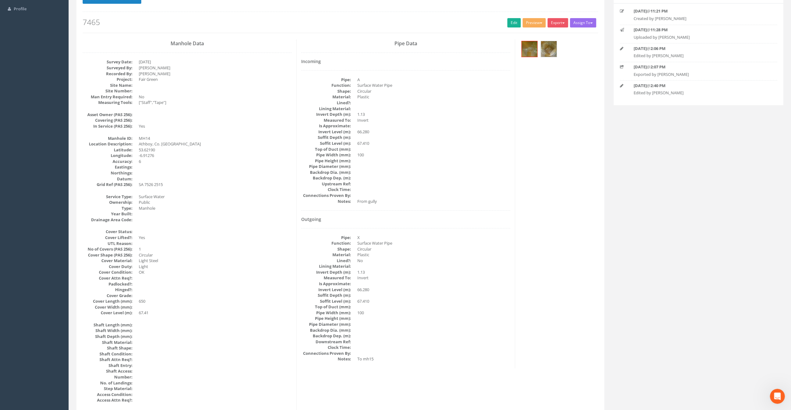
scroll to position [52, 0]
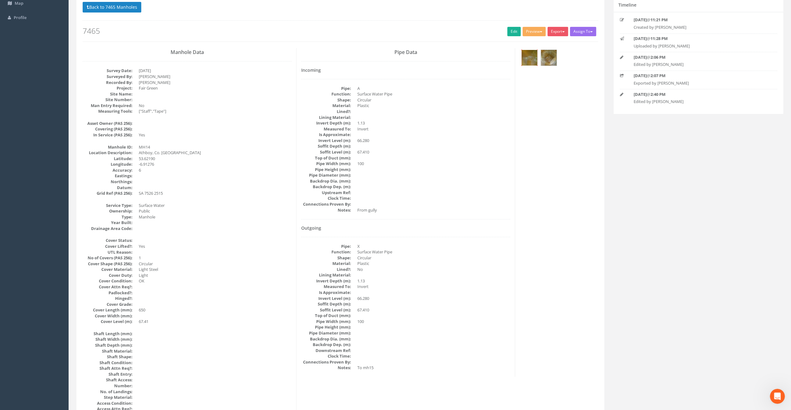
click at [530, 55] on img at bounding box center [529, 58] width 16 height 16
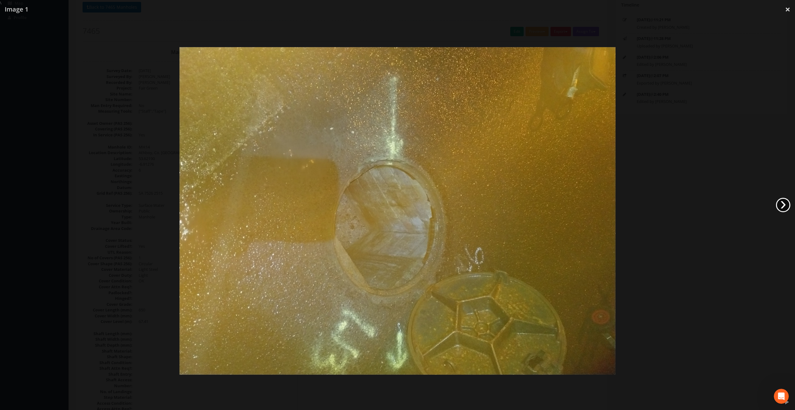
click at [783, 205] on link "›" at bounding box center [783, 205] width 14 height 14
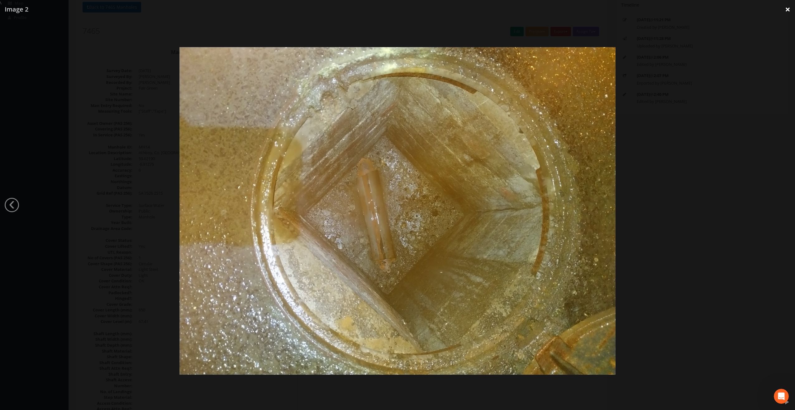
click at [790, 11] on link "×" at bounding box center [788, 9] width 15 height 19
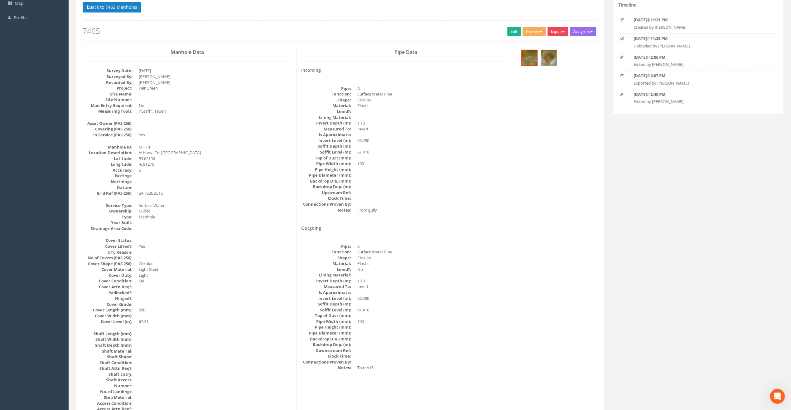
click at [560, 30] on button "Export" at bounding box center [557, 31] width 21 height 9
click at [547, 81] on link "SurvAid Manhole" at bounding box center [544, 82] width 47 height 10
click at [120, 8] on button "Back to 7465 Manholes" at bounding box center [112, 7] width 59 height 11
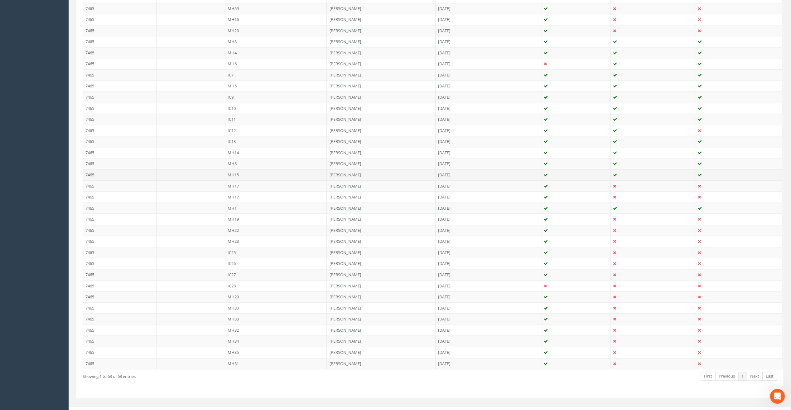
click at [234, 169] on td "MH15" at bounding box center [276, 174] width 102 height 11
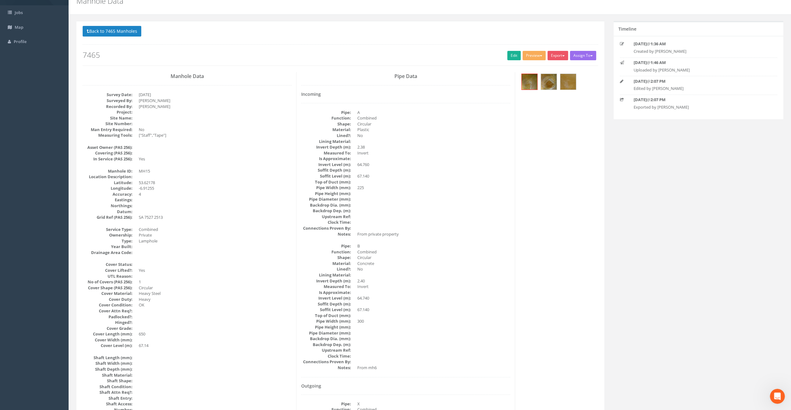
scroll to position [0, 0]
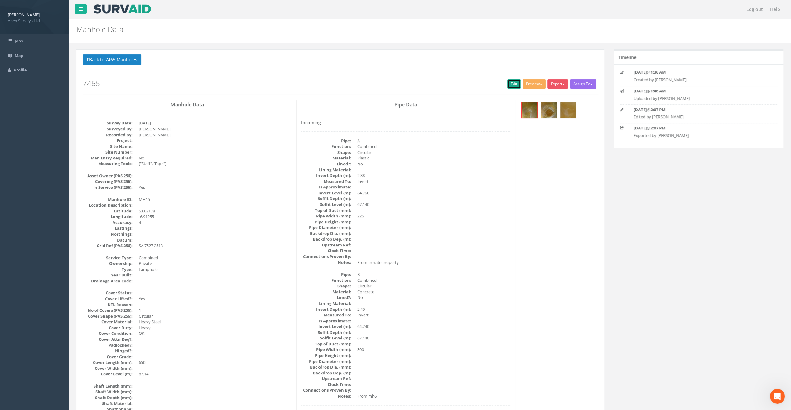
click at [511, 88] on link "Edit" at bounding box center [513, 83] width 13 height 9
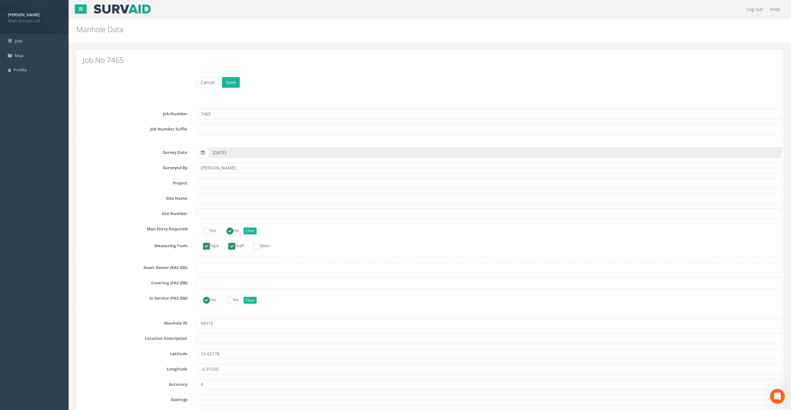
drag, startPoint x: 336, startPoint y: 14, endPoint x: 307, endPoint y: 38, distance: 37.2
click at [336, 14] on nav "Log out Help" at bounding box center [430, 9] width 722 height 19
click at [211, 339] on input "text" at bounding box center [489, 338] width 585 height 11
paste input "Athboy, Co. [GEOGRAPHIC_DATA]"
type input "Athboy, Co. [GEOGRAPHIC_DATA]"
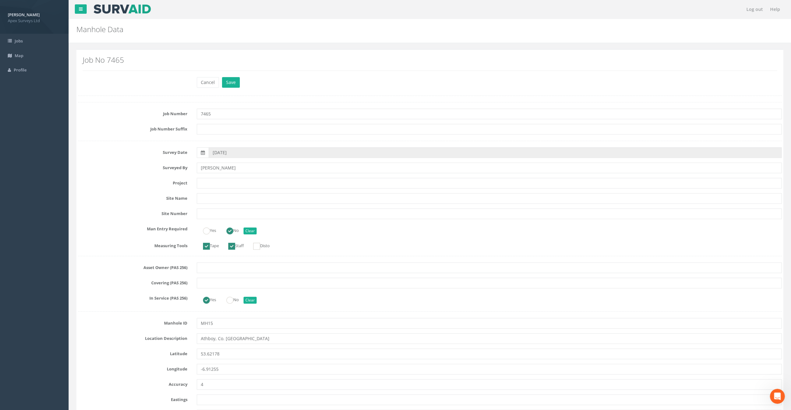
click at [235, 31] on h2 "Manhole Data" at bounding box center [369, 29] width 587 height 8
click at [215, 180] on input "text" at bounding box center [489, 183] width 585 height 11
paste input "Fair Green"
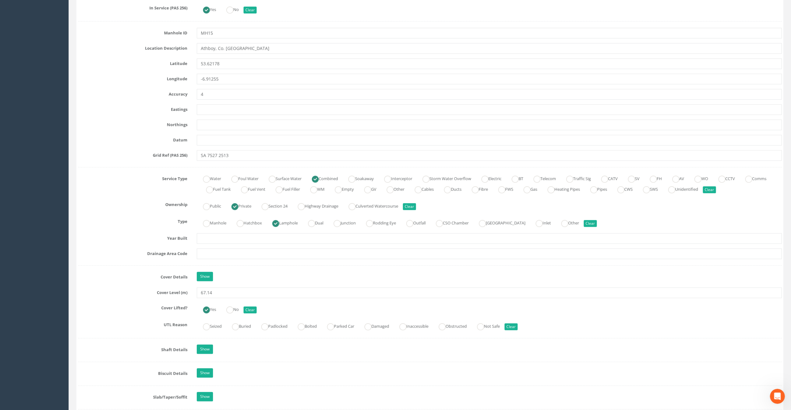
scroll to position [312, 0]
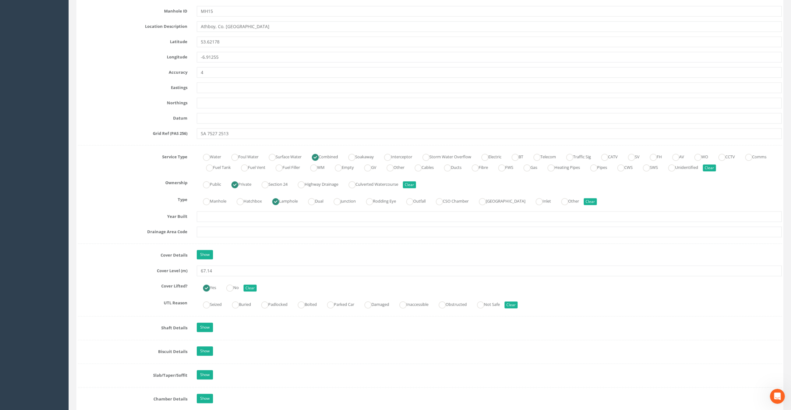
type input "Fair Green"
click at [218, 268] on input "67.14" at bounding box center [489, 270] width 585 height 11
drag, startPoint x: 217, startPoint y: 268, endPoint x: 201, endPoint y: 273, distance: 16.8
click at [201, 273] on input "67.14" at bounding box center [489, 270] width 585 height 11
click at [221, 271] on input "67.14" at bounding box center [489, 270] width 585 height 11
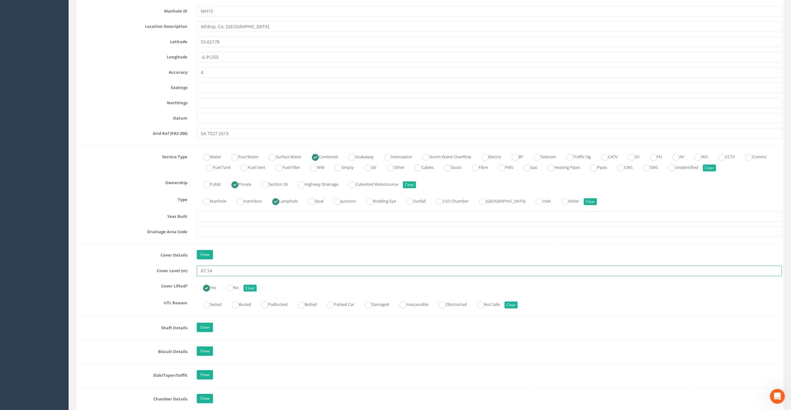
click at [221, 271] on input "67.14" at bounding box center [489, 270] width 585 height 11
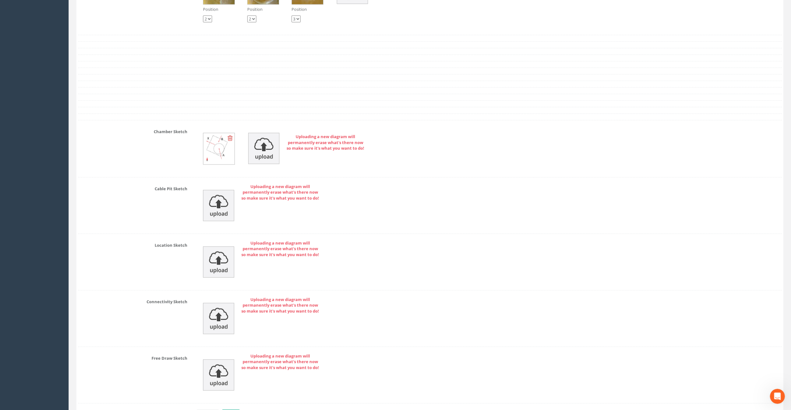
scroll to position [1223, 0]
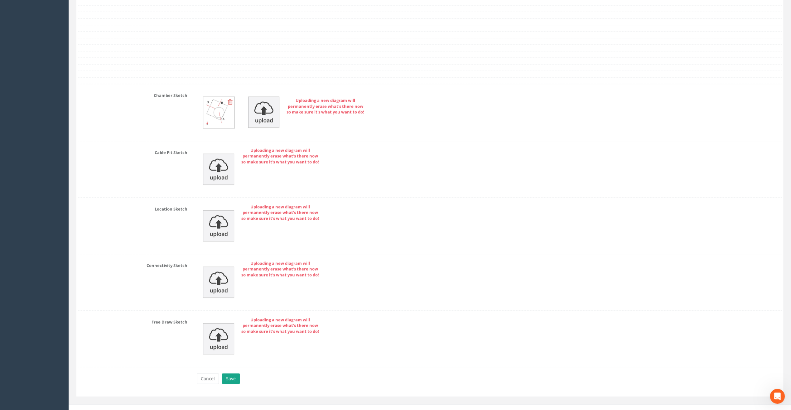
type input "67.22"
click at [228, 375] on button "Save" at bounding box center [231, 378] width 18 height 11
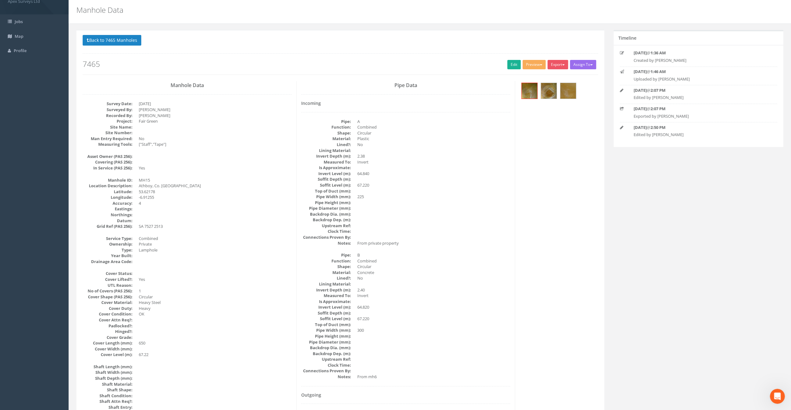
scroll to position [0, 0]
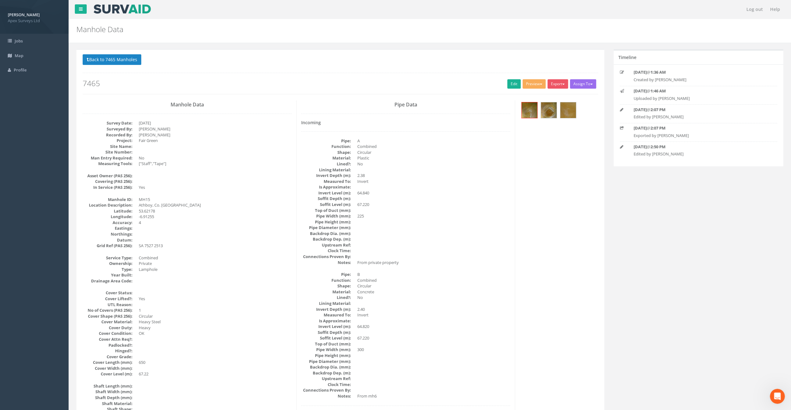
click at [203, 36] on div "Manhole Data Manholes for Job 7465" at bounding box center [370, 27] width 596 height 17
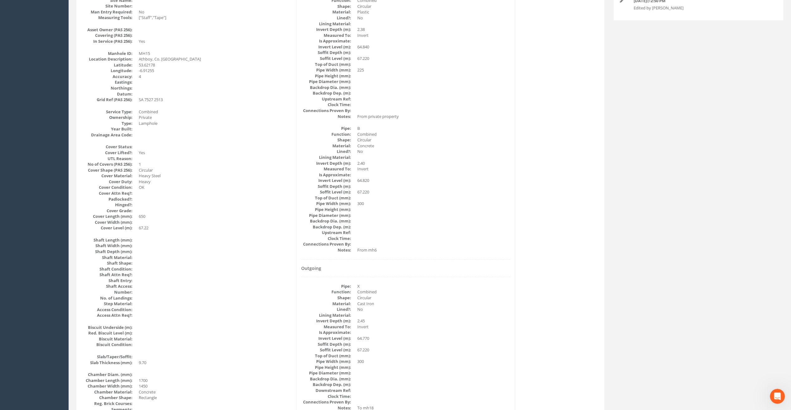
scroll to position [208, 0]
